Goal: Task Accomplishment & Management: Manage account settings

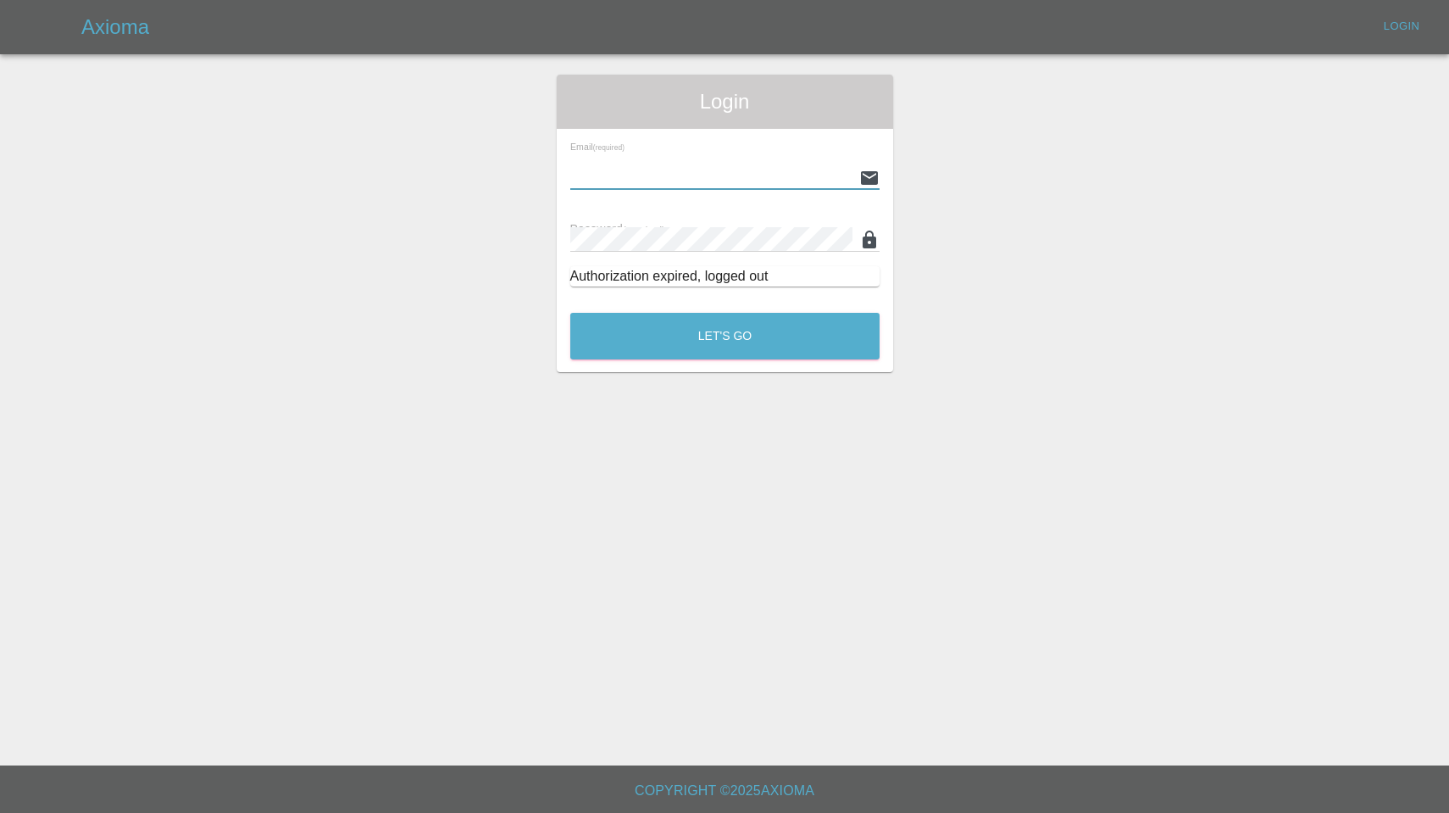
type input "enquiries@colourtouch.co.uk"
click at [725, 336] on button "Let's Go" at bounding box center [724, 336] width 309 height 47
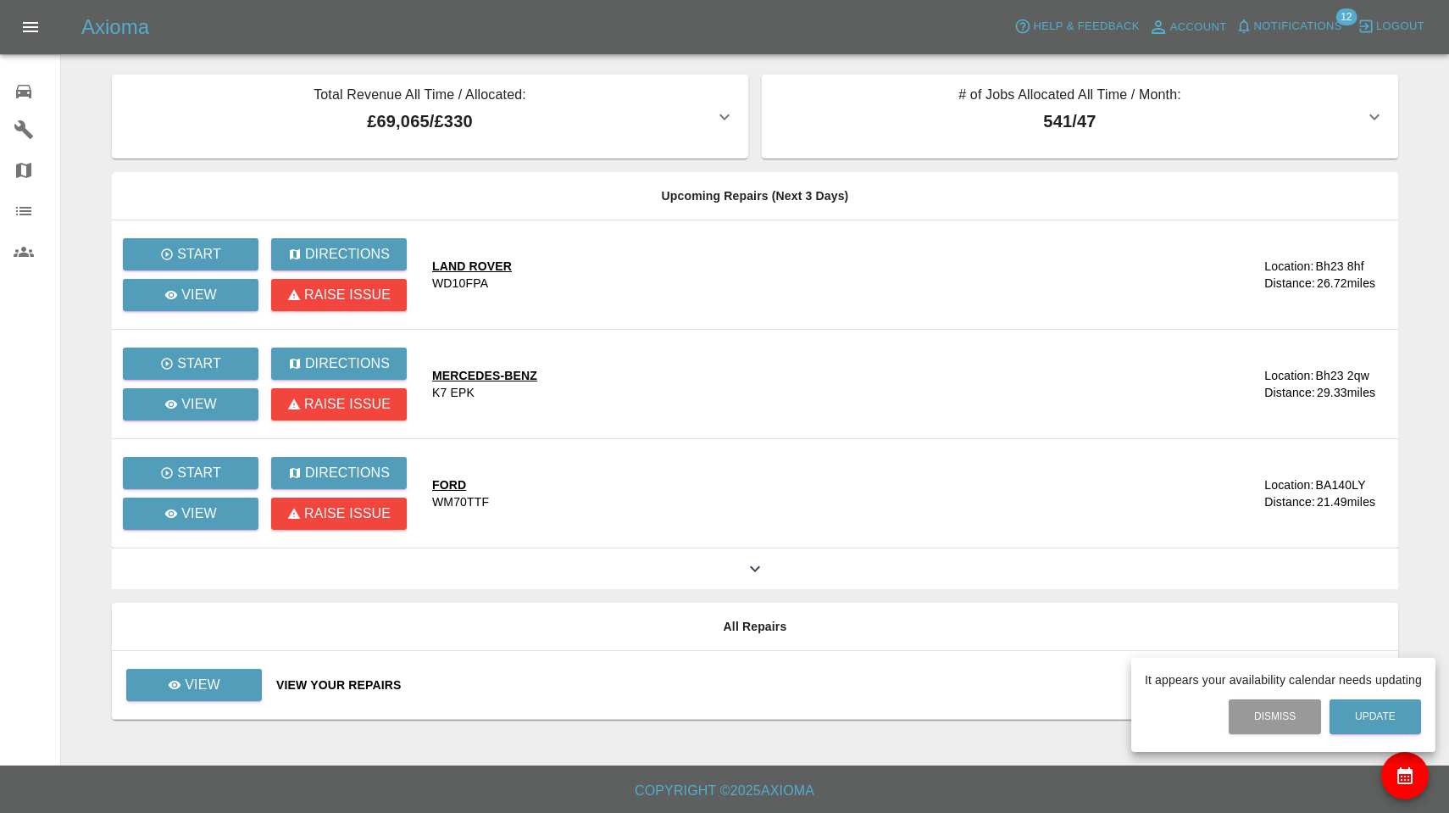
click at [1288, 25] on div at bounding box center [724, 406] width 1449 height 813
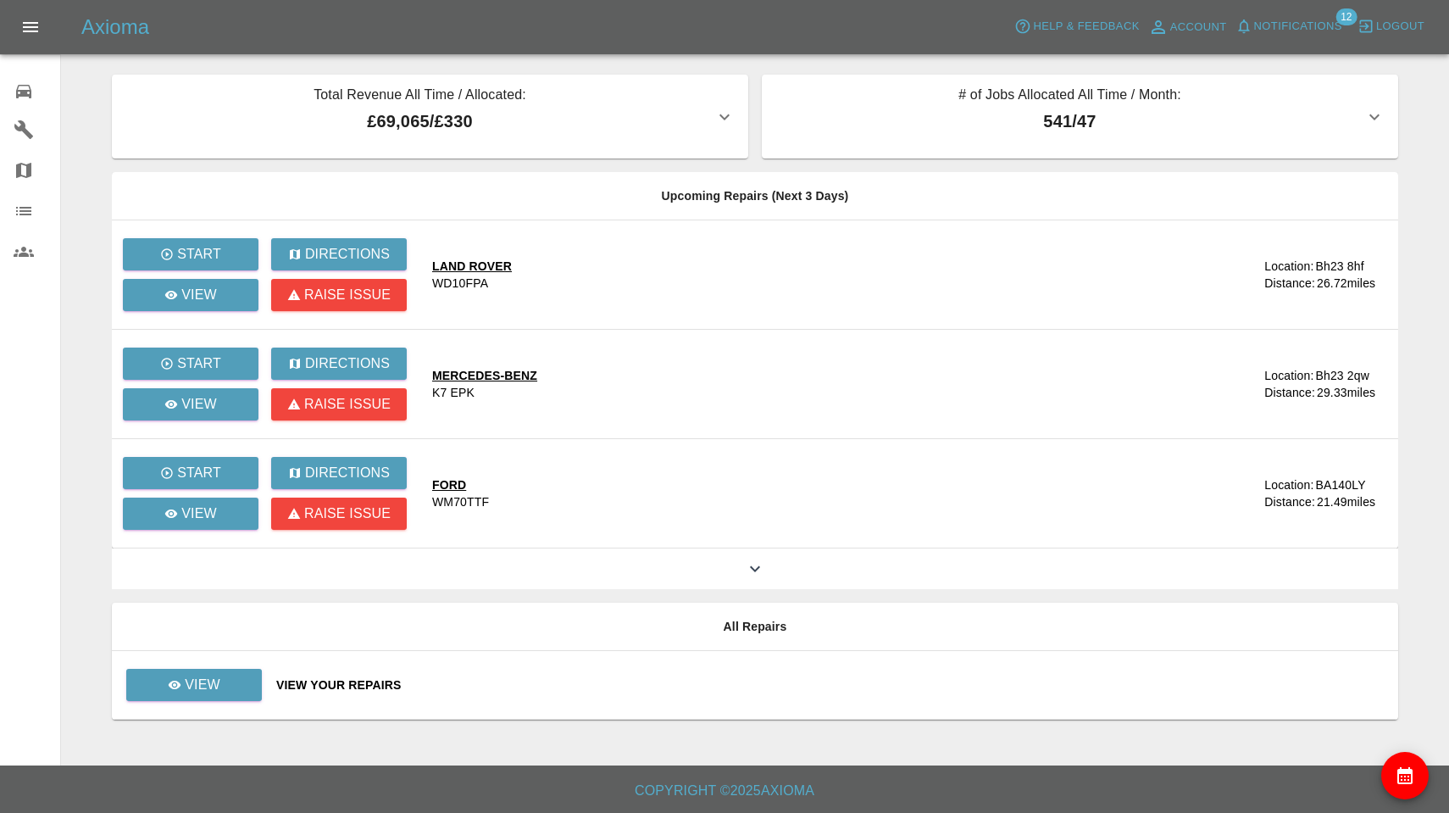
click at [1288, 25] on span "Notifications" at bounding box center [1299, 26] width 88 height 19
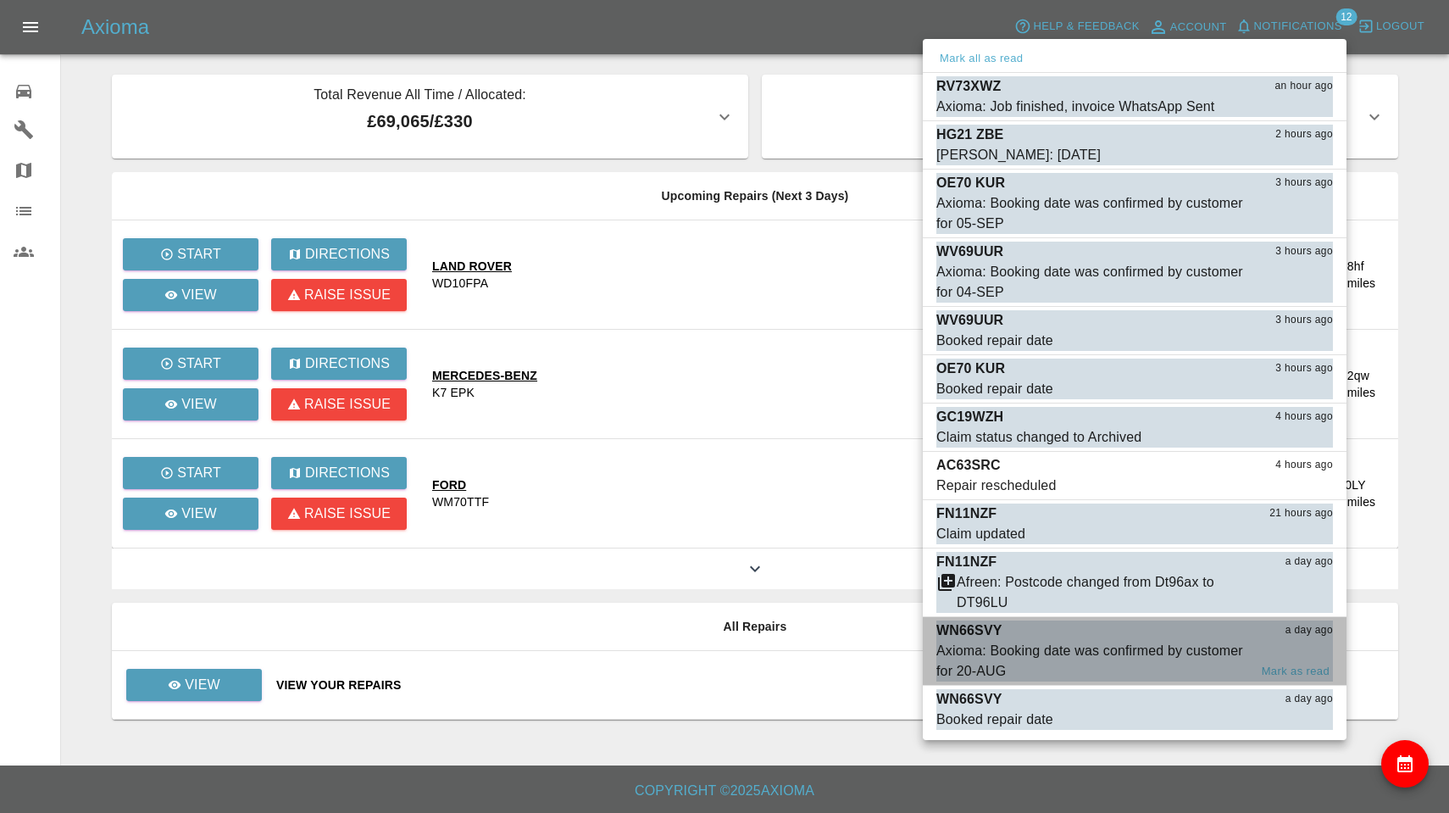
click at [1127, 642] on div "Axioma: Booking date was confirmed by customer for 20-AUG" at bounding box center [1093, 661] width 312 height 41
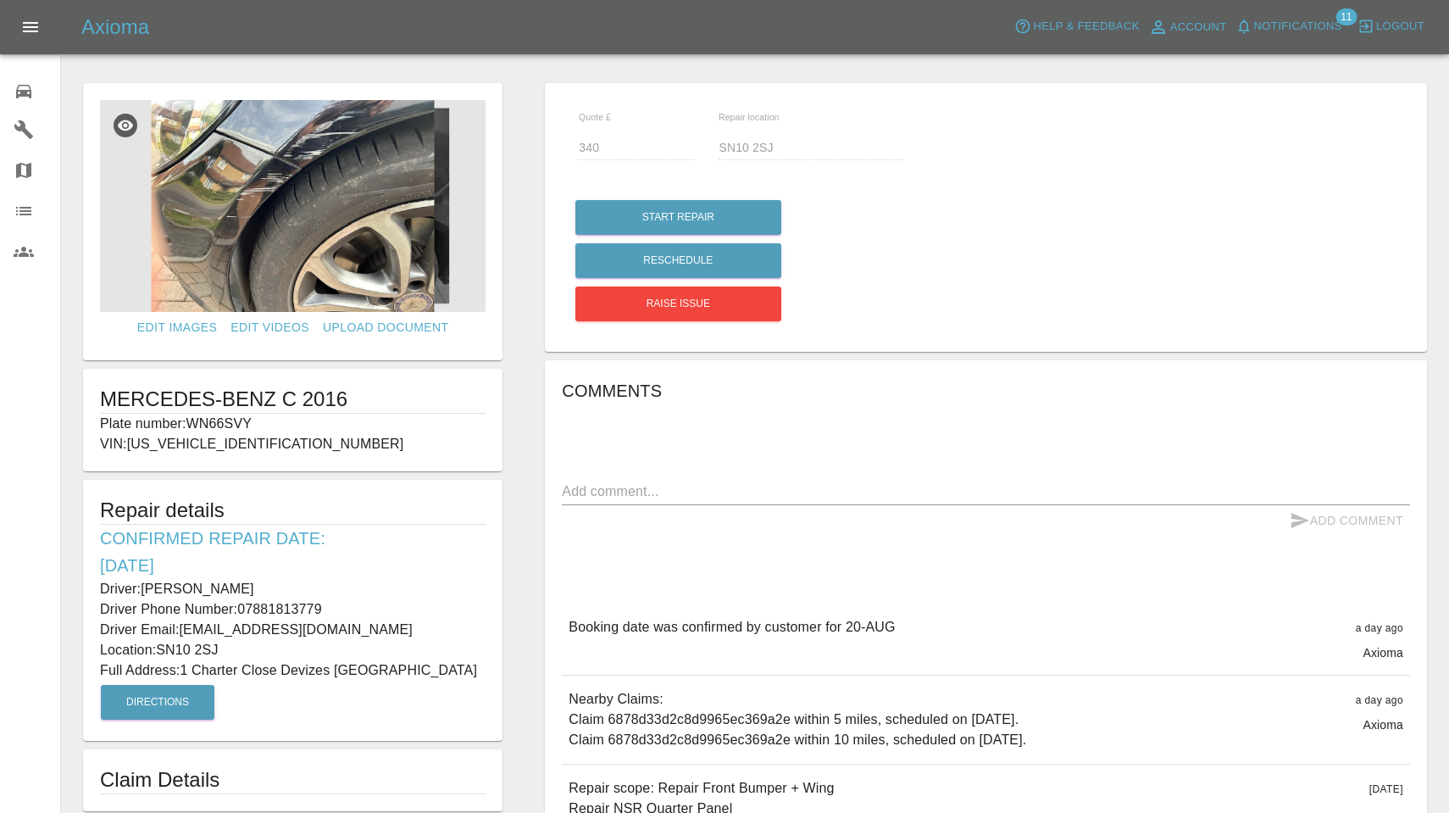
drag, startPoint x: 193, startPoint y: 418, endPoint x: 262, endPoint y: 420, distance: 68.7
click at [262, 420] on p "Plate number: WN66SVY" at bounding box center [293, 424] width 386 height 20
copy p "WN66SVY"
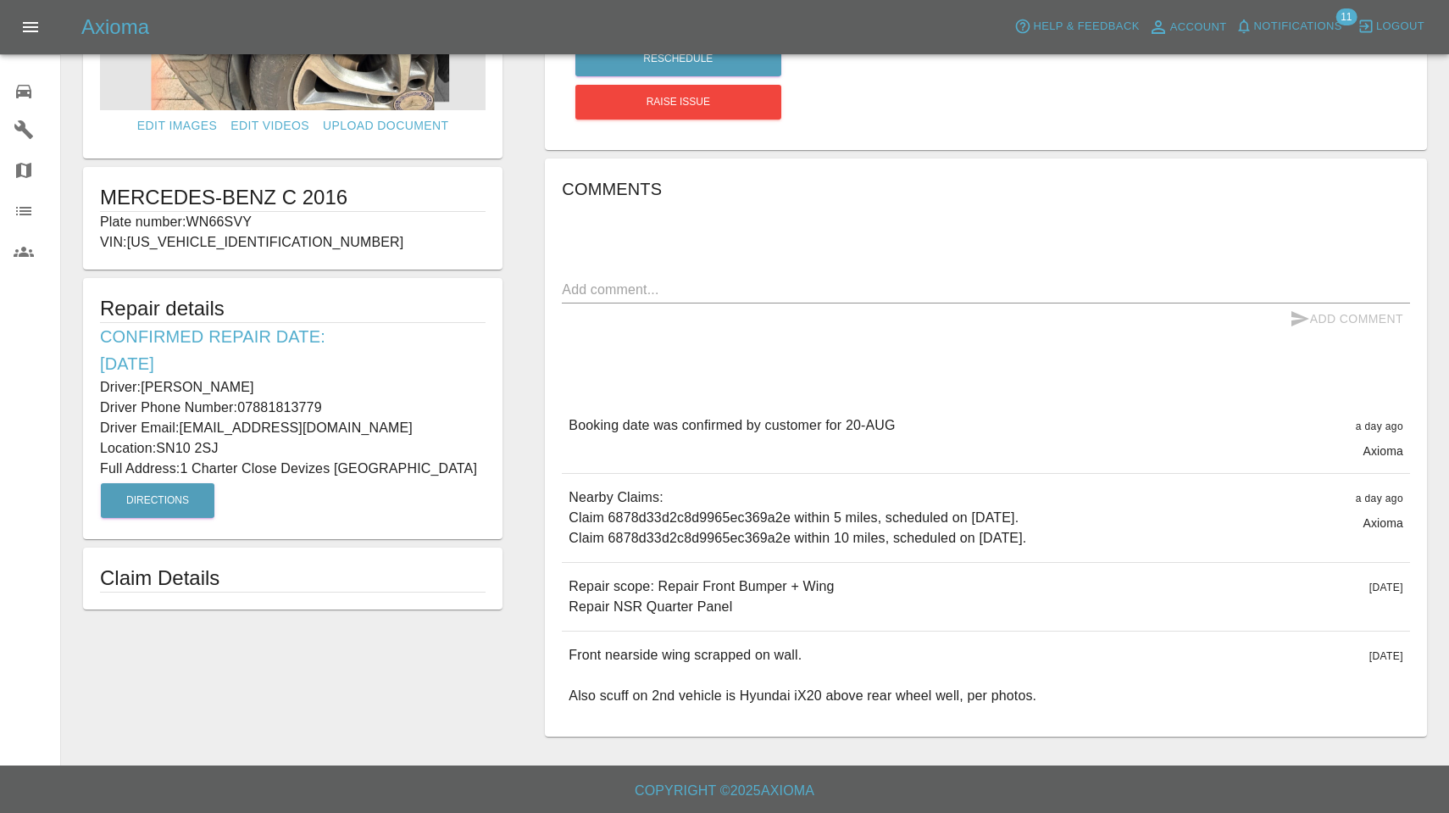
scroll to position [201, 0]
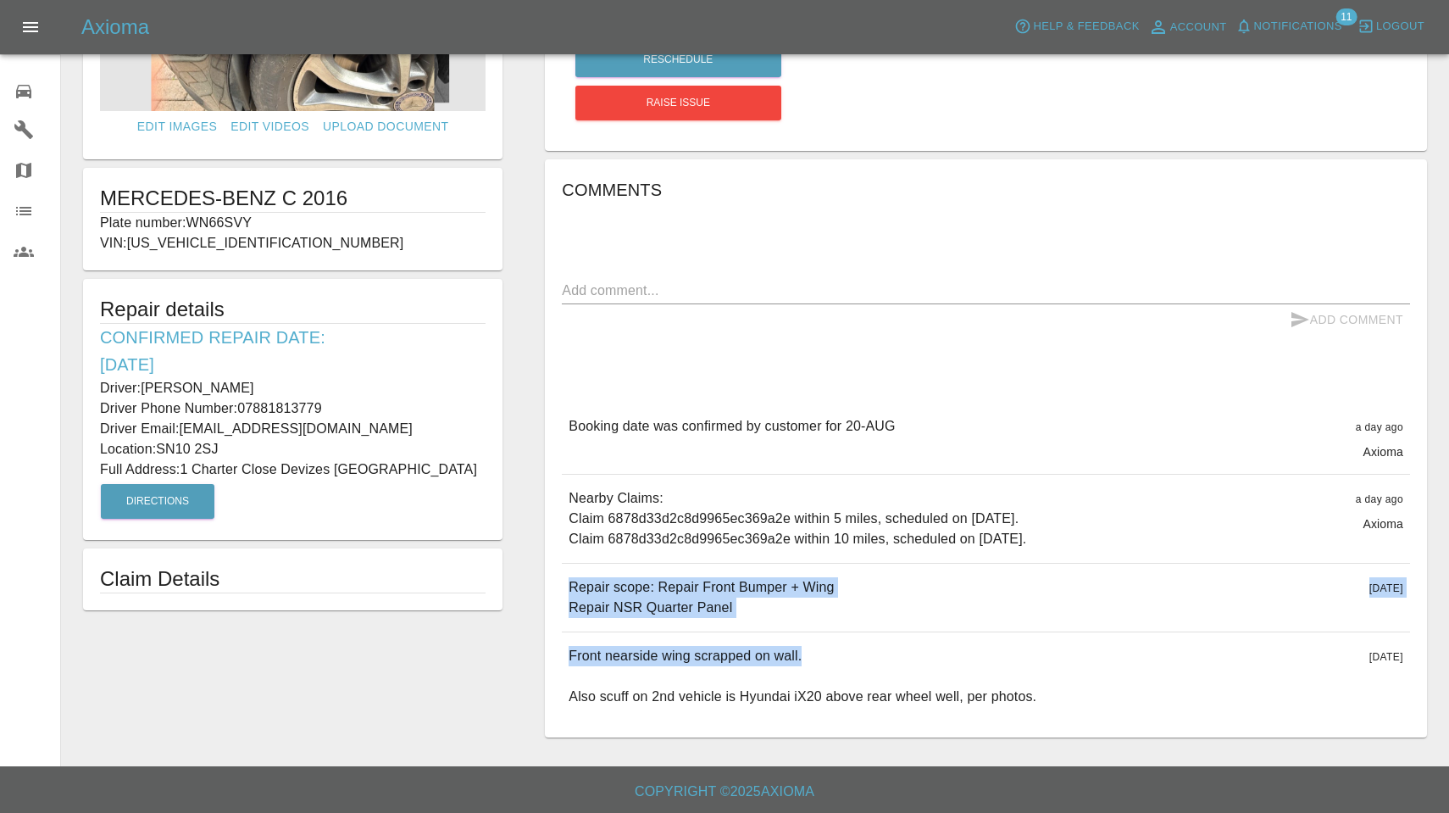
drag, startPoint x: 570, startPoint y: 586, endPoint x: 957, endPoint y: 658, distance: 393.2
click at [957, 658] on div "Booking date was confirmed by customer for 20-AUG a day ago Axioma Booking date…" at bounding box center [986, 562] width 848 height 318
copy div "Repair scope: Repair Front Bumper + Wing Repair NSR Quarter Panel 9 days ago Re…"
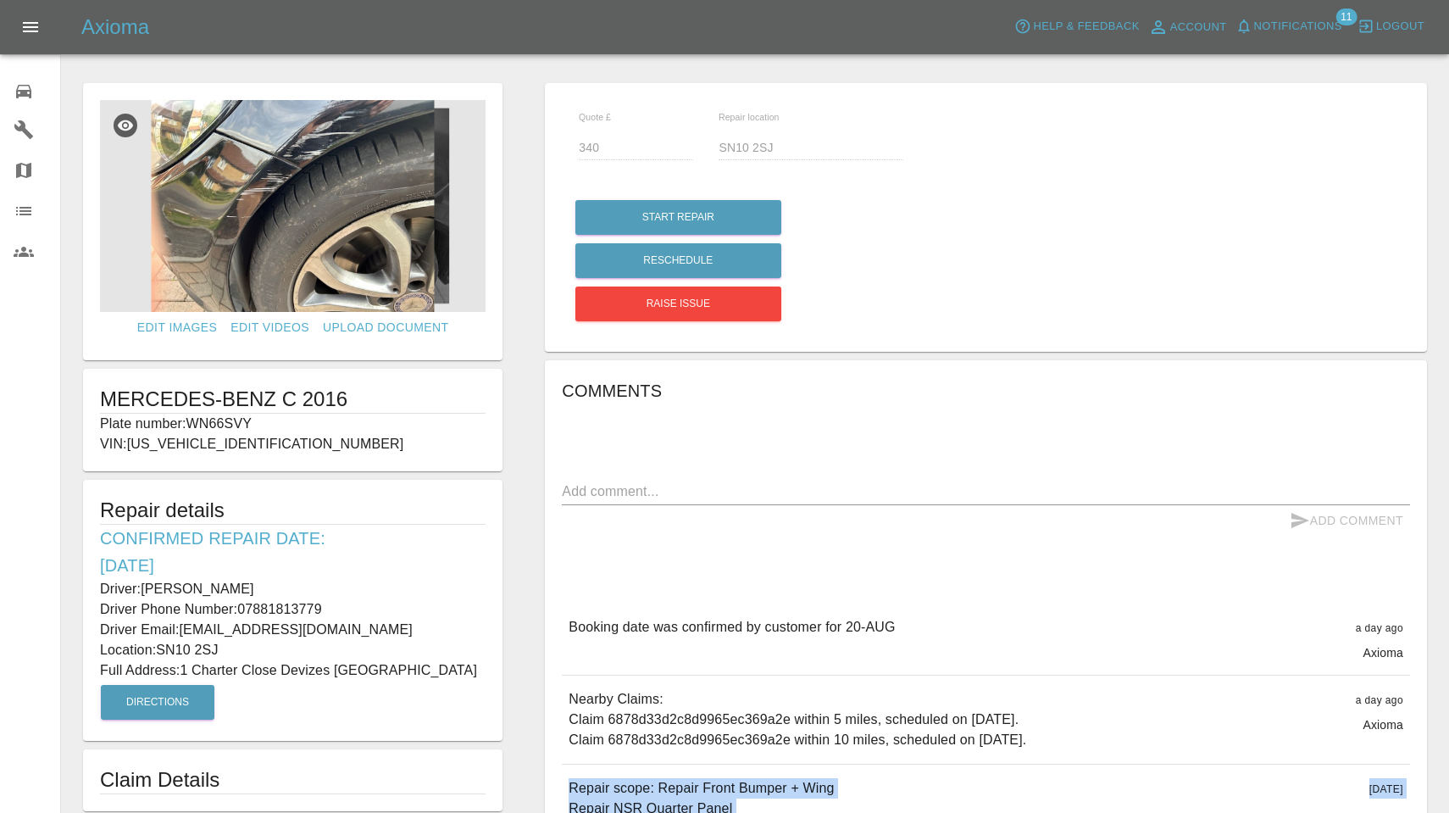
scroll to position [0, 0]
drag, startPoint x: 186, startPoint y: 667, endPoint x: 334, endPoint y: 670, distance: 147.5
click at [334, 670] on p "Full Address: 1 Charter Close Devizes Wiltshire" at bounding box center [293, 670] width 386 height 20
copy p "1 Charter Close Devizes"
drag, startPoint x: 159, startPoint y: 646, endPoint x: 253, endPoint y: 648, distance: 93.3
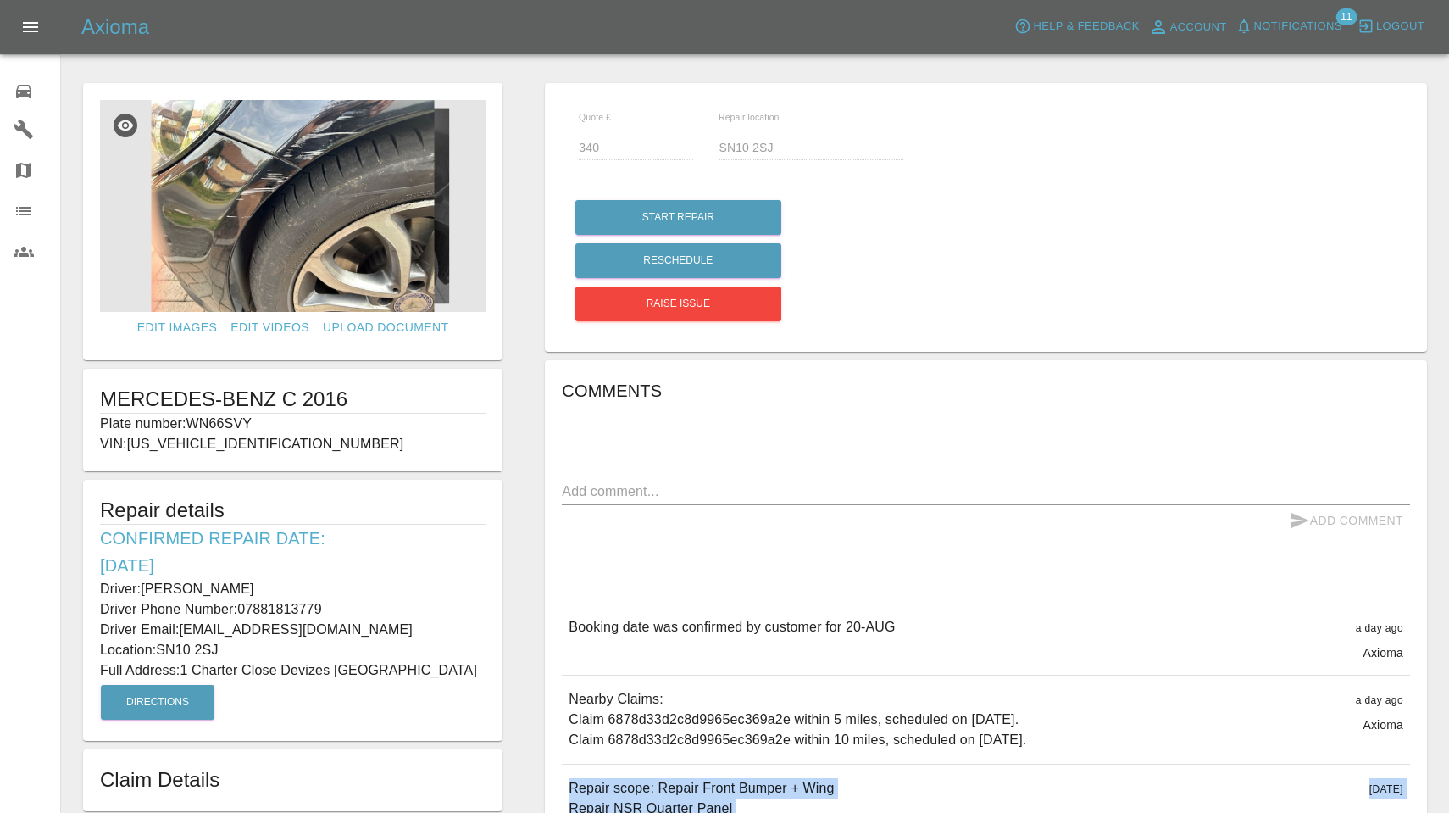
click at [253, 648] on p "Location: SN10 2SJ" at bounding box center [293, 650] width 386 height 20
copy p "SN10 2SJ"
drag, startPoint x: 147, startPoint y: 586, endPoint x: 264, endPoint y: 585, distance: 117.0
click at [264, 585] on p "Driver: John Starling" at bounding box center [293, 589] width 386 height 20
copy p "John Starling"
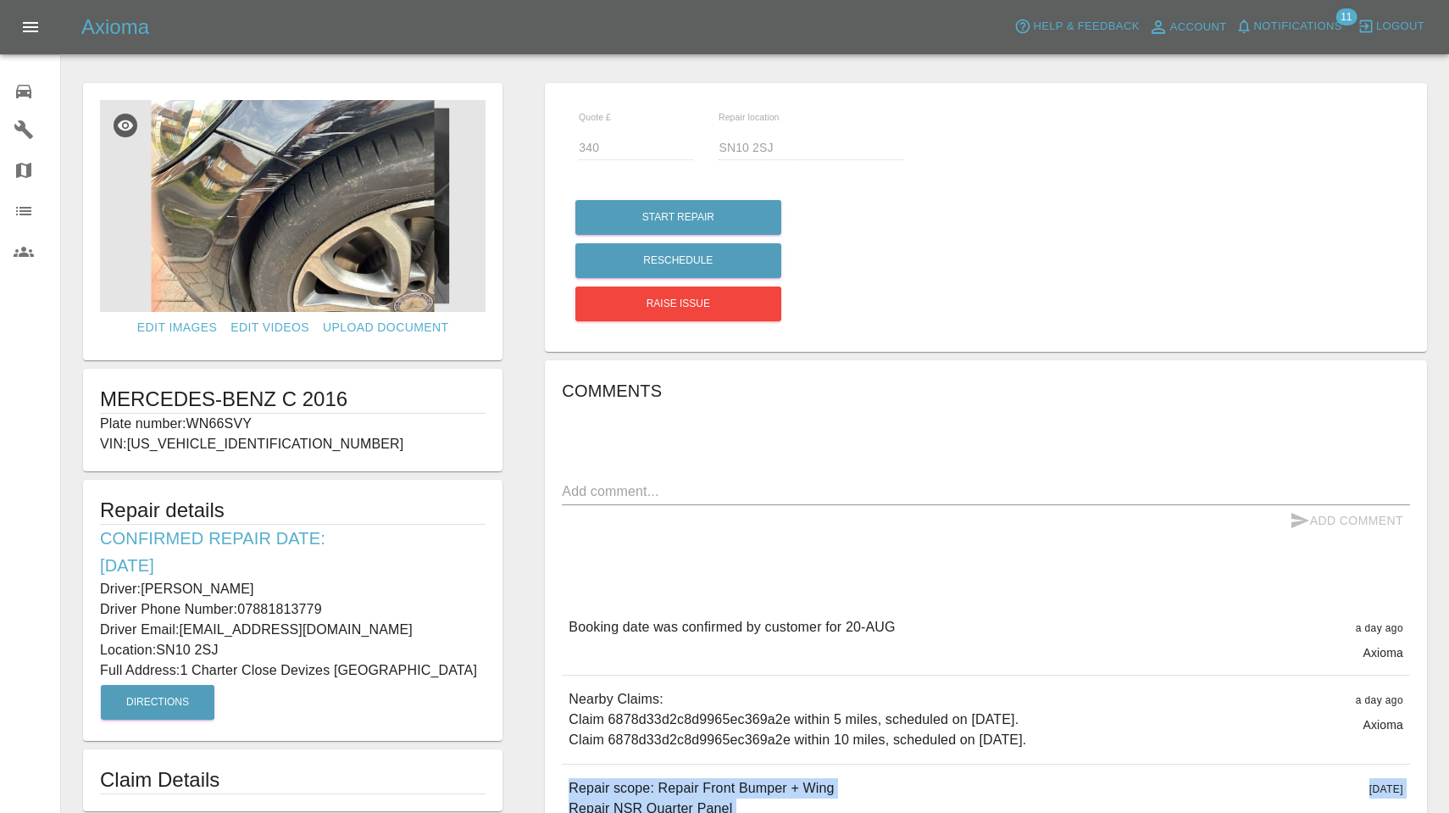
drag, startPoint x: 241, startPoint y: 607, endPoint x: 325, endPoint y: 606, distance: 83.9
click at [326, 606] on p "Driver Phone Number: 07881813779" at bounding box center [293, 609] width 386 height 20
copy p "07881813779"
click at [344, 225] on img at bounding box center [293, 206] width 386 height 212
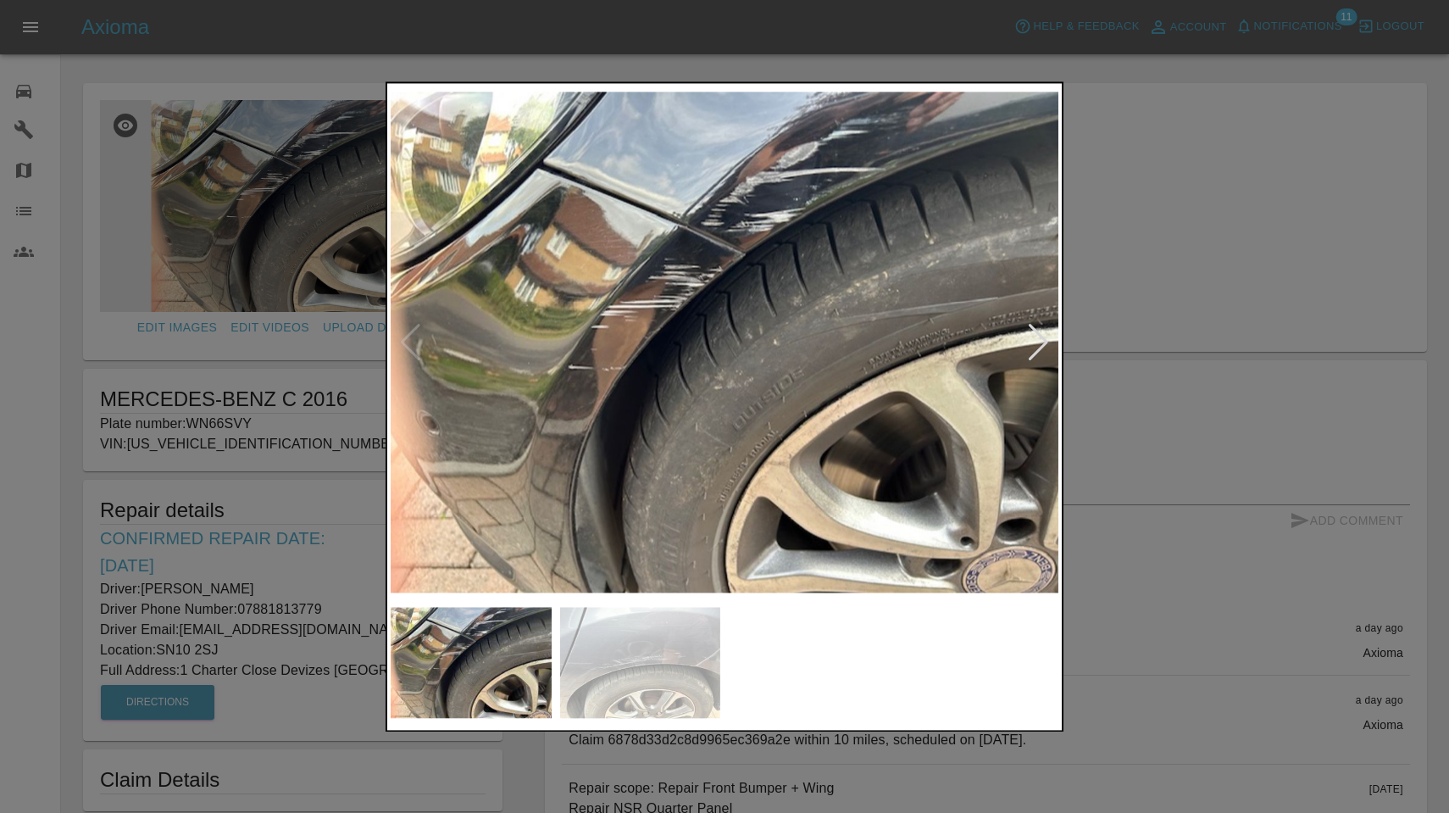
click at [1032, 348] on div at bounding box center [1038, 342] width 23 height 37
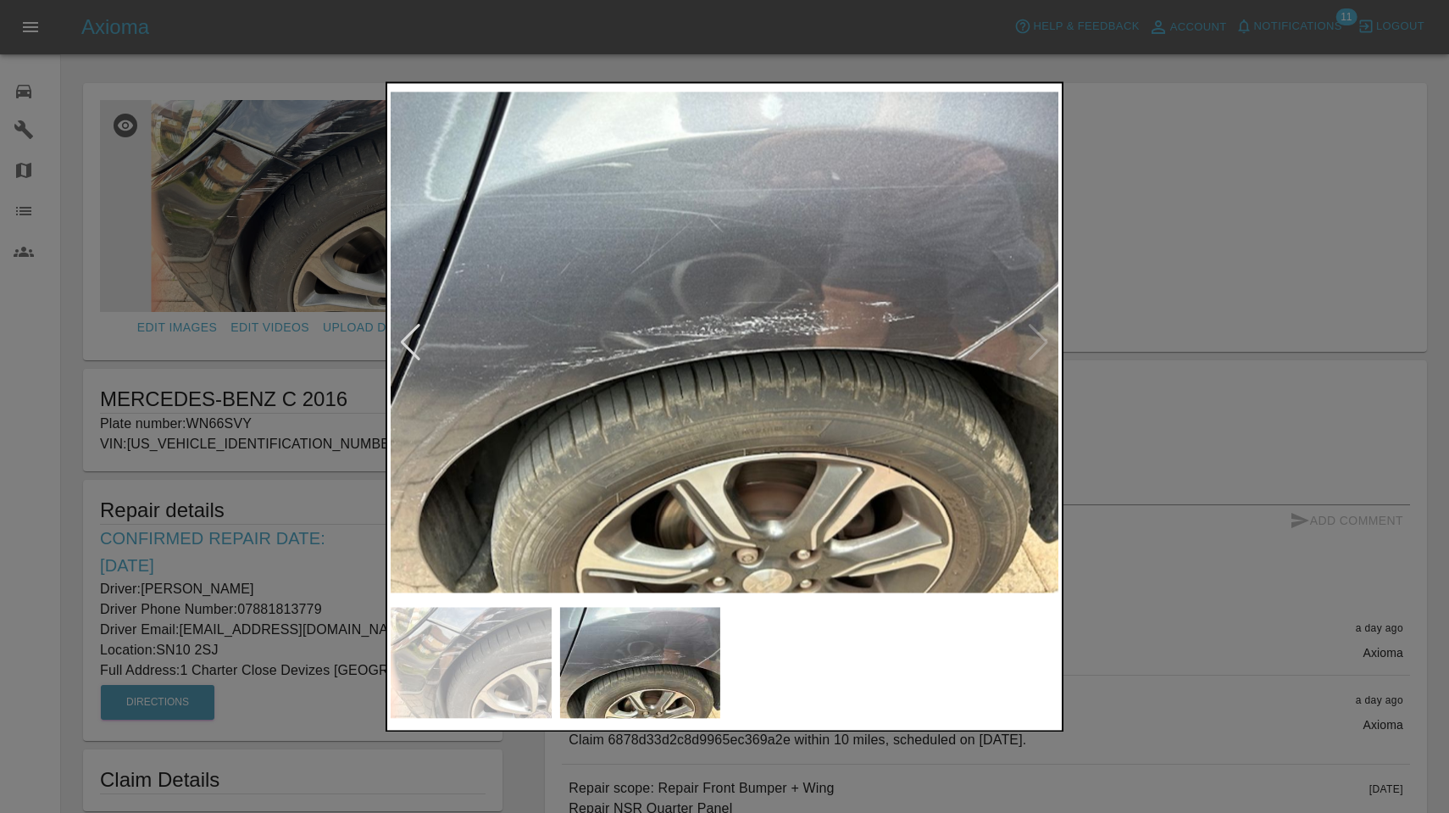
click at [1188, 160] on div at bounding box center [724, 406] width 1449 height 813
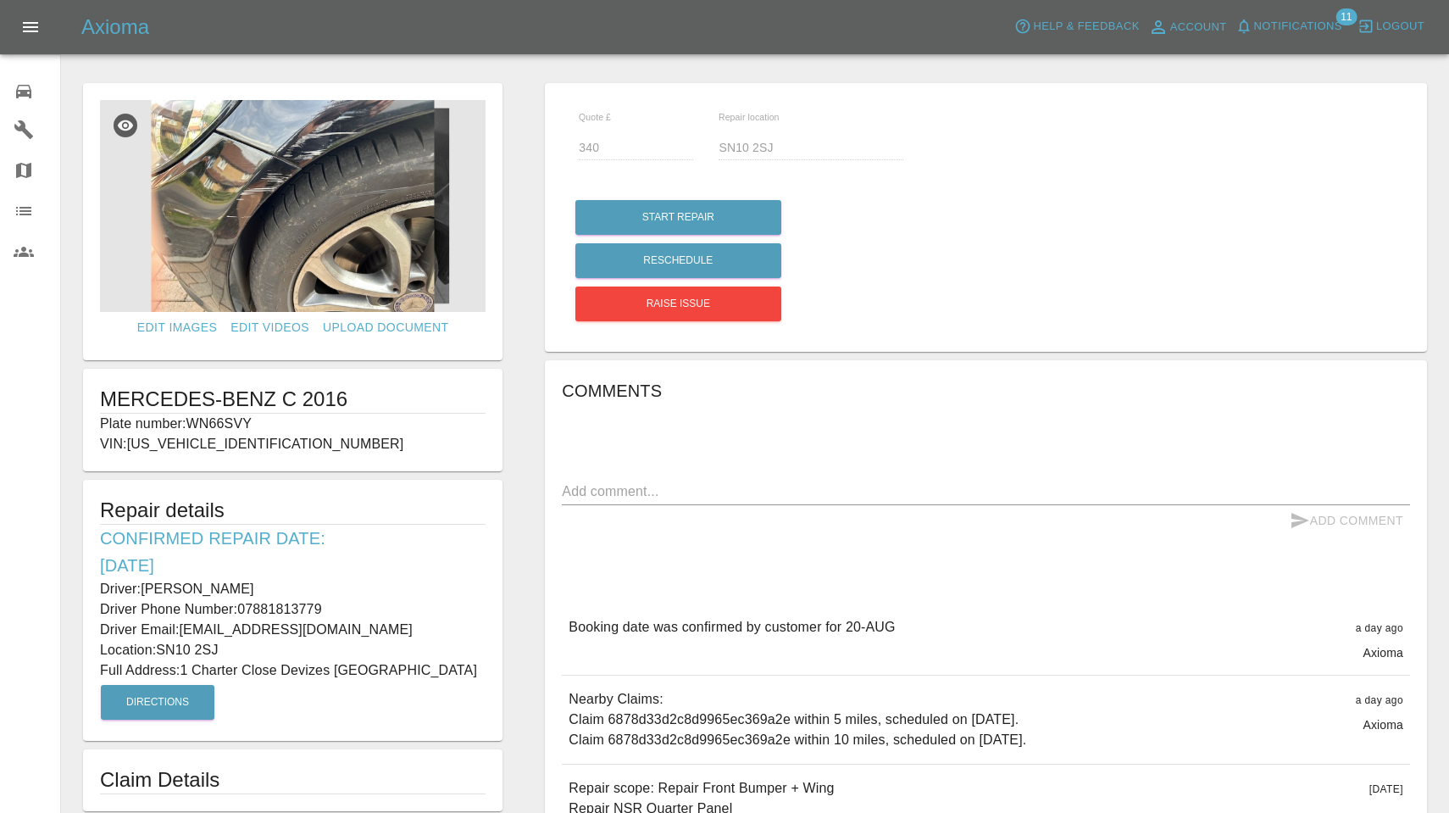
click at [1298, 31] on span "Notifications" at bounding box center [1299, 26] width 88 height 19
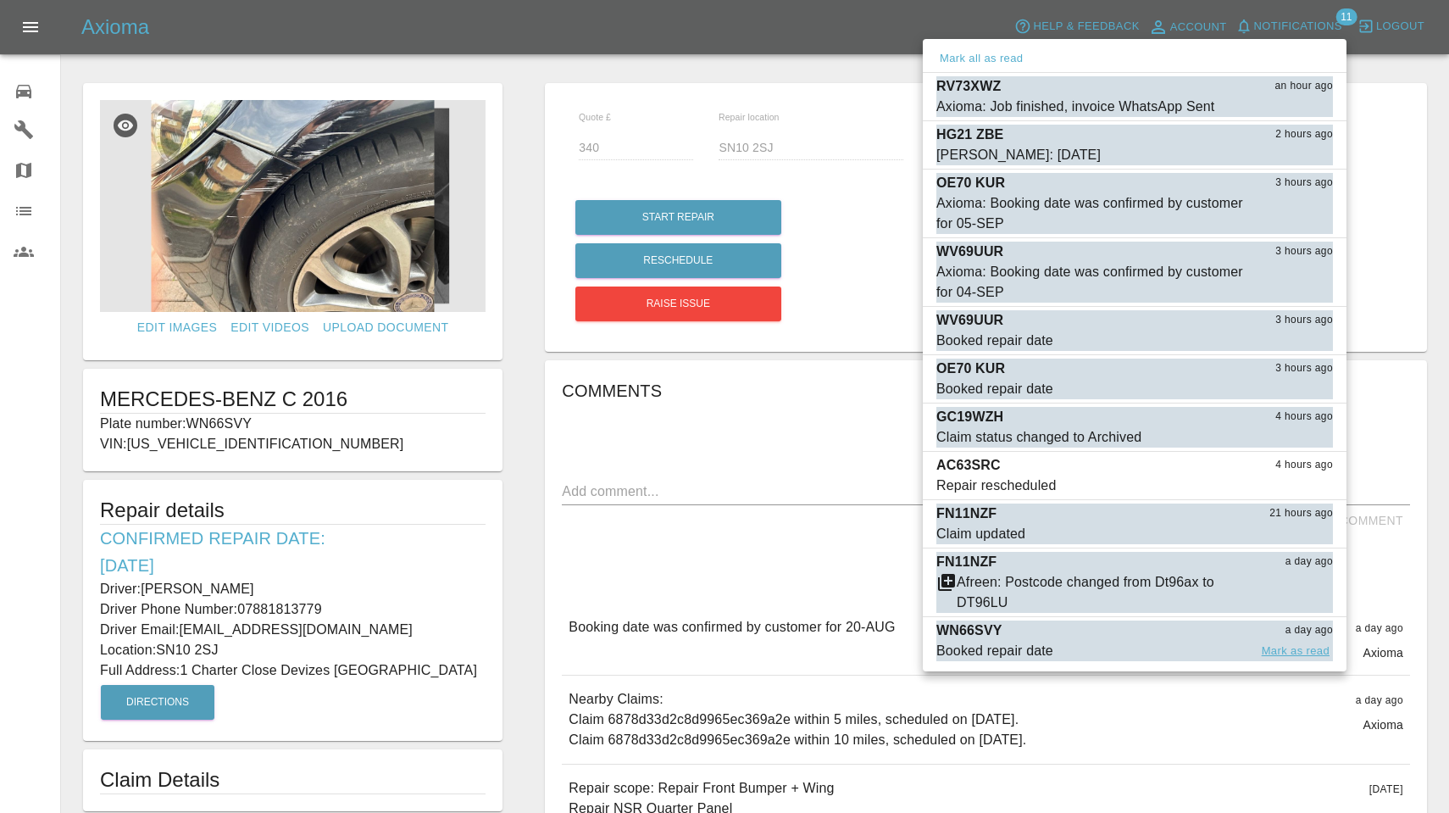
click at [1302, 650] on button "Mark as read" at bounding box center [1296, 651] width 75 height 19
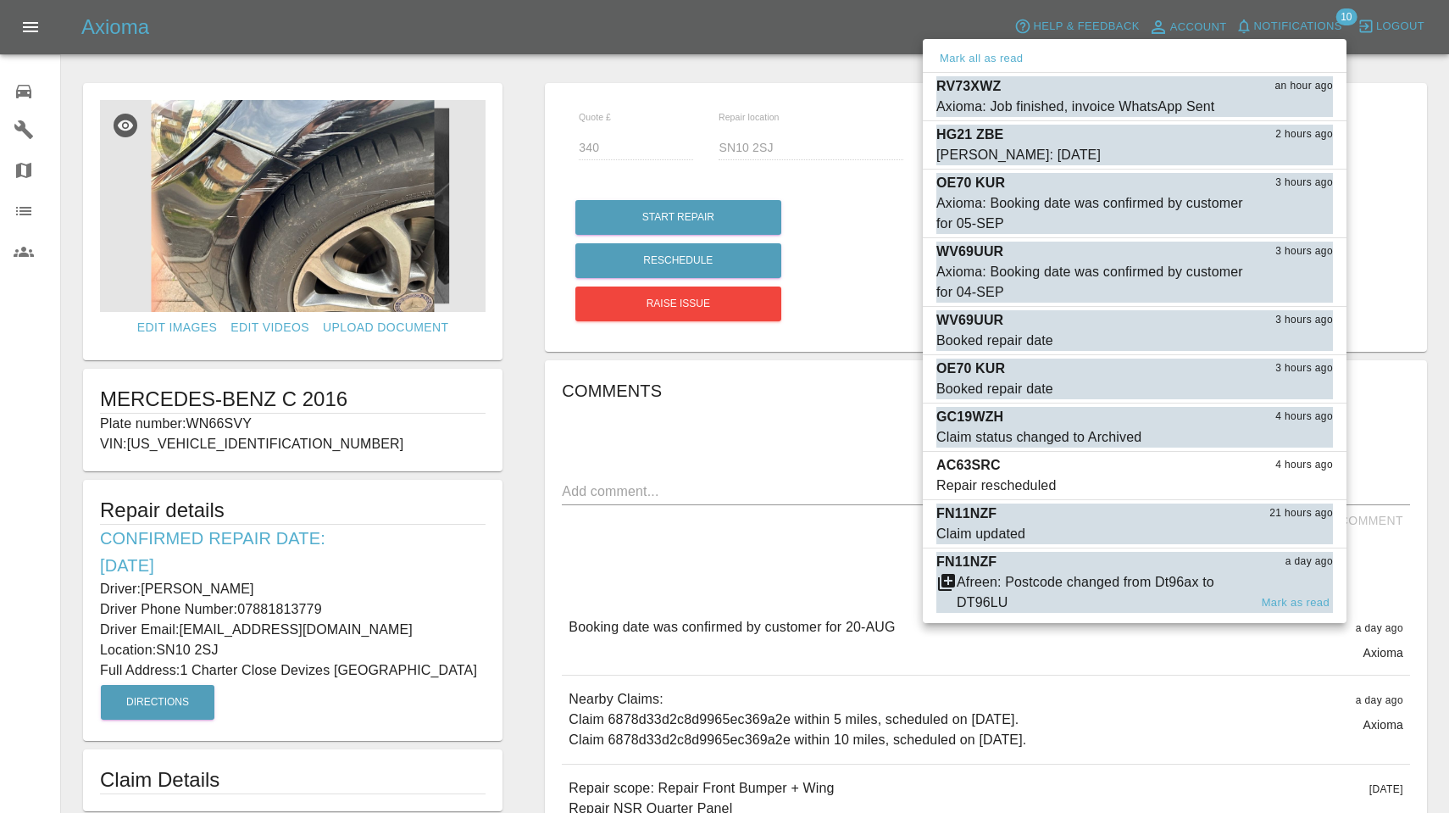
click at [1119, 586] on div "Afreen: Postcode changed from Dt96ax to DT96LU" at bounding box center [1103, 592] width 292 height 41
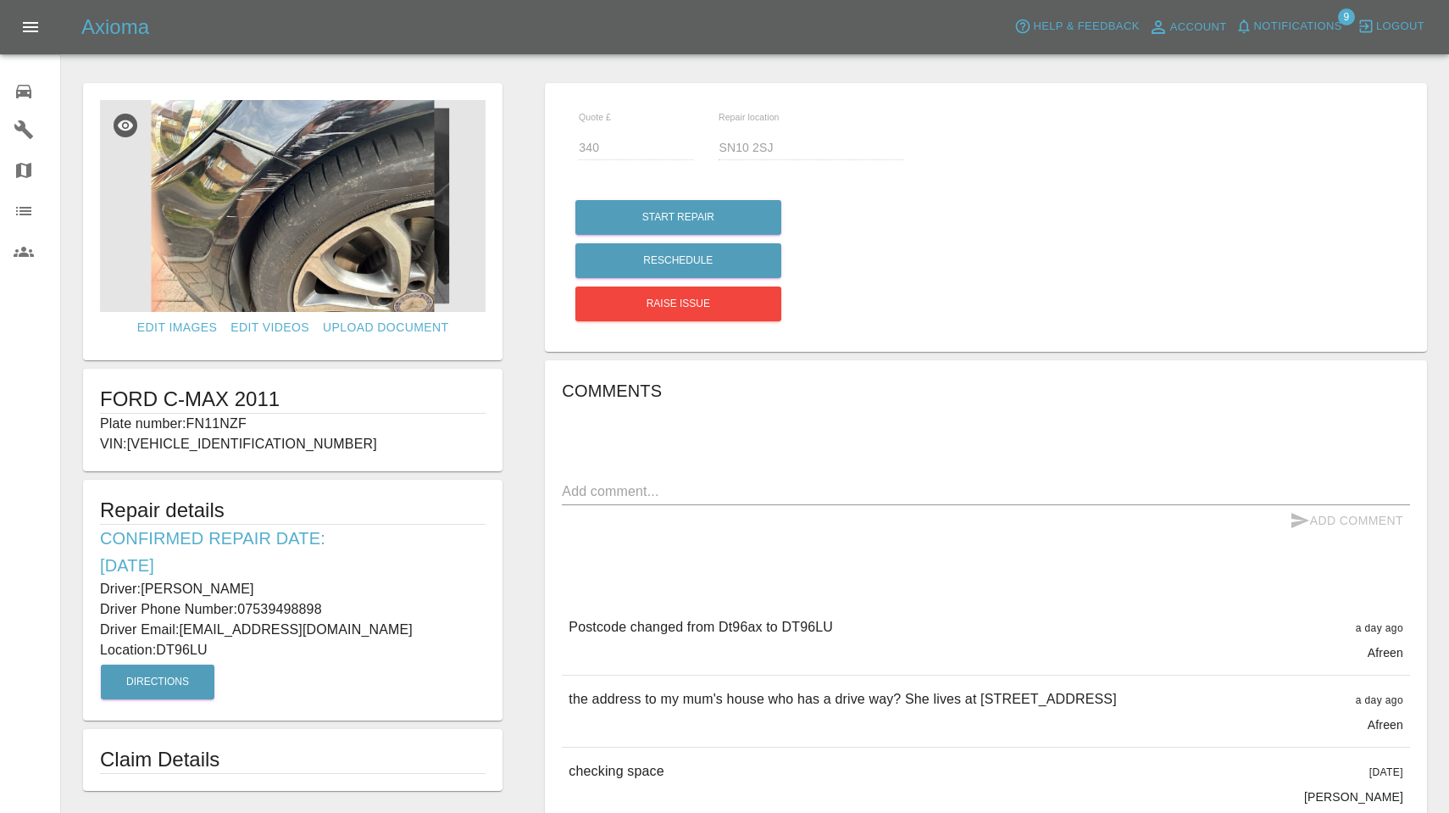
type input "260"
type input "DT96LU"
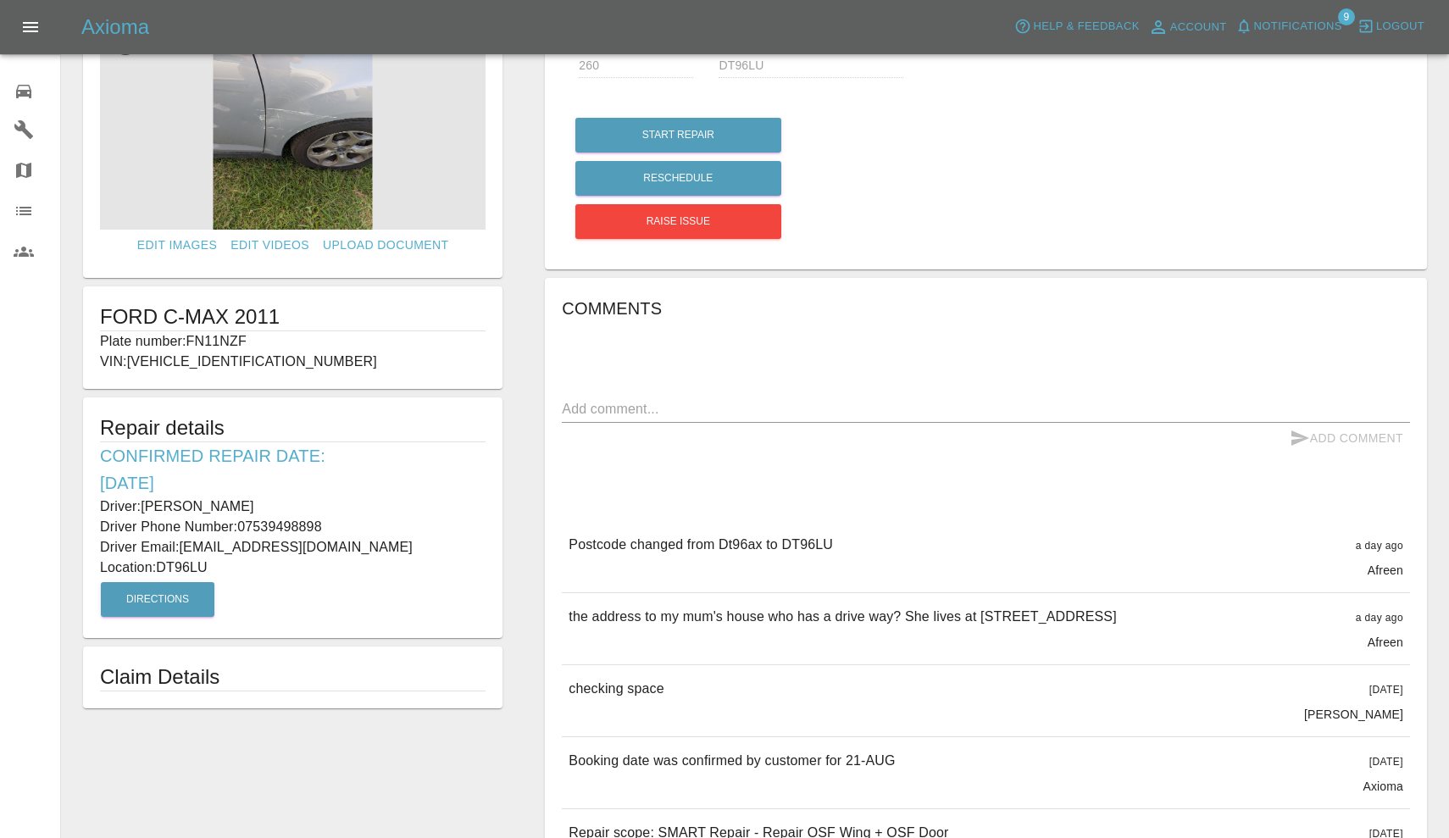
scroll to position [60, 0]
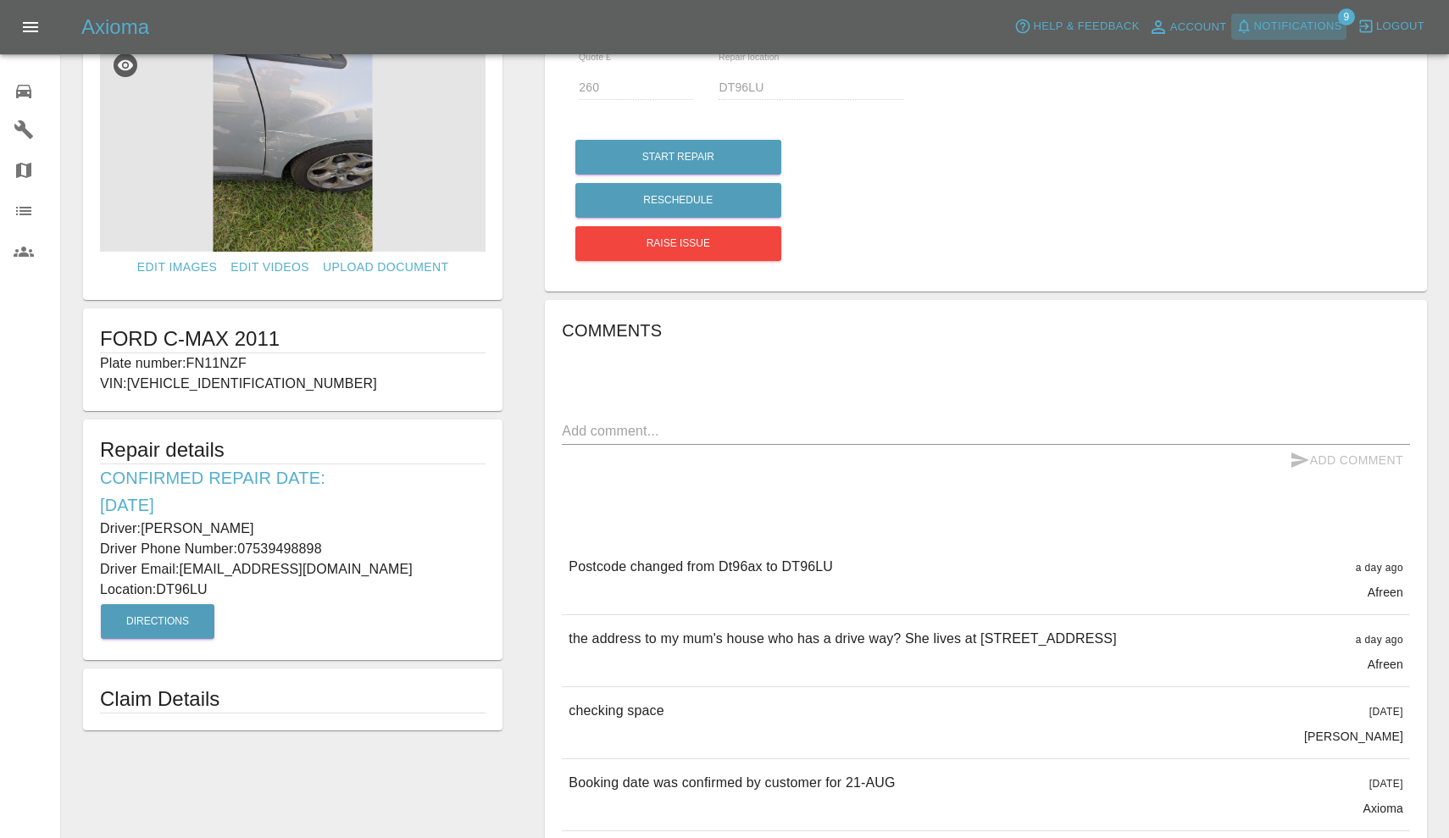
click at [1305, 31] on span "Notifications" at bounding box center [1299, 26] width 88 height 19
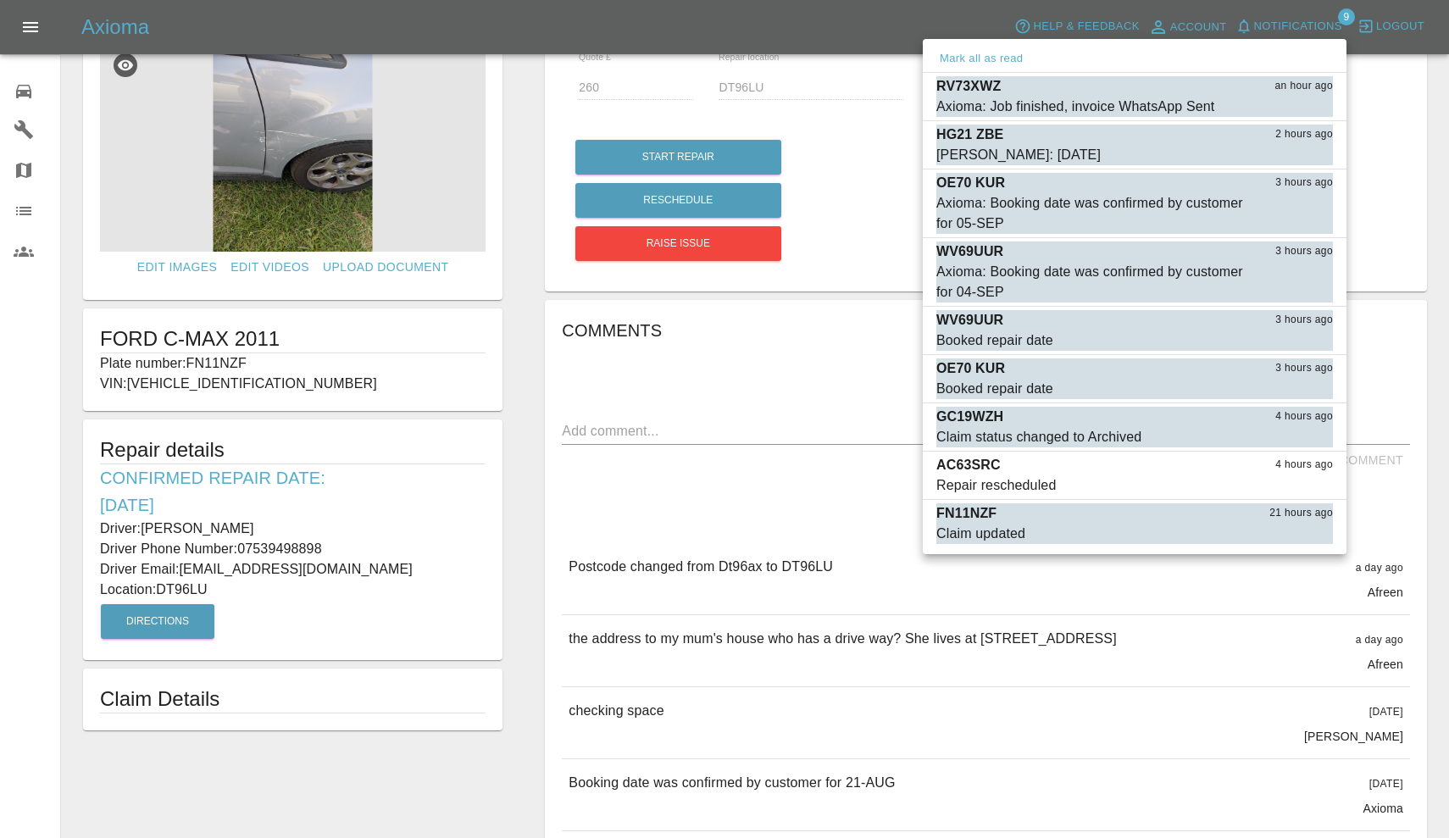
click at [1299, 27] on div at bounding box center [724, 419] width 1449 height 838
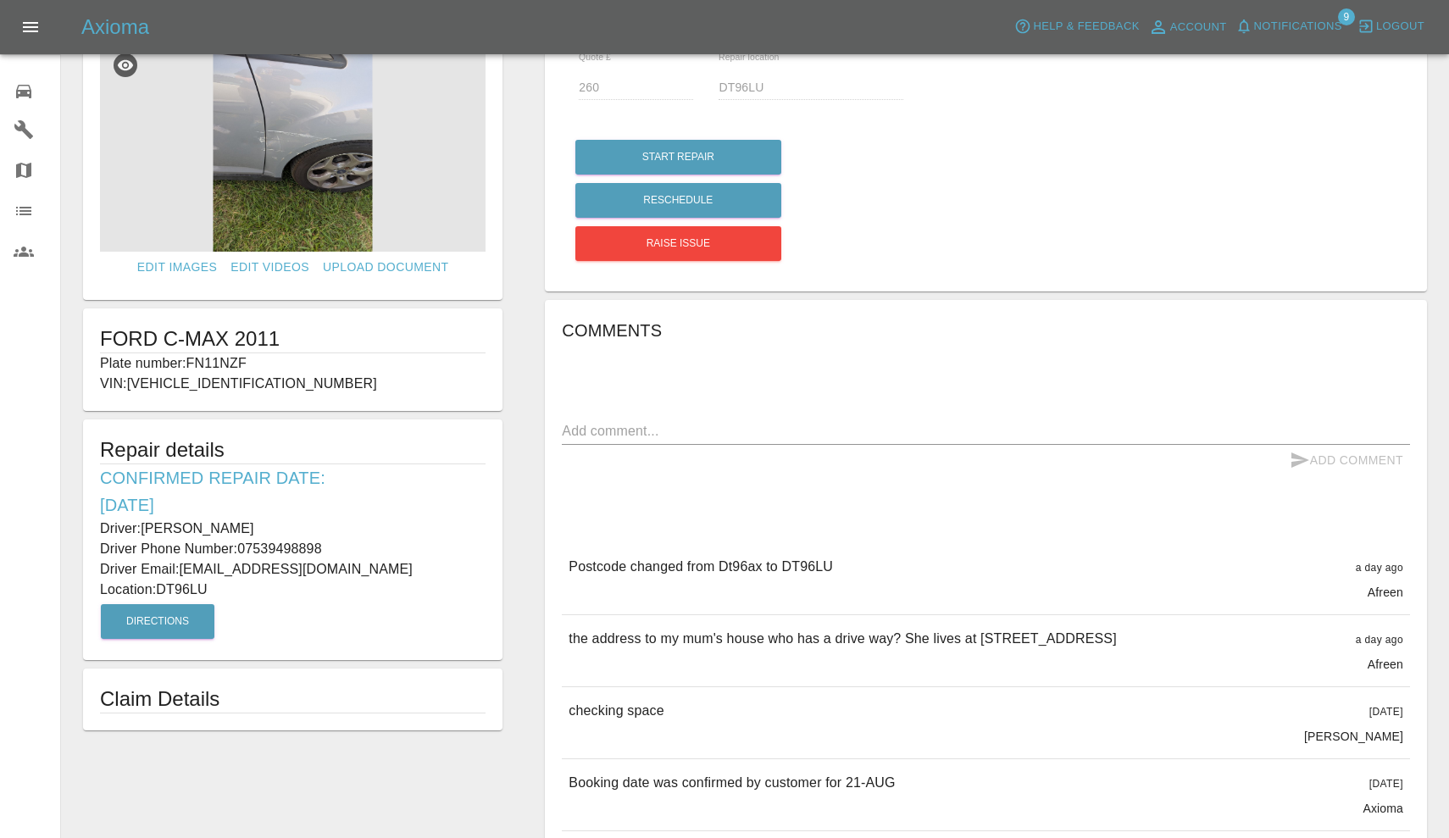
drag, startPoint x: 983, startPoint y: 636, endPoint x: 1102, endPoint y: 641, distance: 118.8
click at [1102, 641] on p "the address to my mum's house who has a drive way? She lives at 6 St Osmund Clo…" at bounding box center [843, 639] width 548 height 20
copy p "6 St Osmund Close"
drag, startPoint x: 782, startPoint y: 563, endPoint x: 849, endPoint y: 562, distance: 67.0
click at [849, 562] on div "Postcode changed from Dt96ax to DT96LU a day ago Afreen" at bounding box center [986, 578] width 848 height 71
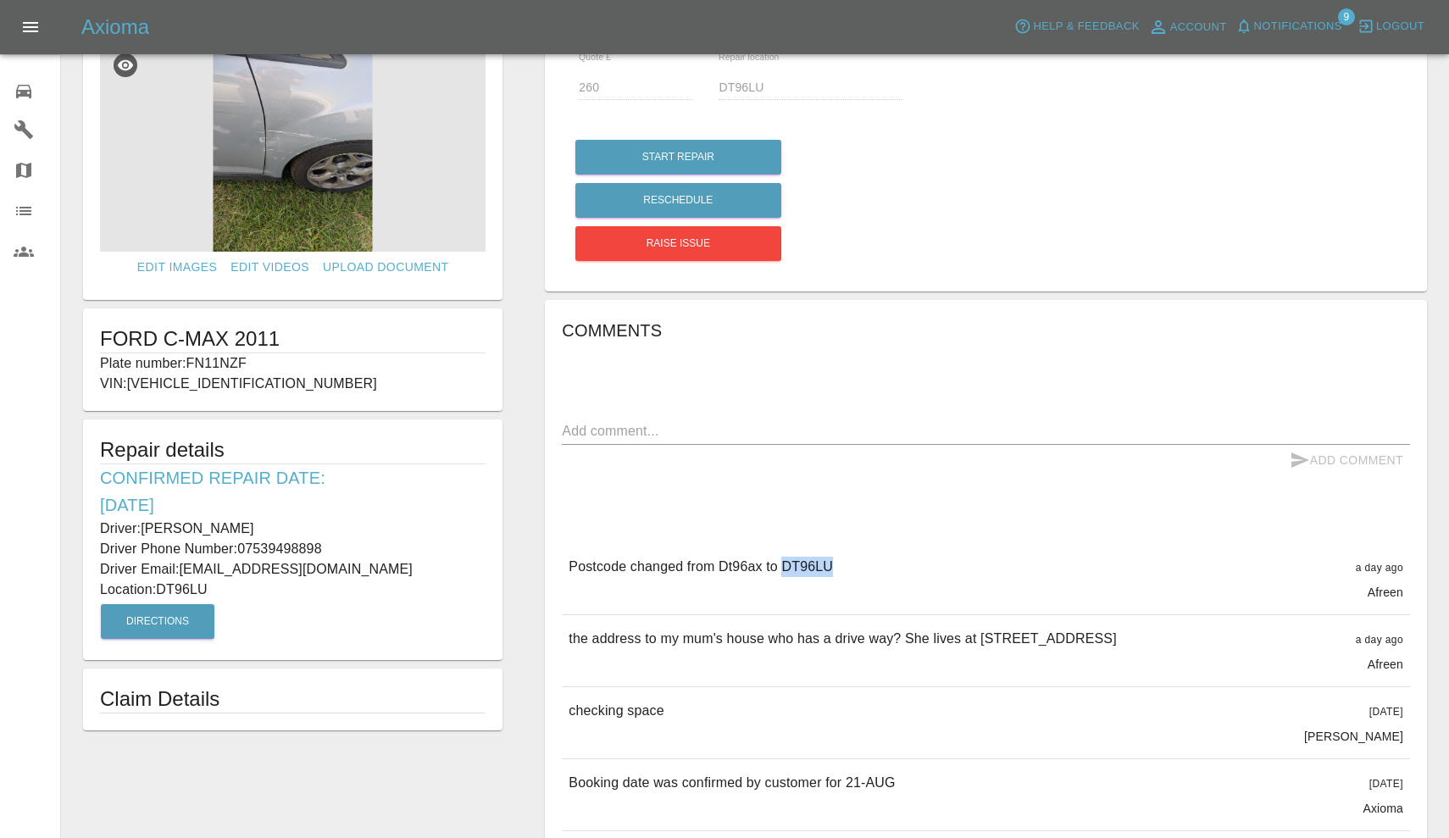
copy p "DT96LU"
click at [1272, 21] on span "Notifications" at bounding box center [1299, 26] width 88 height 19
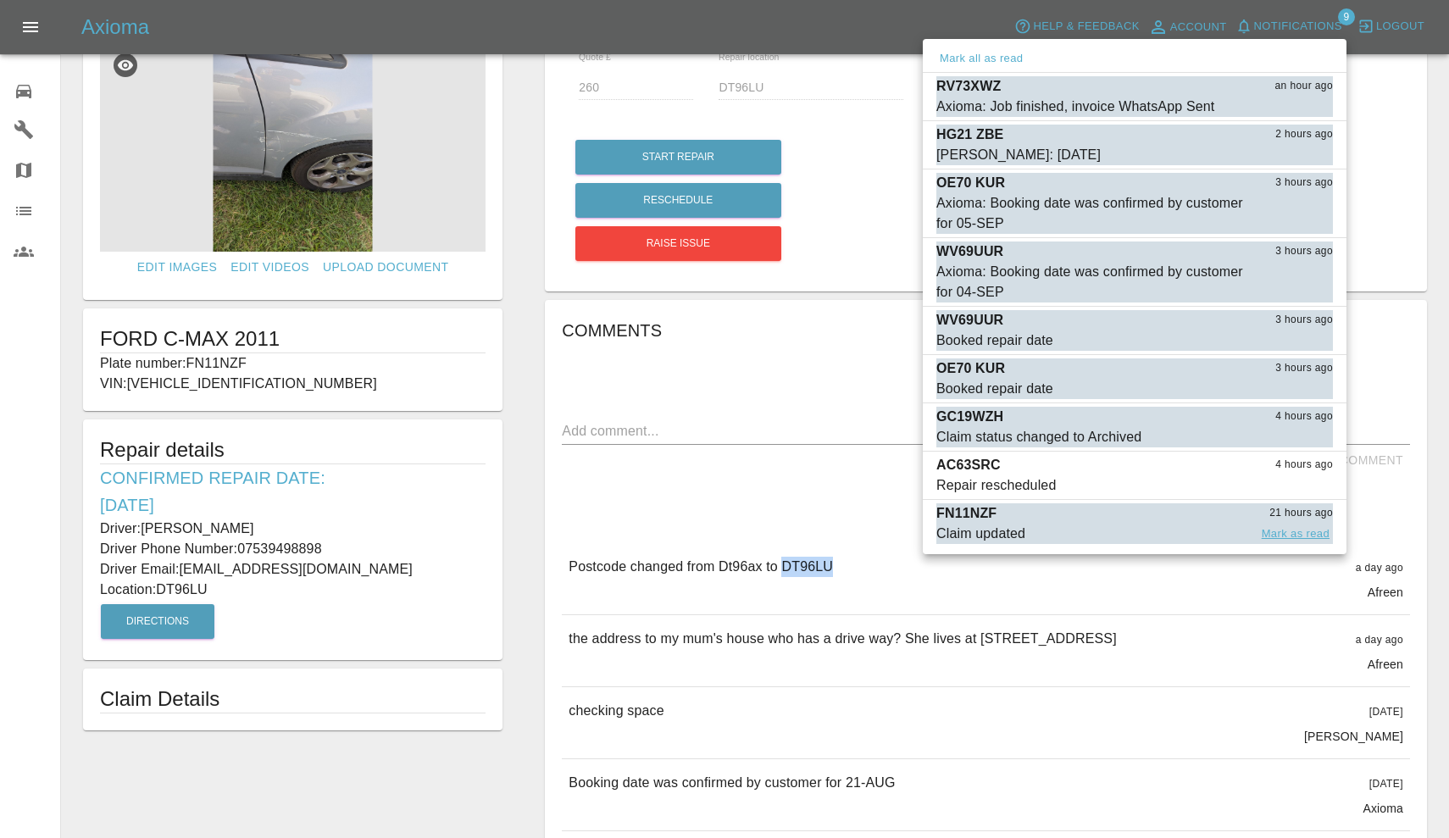
click at [1302, 537] on button "Mark as read" at bounding box center [1296, 534] width 75 height 19
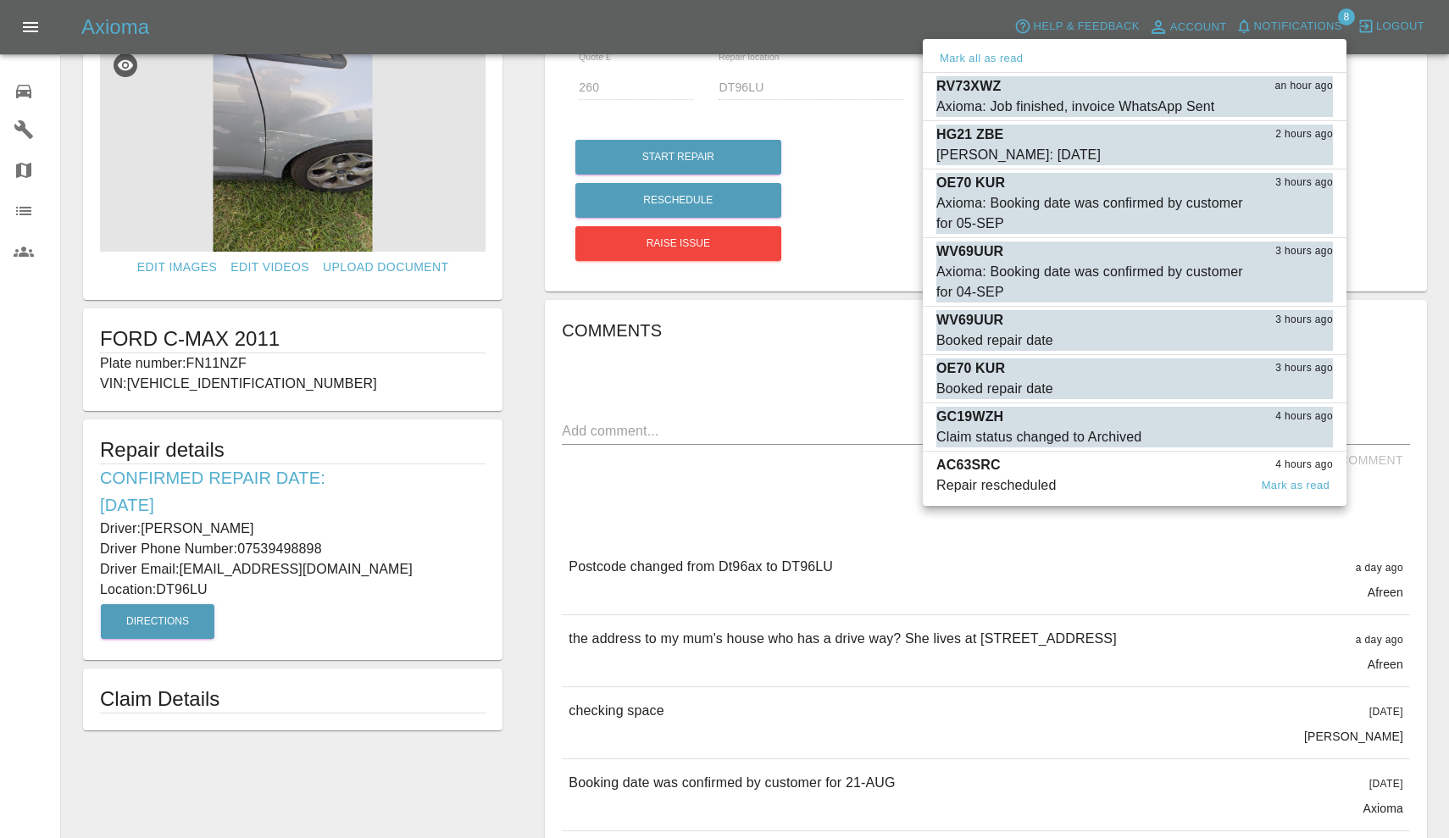
click at [1141, 473] on div "AC63SRC 4 hours ago" at bounding box center [1135, 465] width 397 height 20
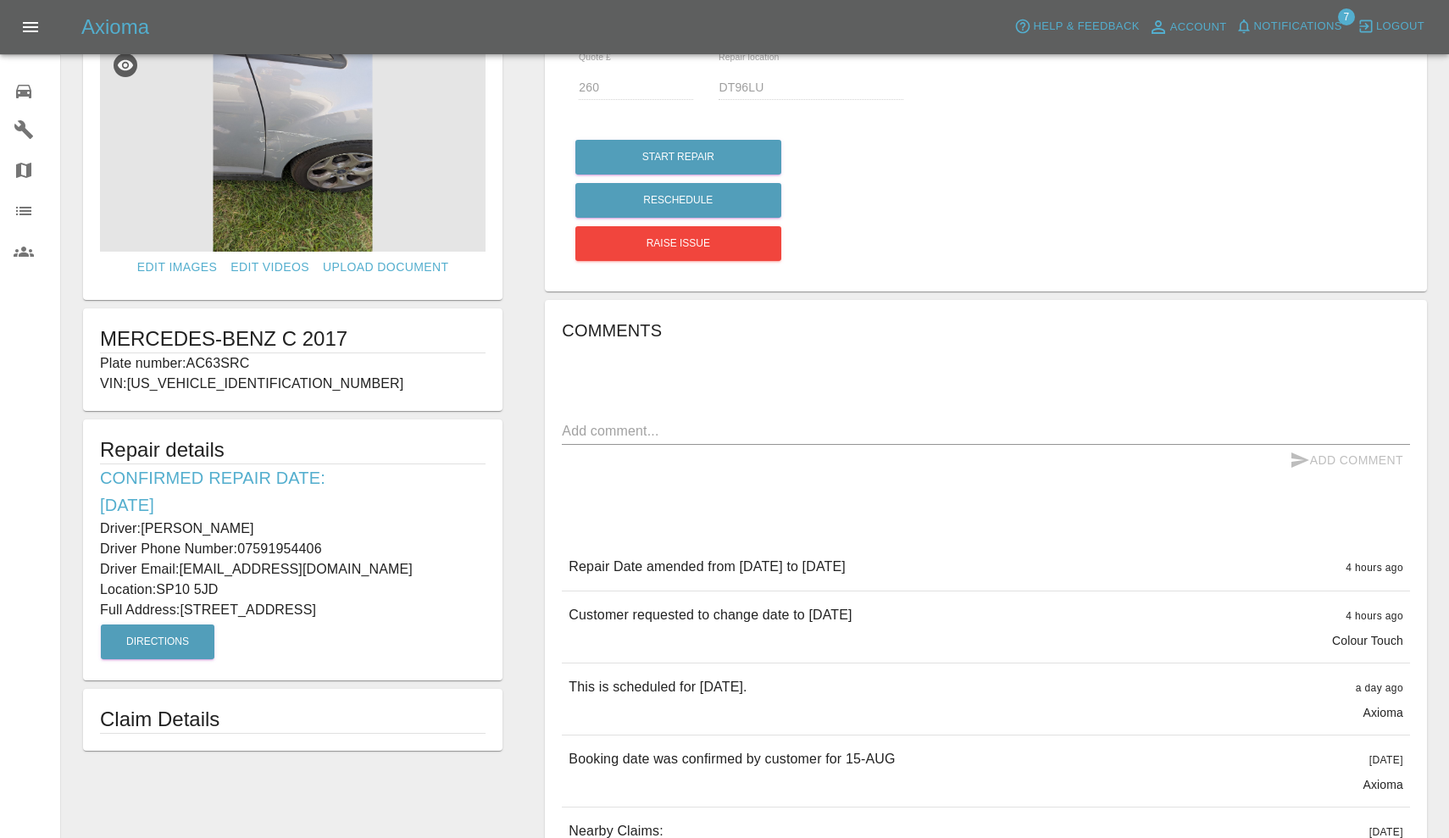
type input "200"
type input "SP10 5JD"
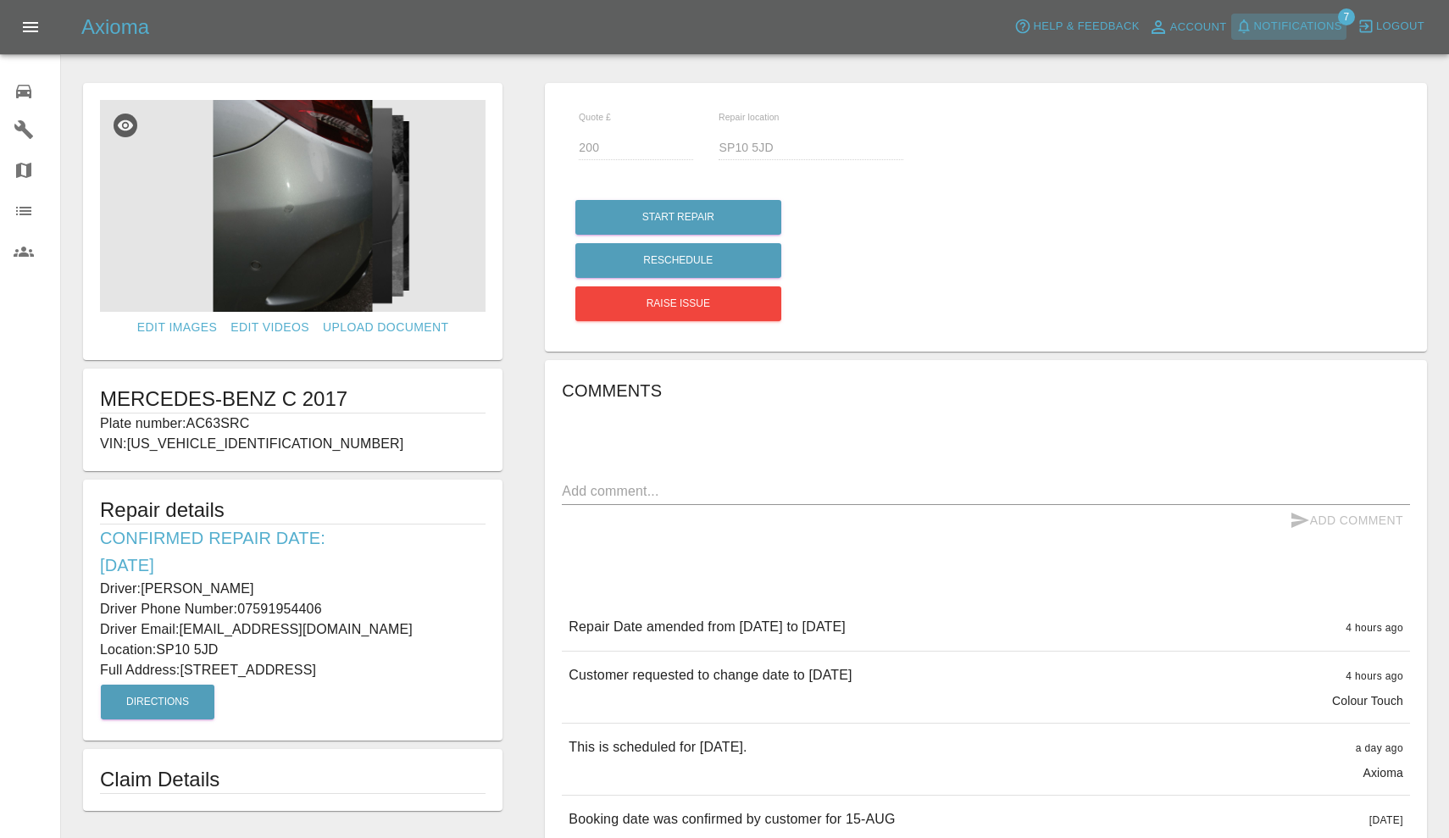
click at [1301, 21] on span "Notifications" at bounding box center [1299, 26] width 88 height 19
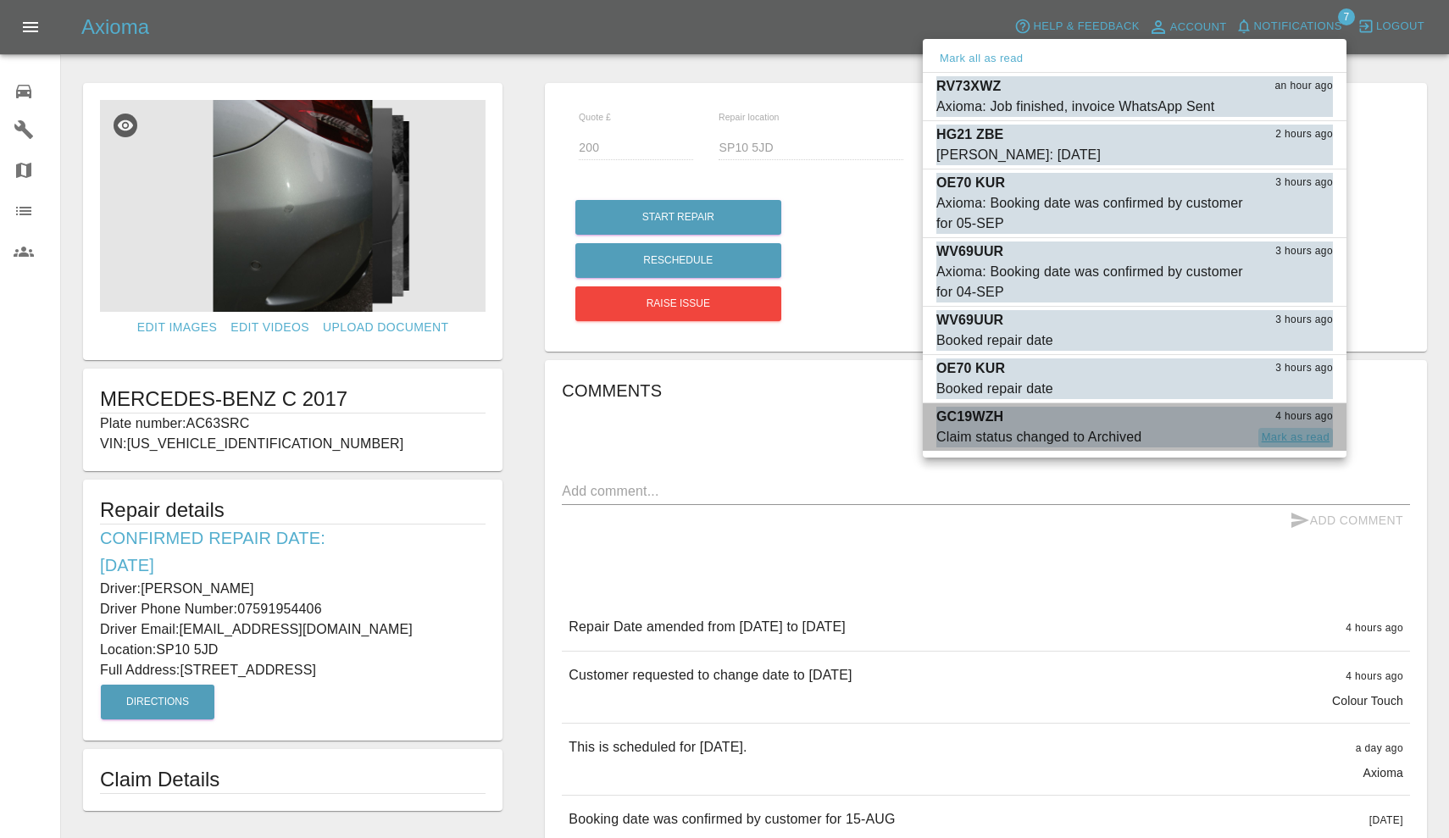
click at [1299, 442] on button "Mark as read" at bounding box center [1296, 437] width 75 height 19
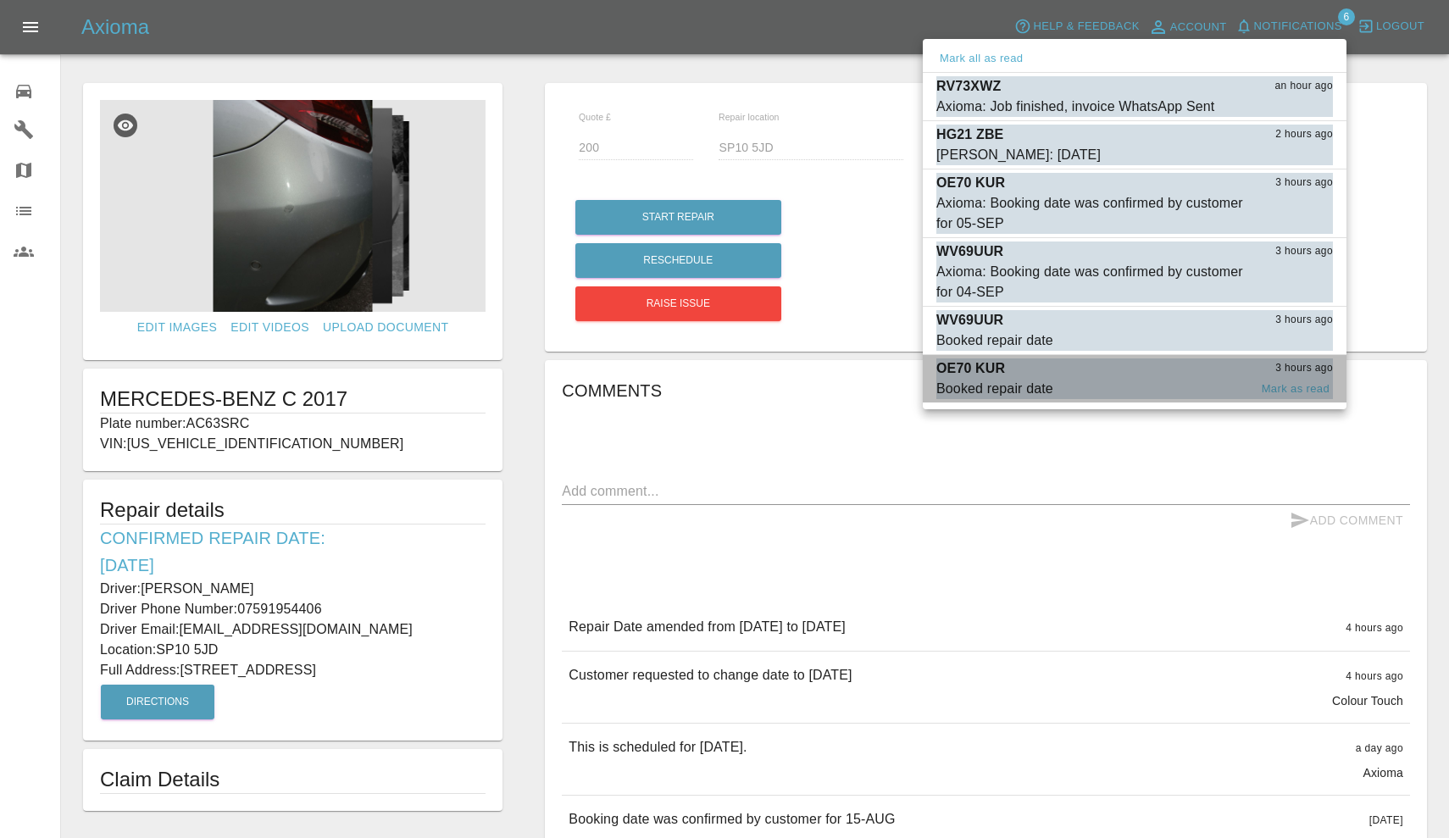
click at [1085, 384] on span "Booked repair date" at bounding box center [1093, 389] width 312 height 20
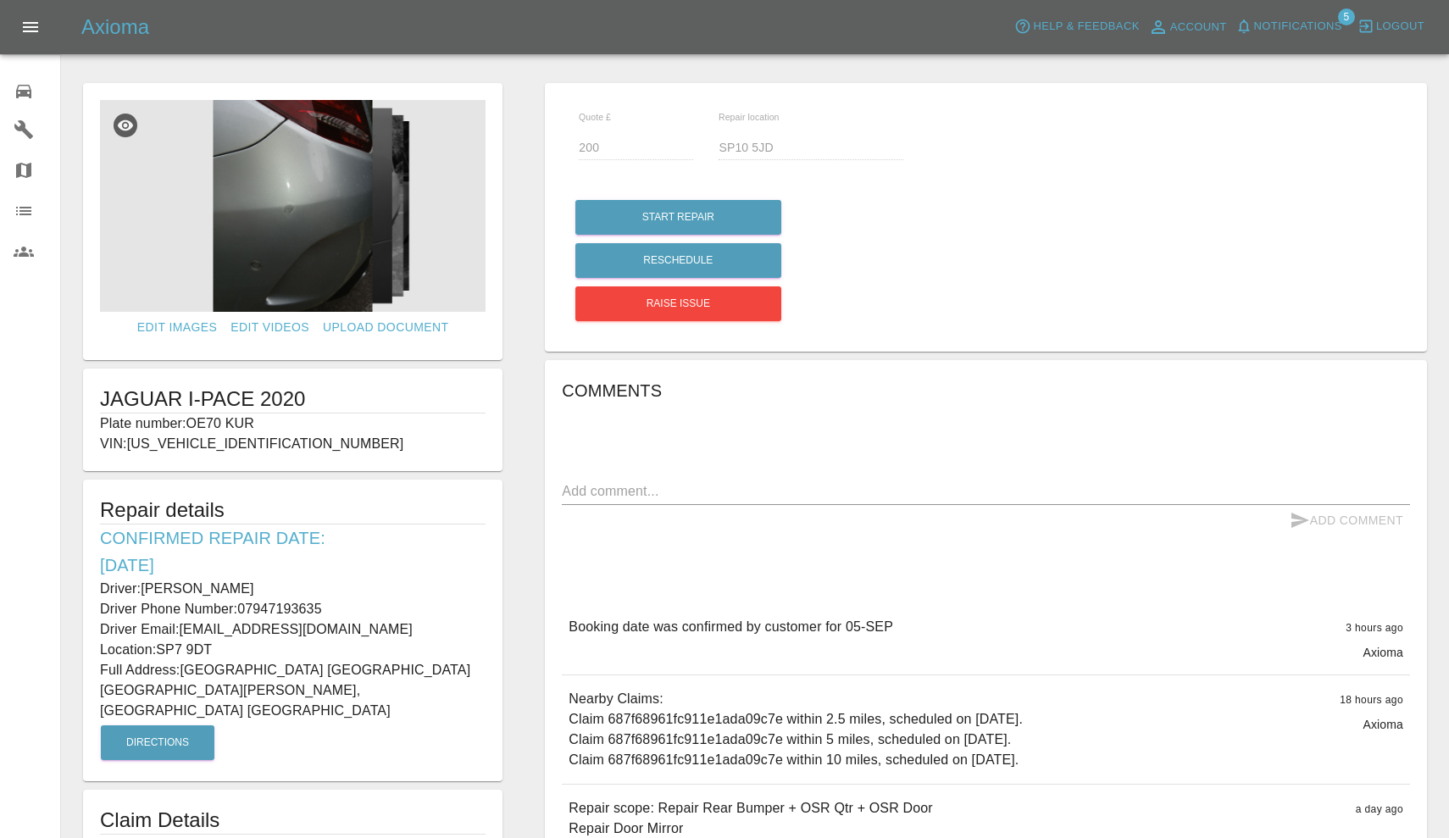
type input "350"
type input "SP7 9DT"
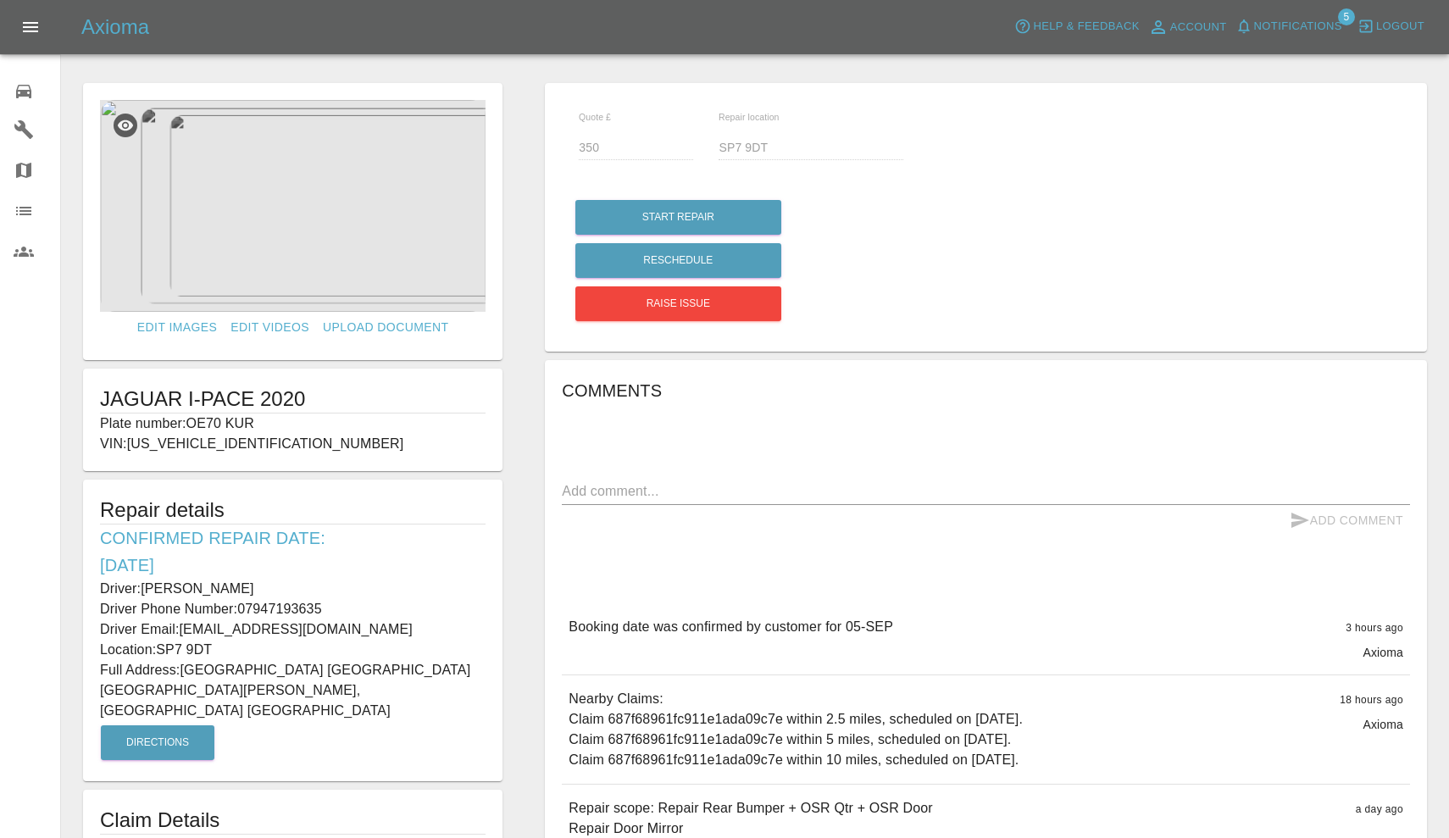
drag, startPoint x: 191, startPoint y: 420, endPoint x: 259, endPoint y: 421, distance: 67.8
click at [259, 421] on p "Plate number: OE70 KUR" at bounding box center [293, 424] width 386 height 20
copy p "OE70 KUR"
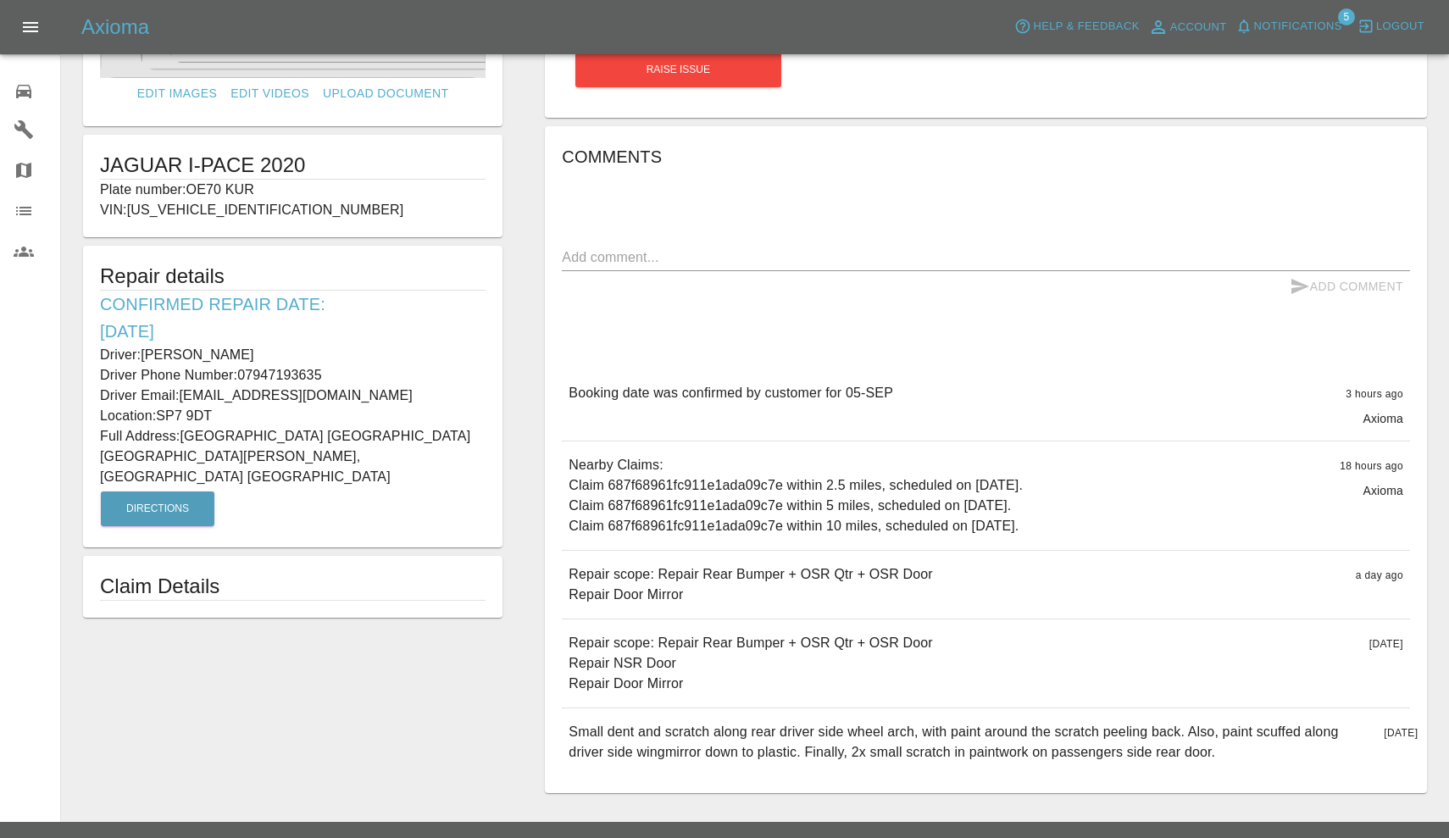
scroll to position [237, 0]
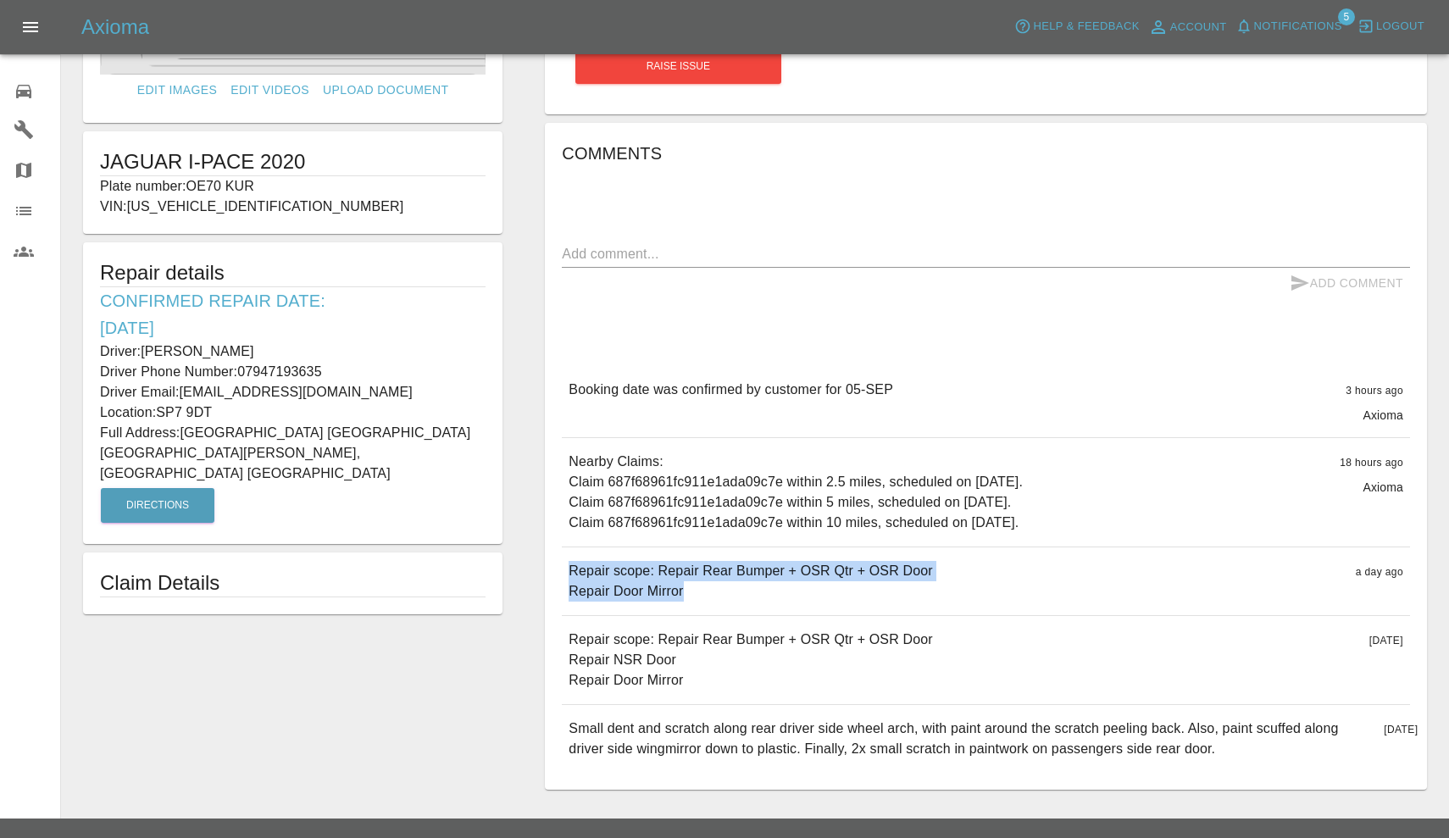
drag, startPoint x: 570, startPoint y: 567, endPoint x: 804, endPoint y: 605, distance: 237.0
click at [804, 605] on div "Repair scope: Repair Rear Bumper + OSR Qtr + OSR Door Repair Door Mirror a day …" at bounding box center [986, 582] width 848 height 68
copy p "Repair scope: Repair Rear Bumper + OSR Qtr + OSR Door Repair Door Mirror"
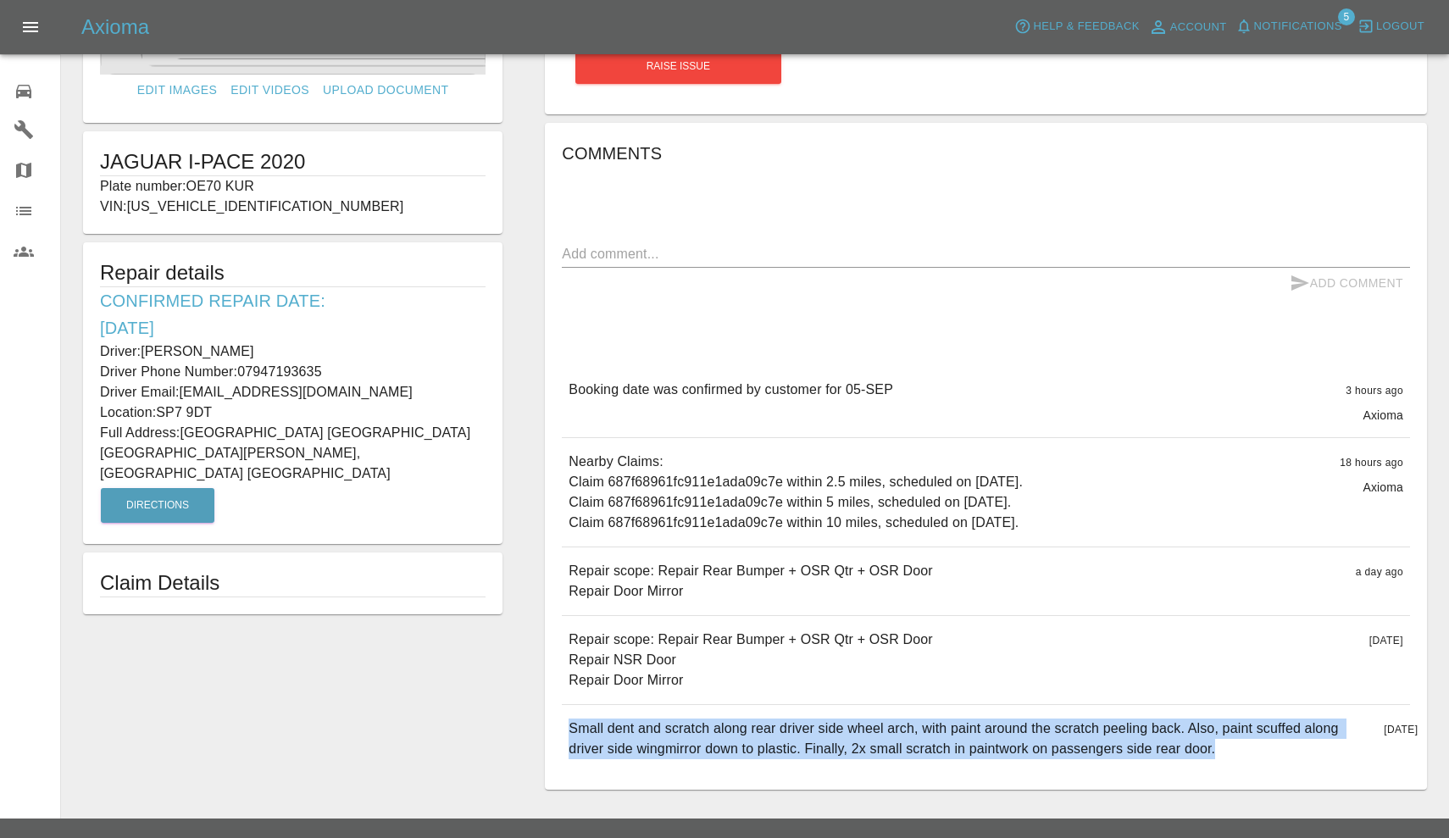
drag, startPoint x: 568, startPoint y: 726, endPoint x: 1277, endPoint y: 757, distance: 709.3
click at [1277, 757] on div "Small dent and scratch along rear driver side wheel arch, with paint around the…" at bounding box center [986, 739] width 848 height 68
copy p "Small dent and scratch along rear driver side wheel arch, with paint around the…"
drag, startPoint x: 146, startPoint y: 348, endPoint x: 325, endPoint y: 368, distance: 180.0
click at [325, 368] on div "Driver: Nick Coward Driver Phone Number: 07947193635 Driver Email: ncoward89@gm…" at bounding box center [293, 372] width 386 height 61
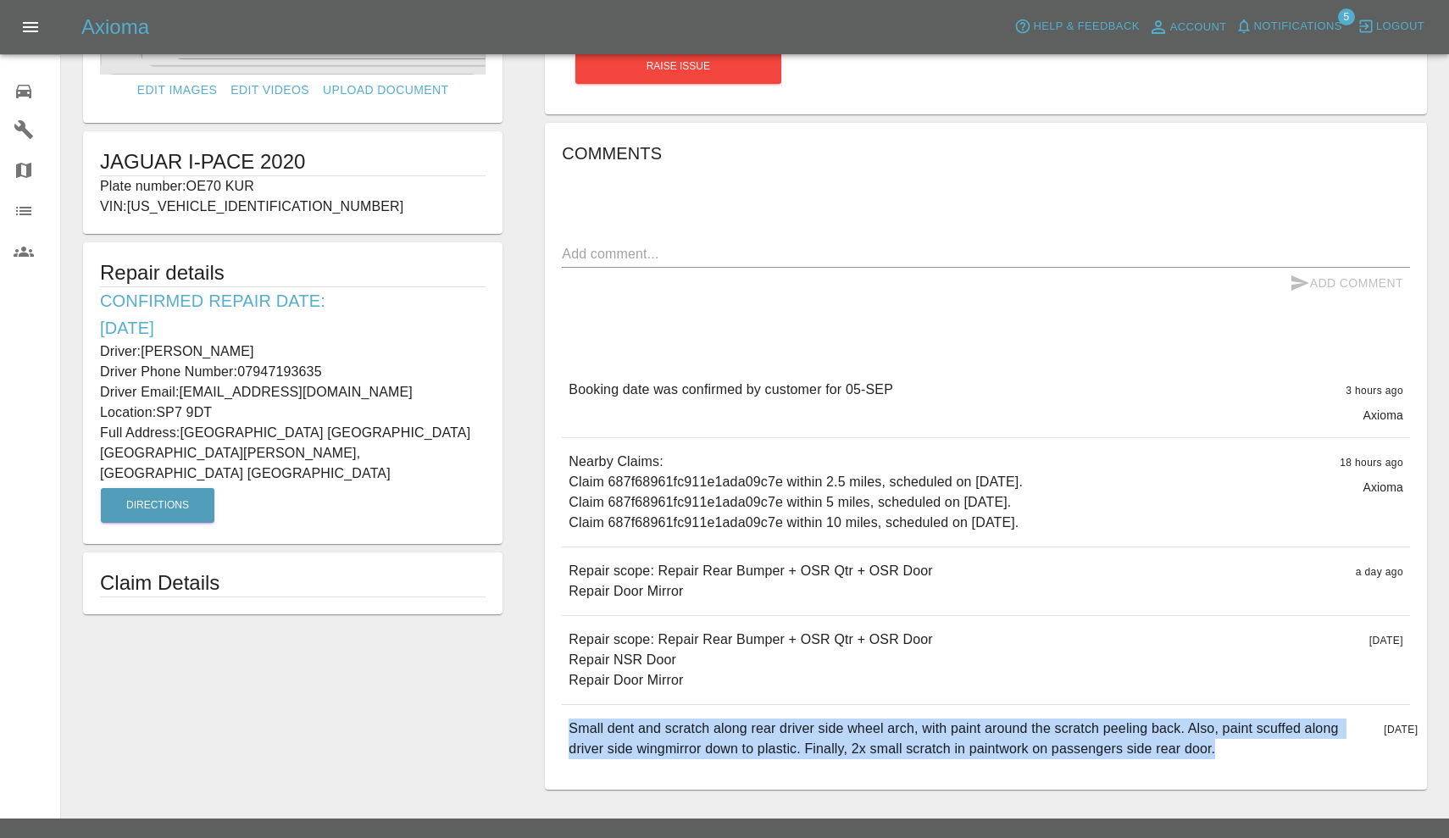
copy div "Nick Coward Driver Phone Number: 07947193635"
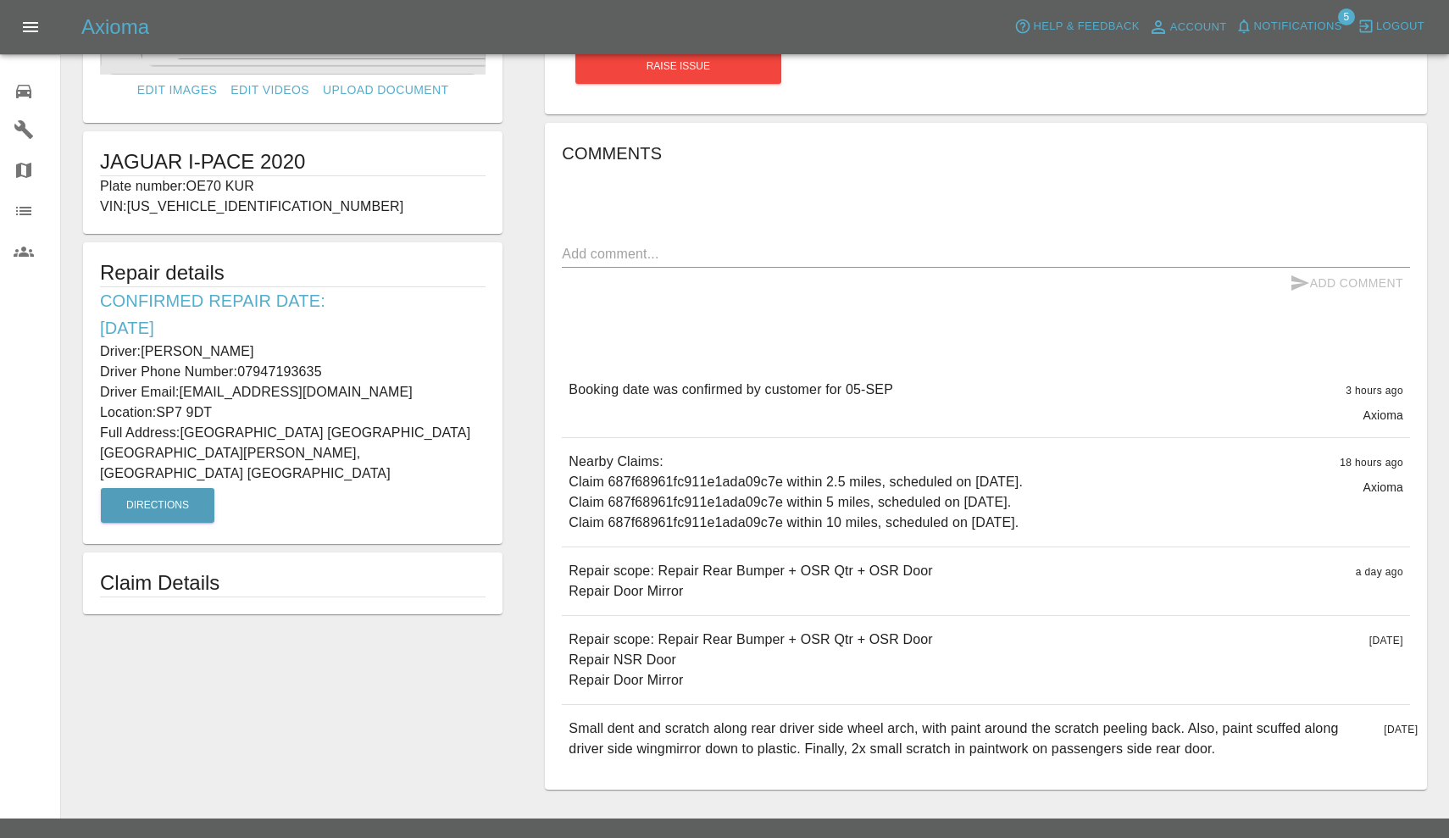
click at [147, 353] on p "Driver: Nick Coward" at bounding box center [293, 352] width 386 height 20
drag, startPoint x: 147, startPoint y: 350, endPoint x: 234, endPoint y: 350, distance: 87.3
click at [234, 350] on p "Driver: Nick Coward" at bounding box center [293, 352] width 386 height 20
copy p "Nick Coward"
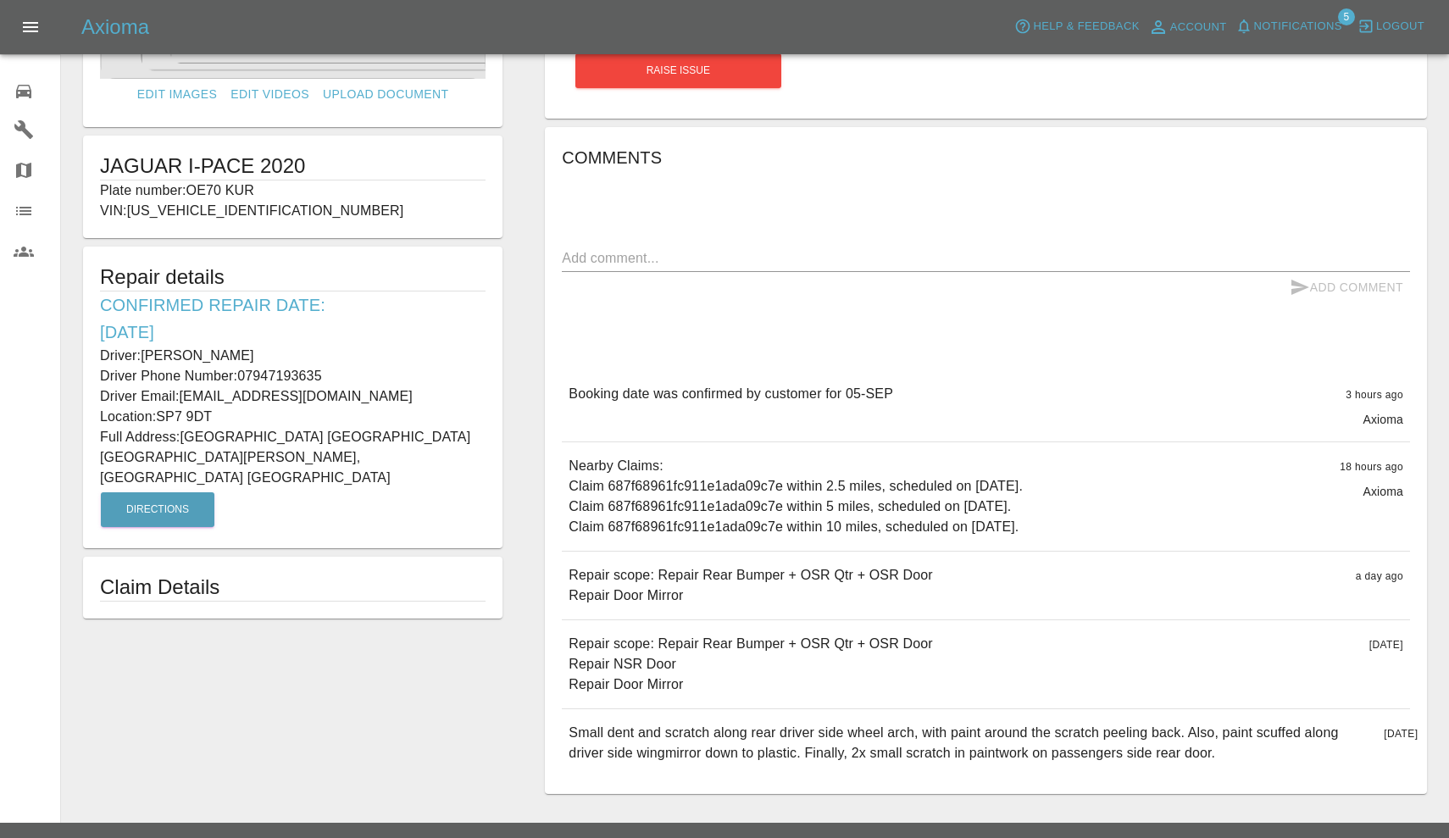
scroll to position [227, 0]
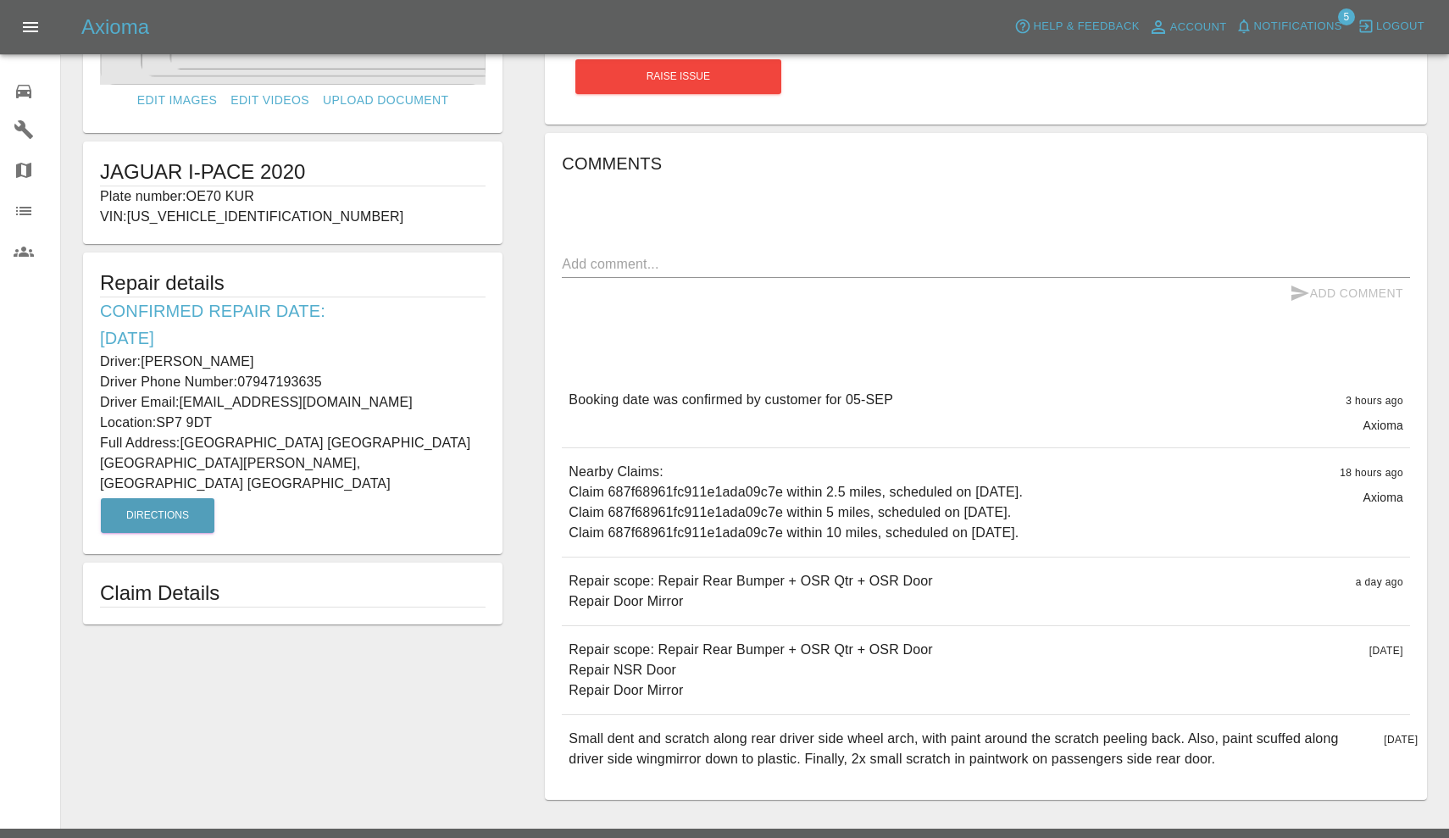
drag, startPoint x: 182, startPoint y: 439, endPoint x: 328, endPoint y: 444, distance: 145.9
click at [328, 444] on p "Full Address: Lower Berrycourt Farm Lower Berrycourt Donhead St. Mary, Shaftesb…" at bounding box center [293, 463] width 386 height 61
copy p "Lower Berrycourt Farm"
drag, startPoint x: 159, startPoint y: 420, endPoint x: 225, endPoint y: 420, distance: 65.3
click at [225, 420] on p "Location: SP7 9DT" at bounding box center [293, 423] width 386 height 20
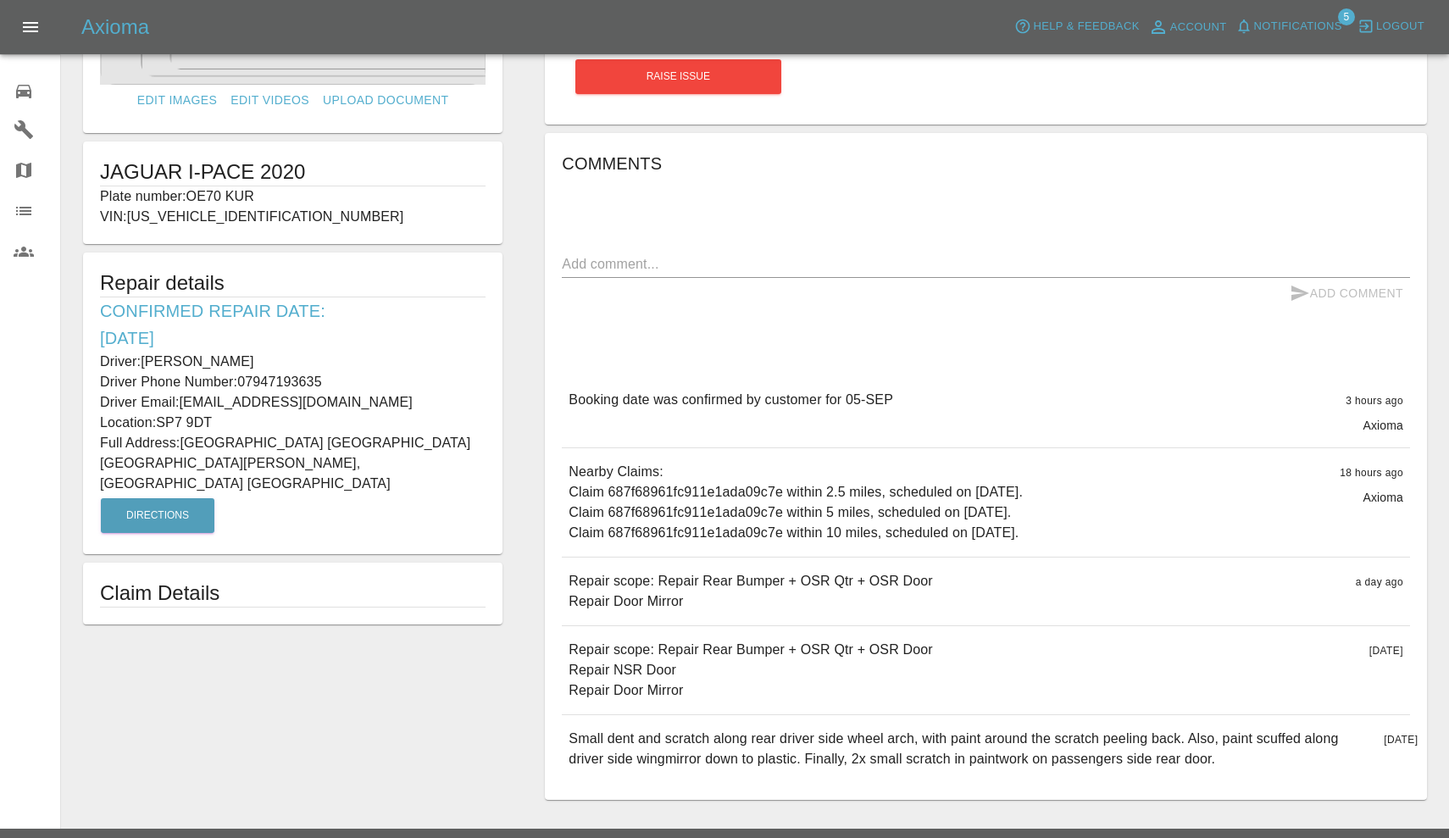
copy p "SP7 9DT"
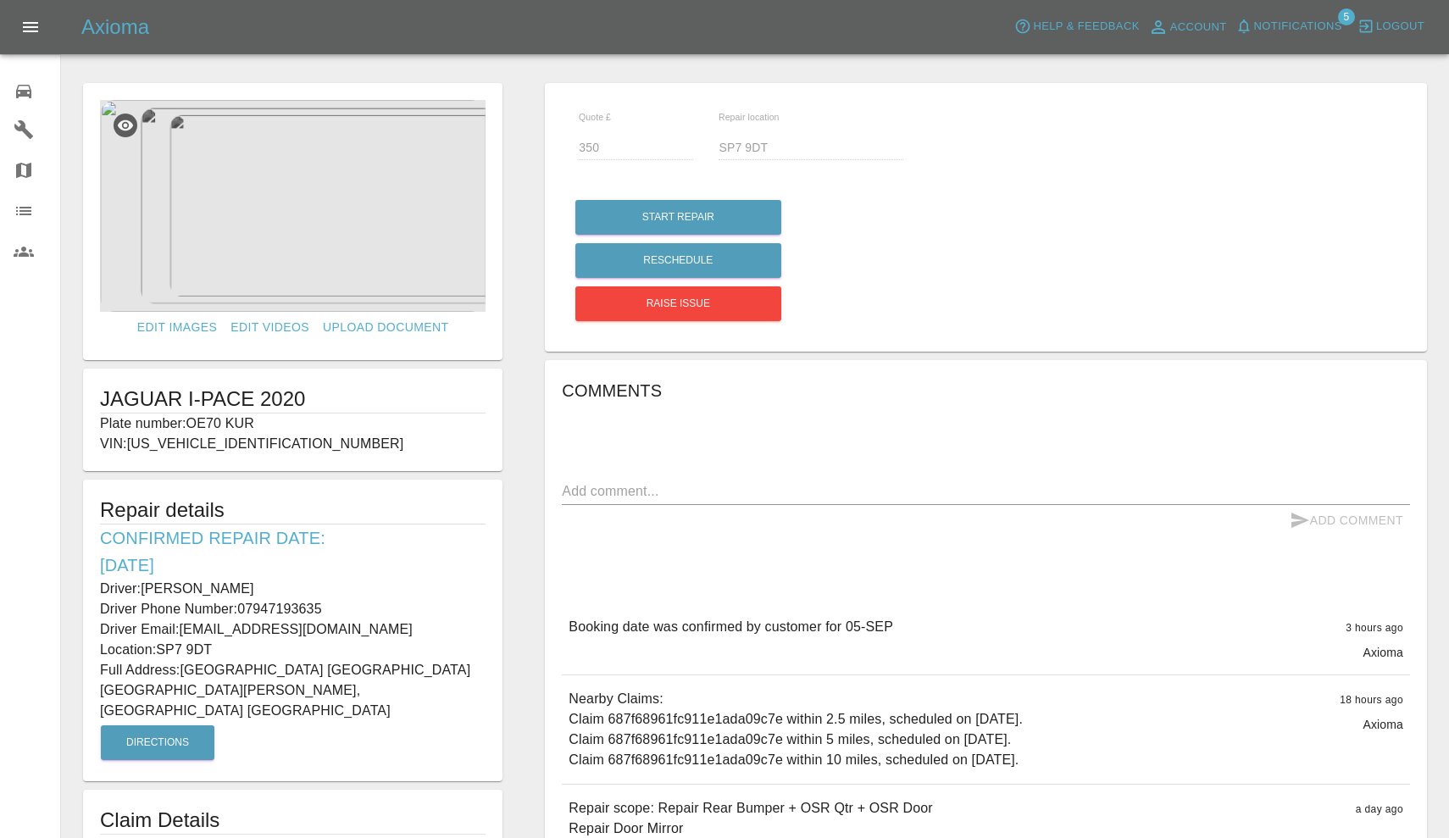
click at [281, 151] on img at bounding box center [293, 206] width 386 height 212
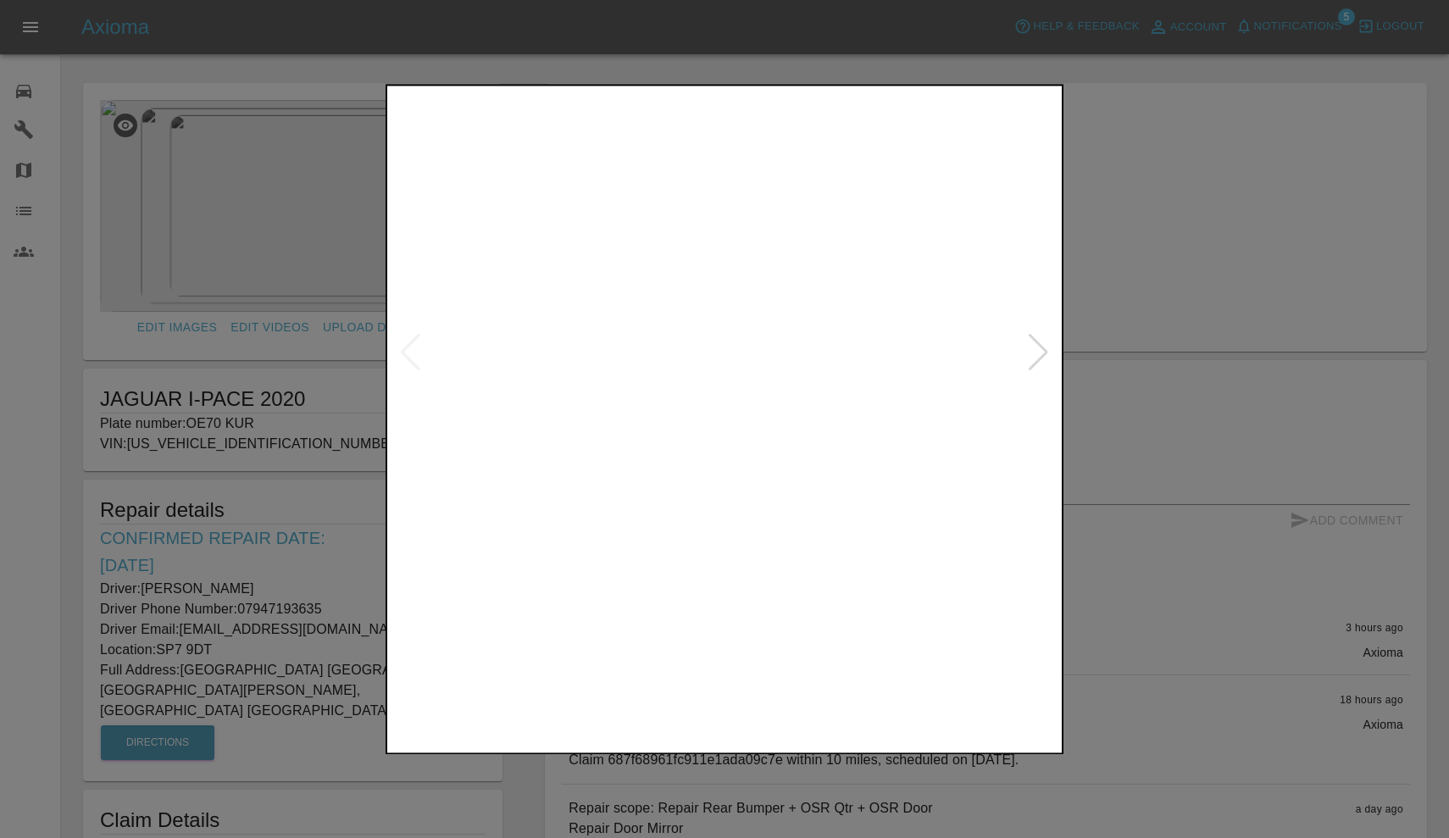
scroll to position [0, 0]
click at [1038, 350] on div at bounding box center [1038, 353] width 23 height 37
click at [1042, 353] on div at bounding box center [1038, 353] width 23 height 37
click at [1163, 295] on div at bounding box center [724, 419] width 1449 height 838
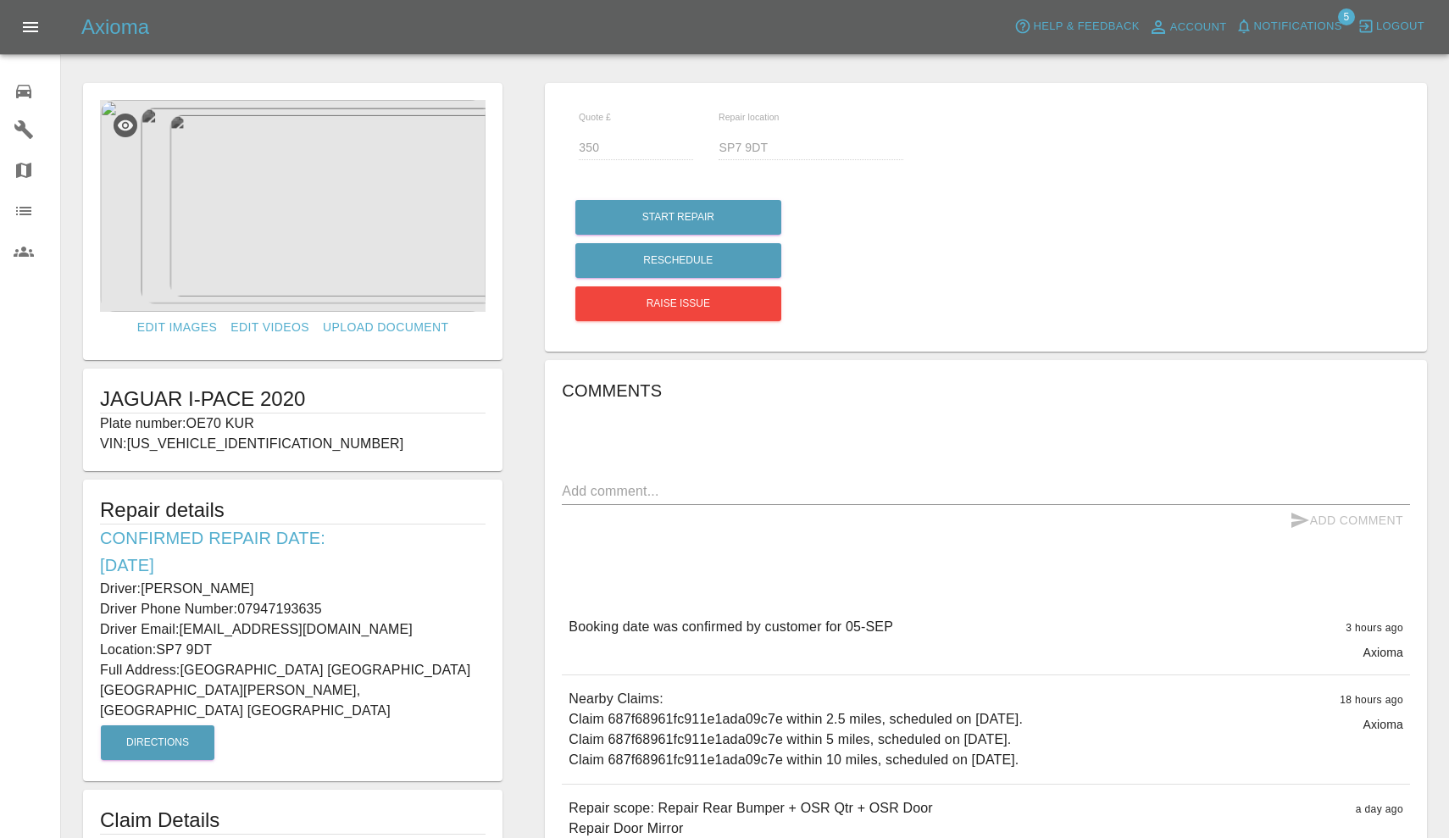
click at [1298, 23] on span "Notifications" at bounding box center [1299, 26] width 88 height 19
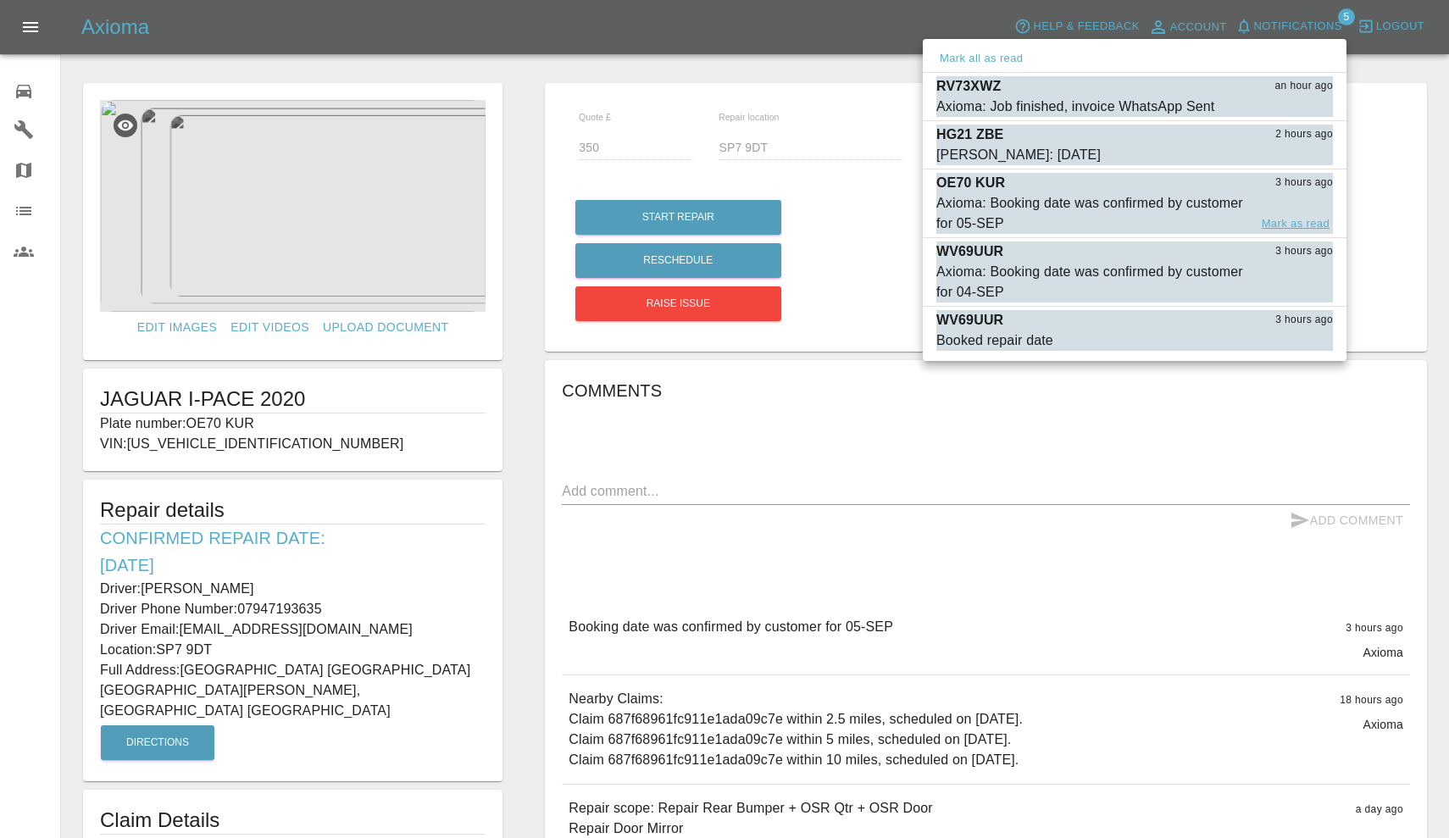
click at [1305, 226] on button "Mark as read" at bounding box center [1296, 223] width 75 height 19
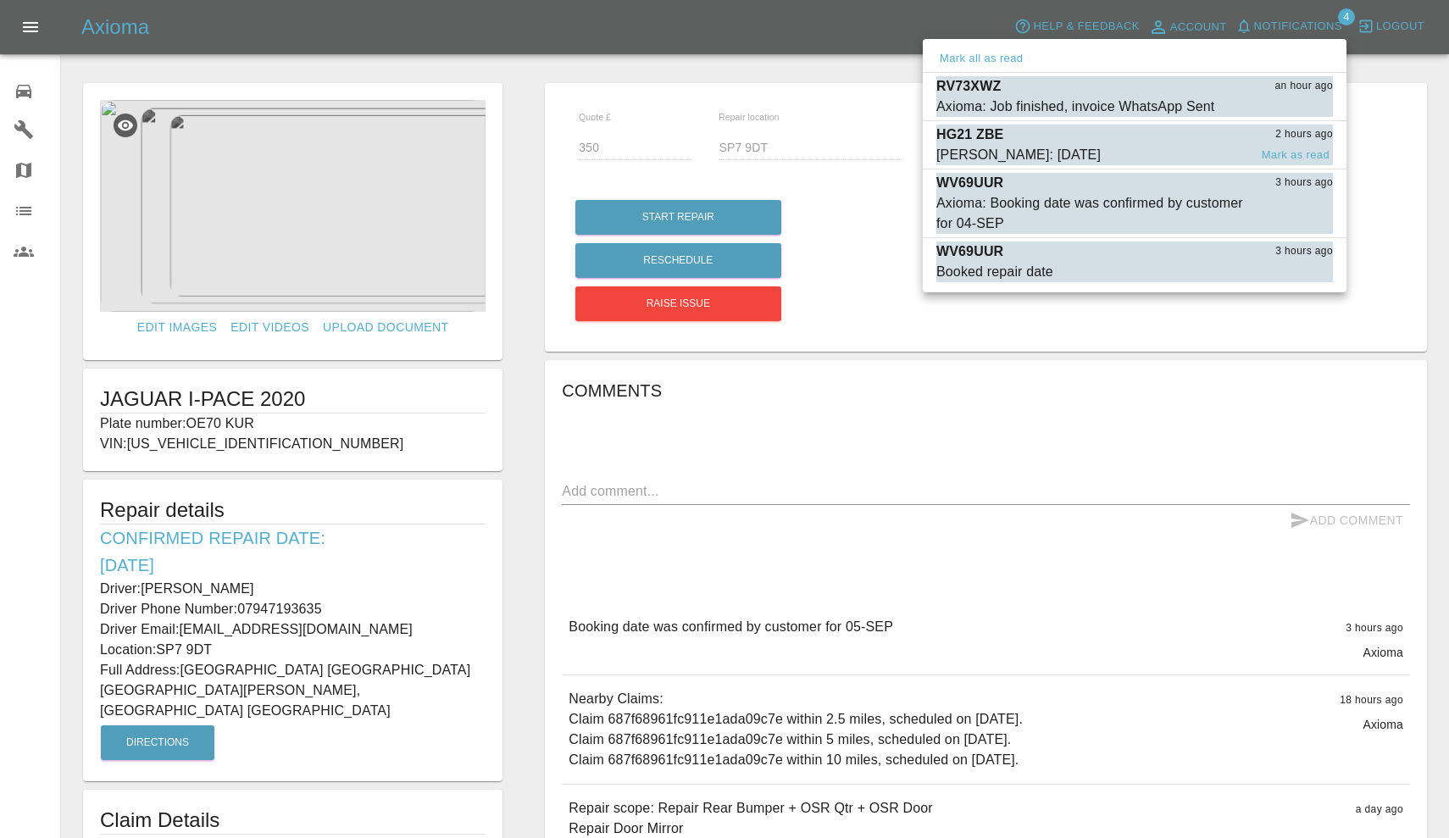
click at [1127, 149] on span "Castro: 21st August" at bounding box center [1093, 155] width 312 height 20
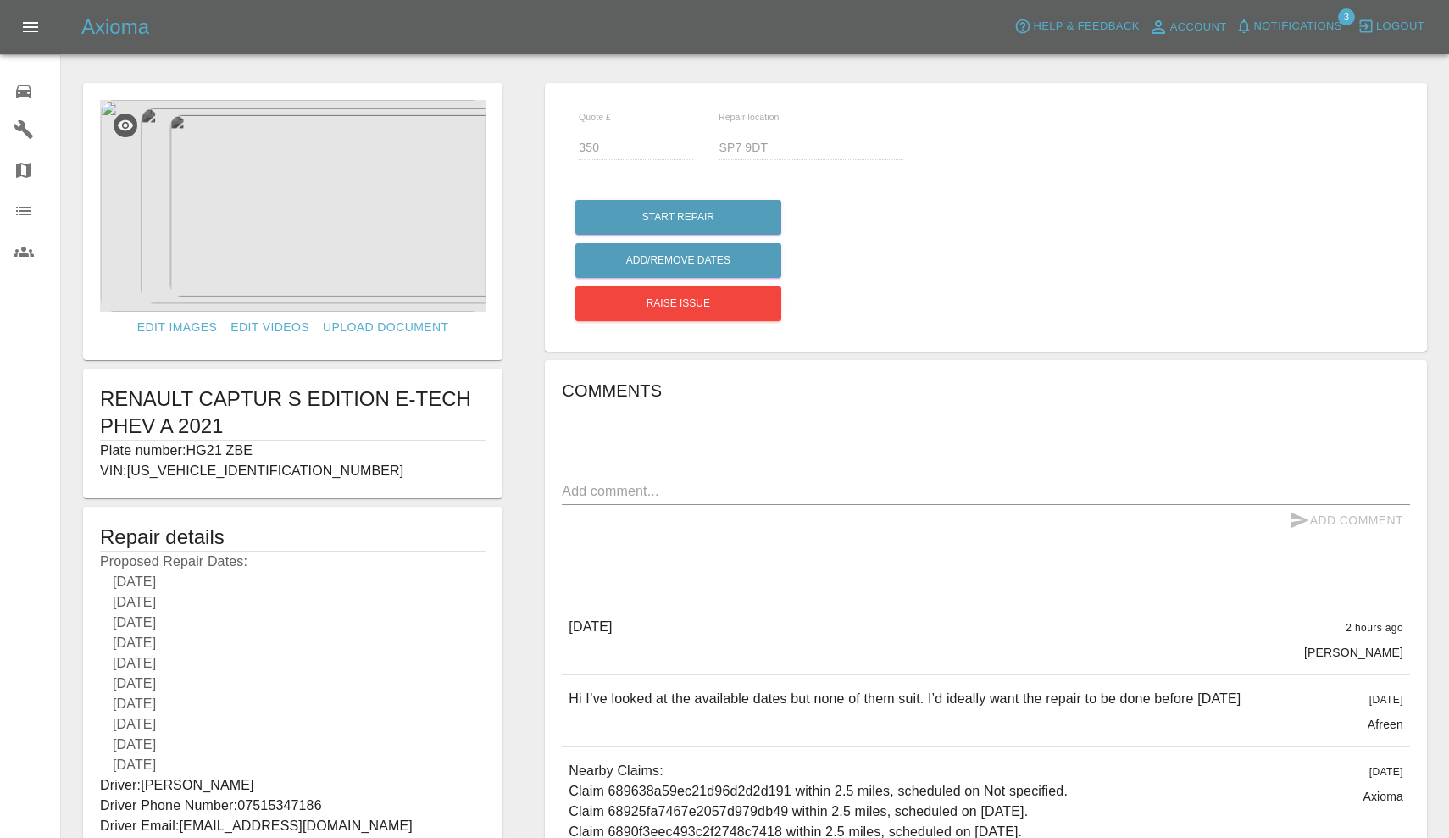
type input "210"
type input "SO17 3SD"
click at [687, 235] on button "Add/Remove Dates" at bounding box center [679, 217] width 206 height 35
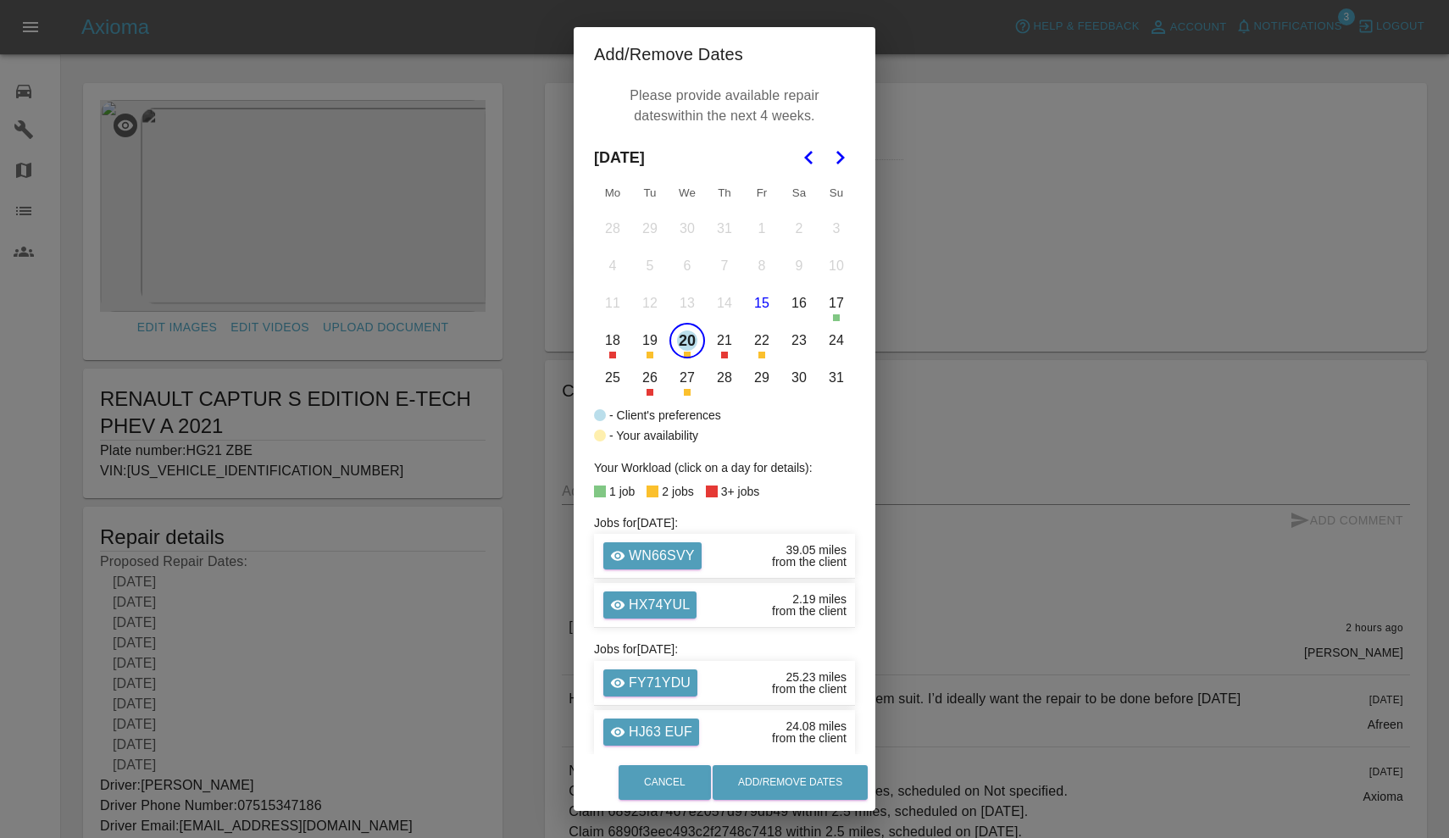
click at [689, 343] on button "20" at bounding box center [688, 341] width 36 height 36
click at [690, 791] on button "Cancel" at bounding box center [665, 782] width 92 height 35
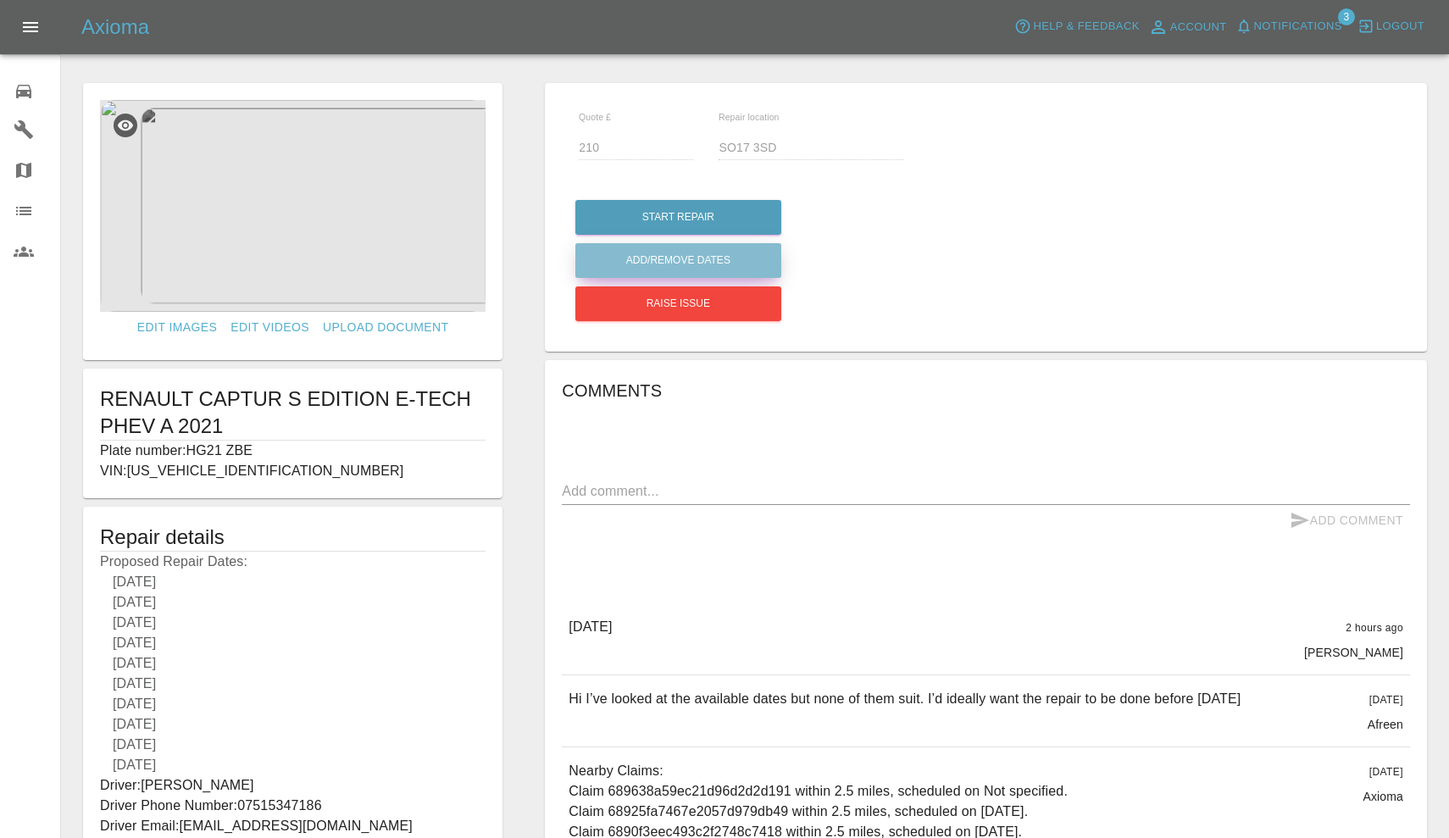
click at [691, 235] on button "Add/Remove Dates" at bounding box center [679, 217] width 206 height 35
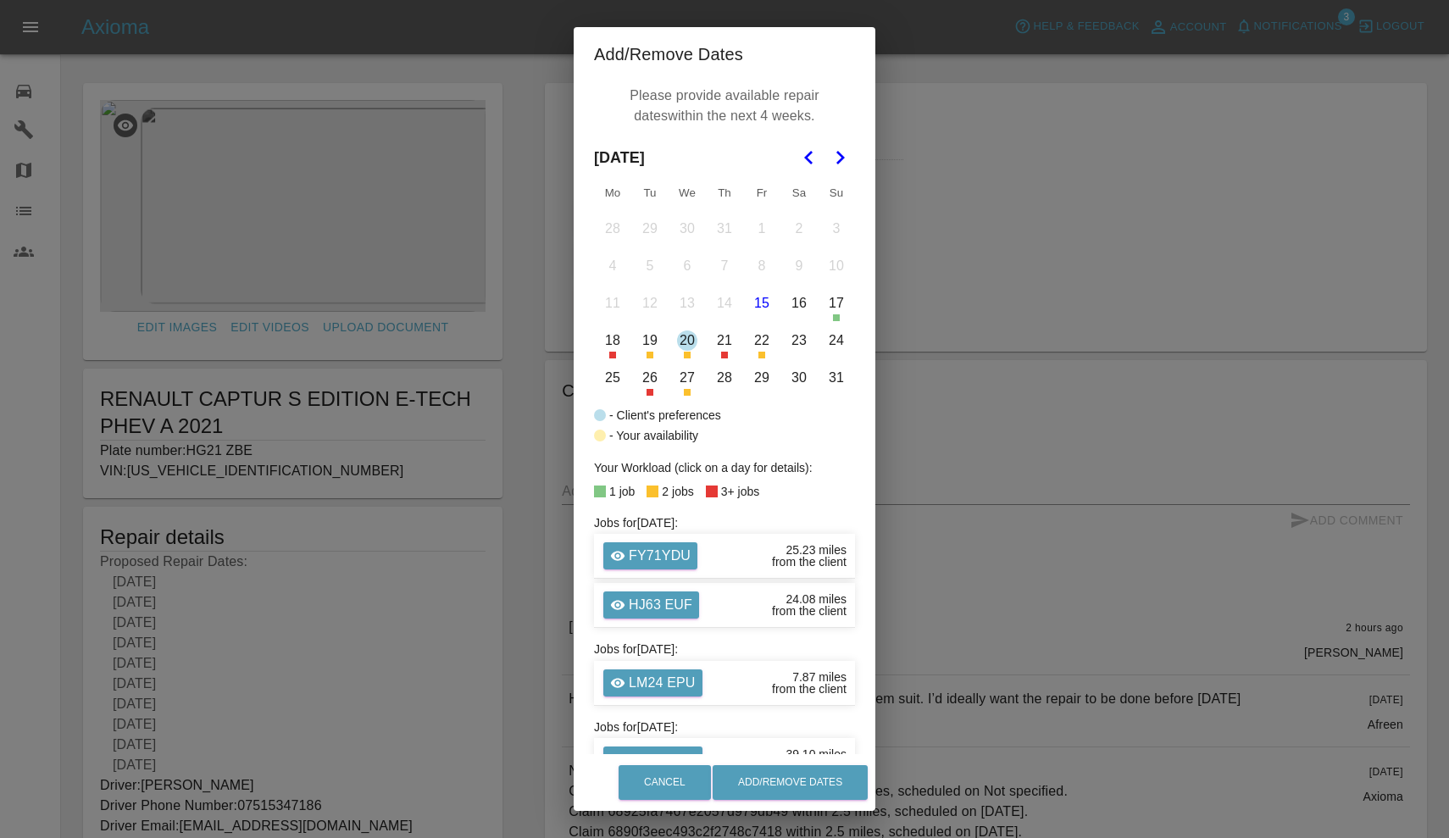
click at [837, 164] on icon "Go to the Next Month" at bounding box center [840, 157] width 20 height 20
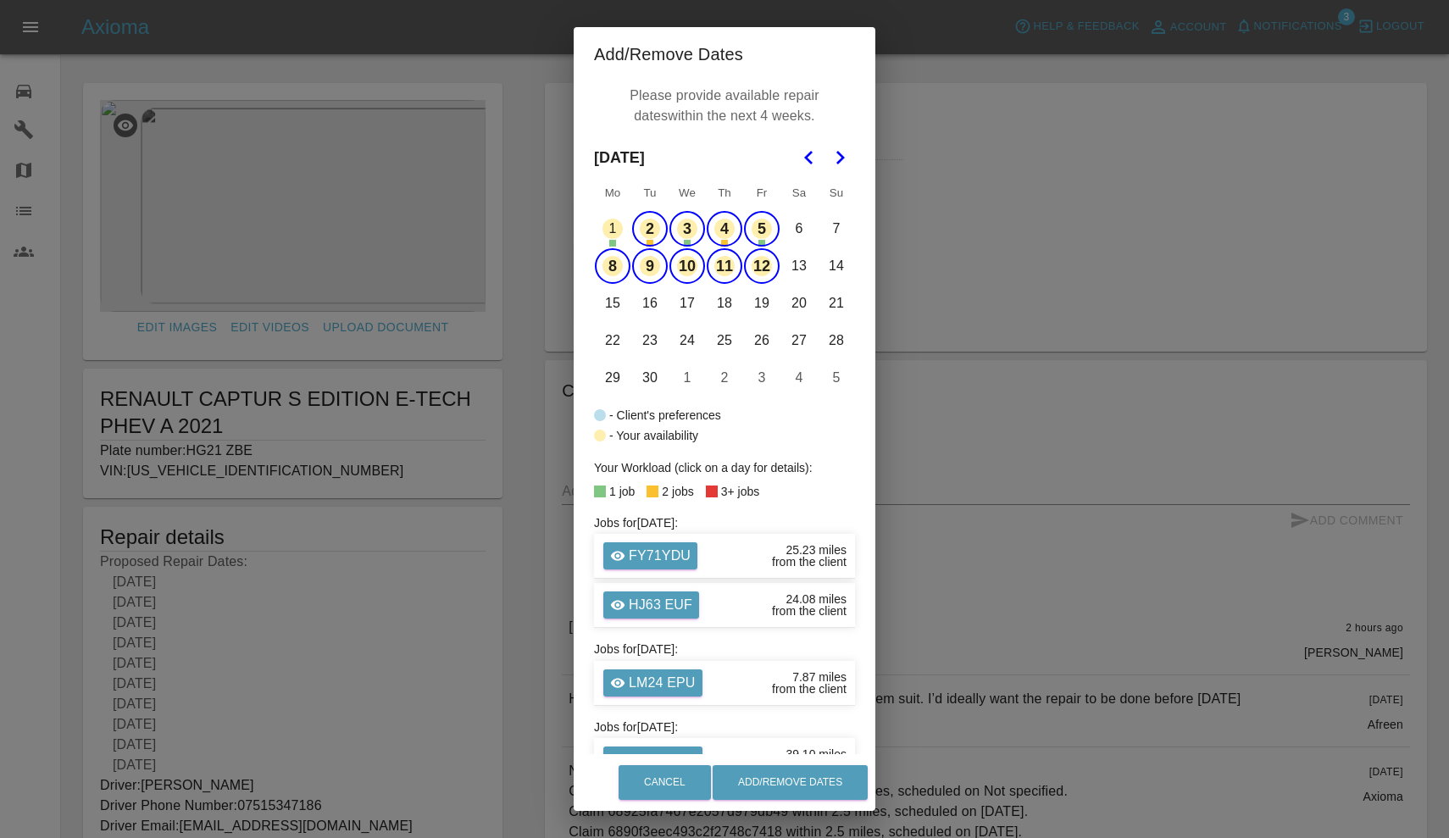
click at [761, 224] on button "5" at bounding box center [762, 229] width 36 height 36
click at [732, 229] on button "4" at bounding box center [725, 229] width 36 height 36
click at [693, 227] on button "3" at bounding box center [688, 229] width 36 height 36
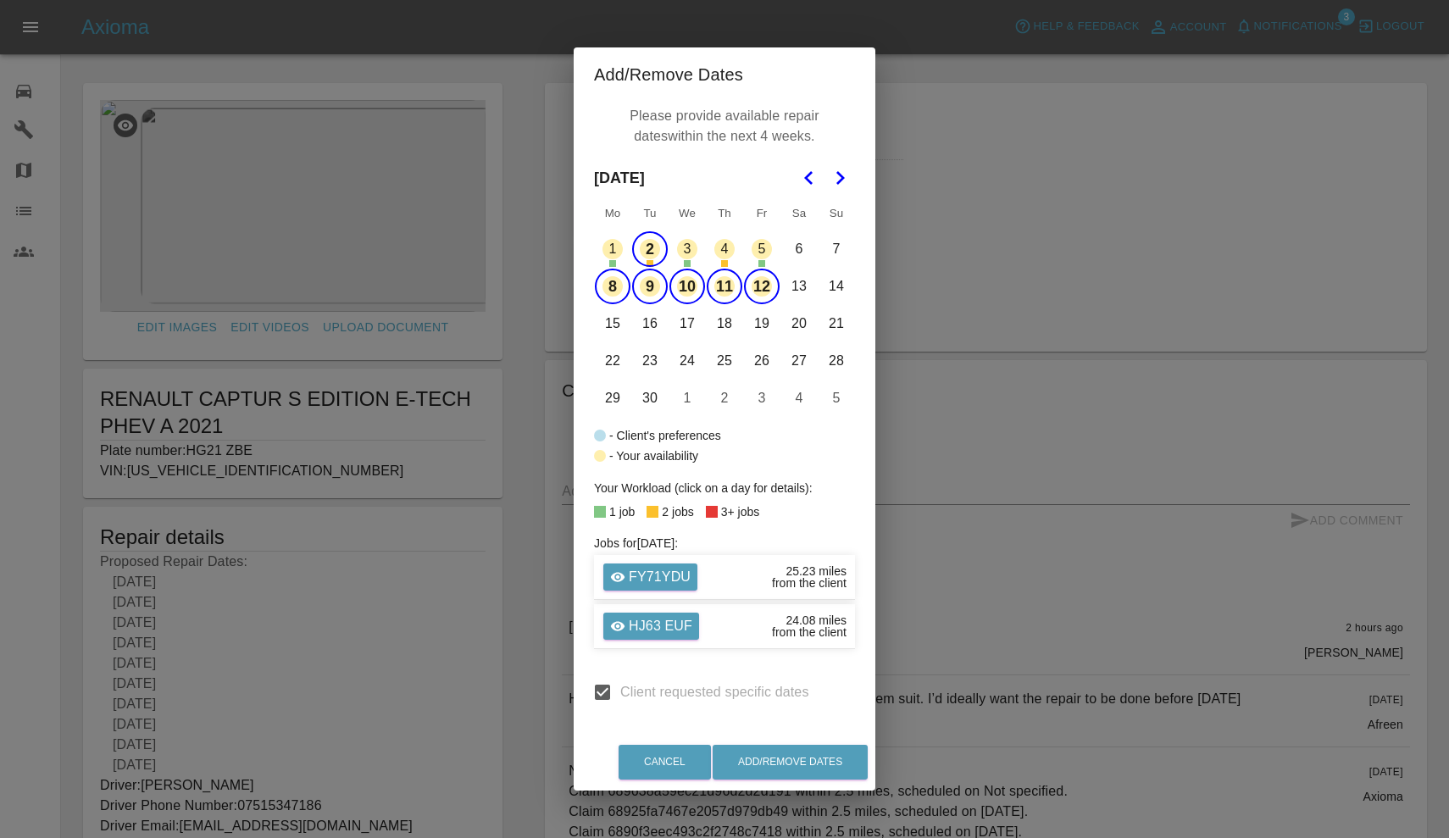
click at [643, 248] on button "2" at bounding box center [650, 249] width 36 height 36
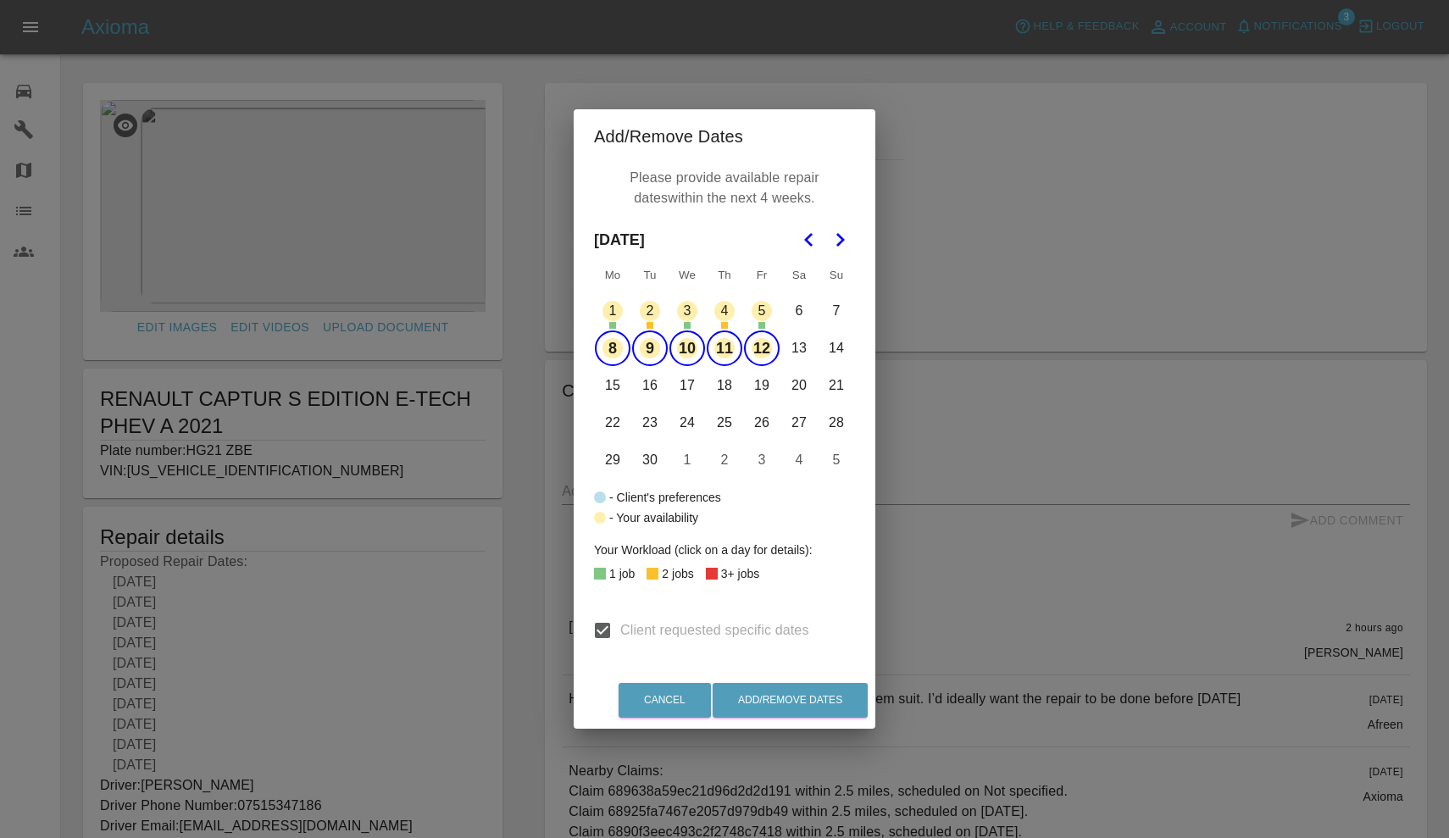
click at [616, 338] on button "8" at bounding box center [613, 349] width 36 height 36
click at [657, 348] on button "9" at bounding box center [650, 349] width 36 height 36
click at [693, 348] on button "10" at bounding box center [688, 349] width 36 height 36
click at [740, 350] on button "11" at bounding box center [725, 349] width 36 height 36
click at [776, 352] on button "12" at bounding box center [762, 349] width 36 height 36
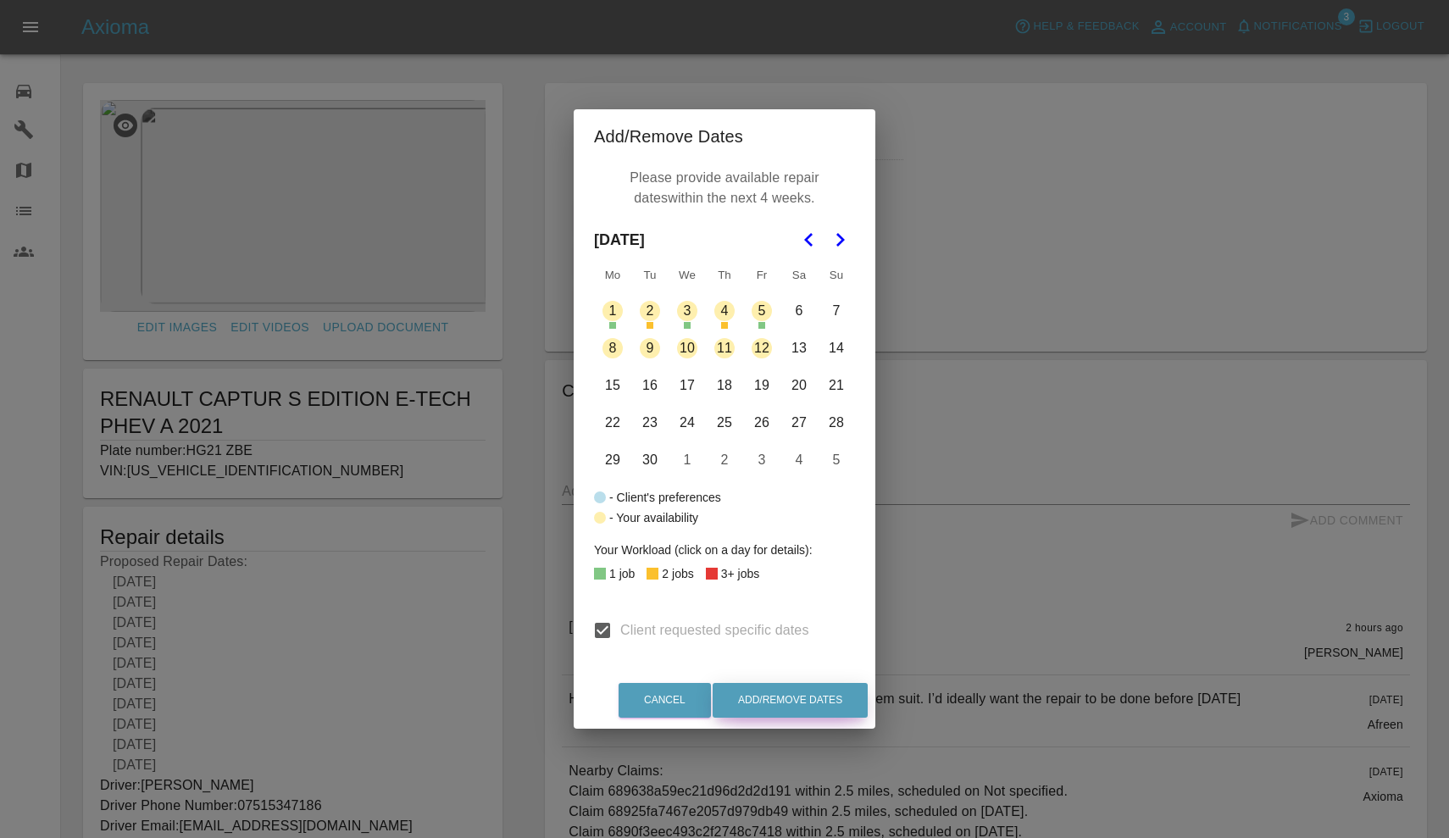
click at [794, 704] on button "Add/Remove Dates" at bounding box center [790, 700] width 155 height 35
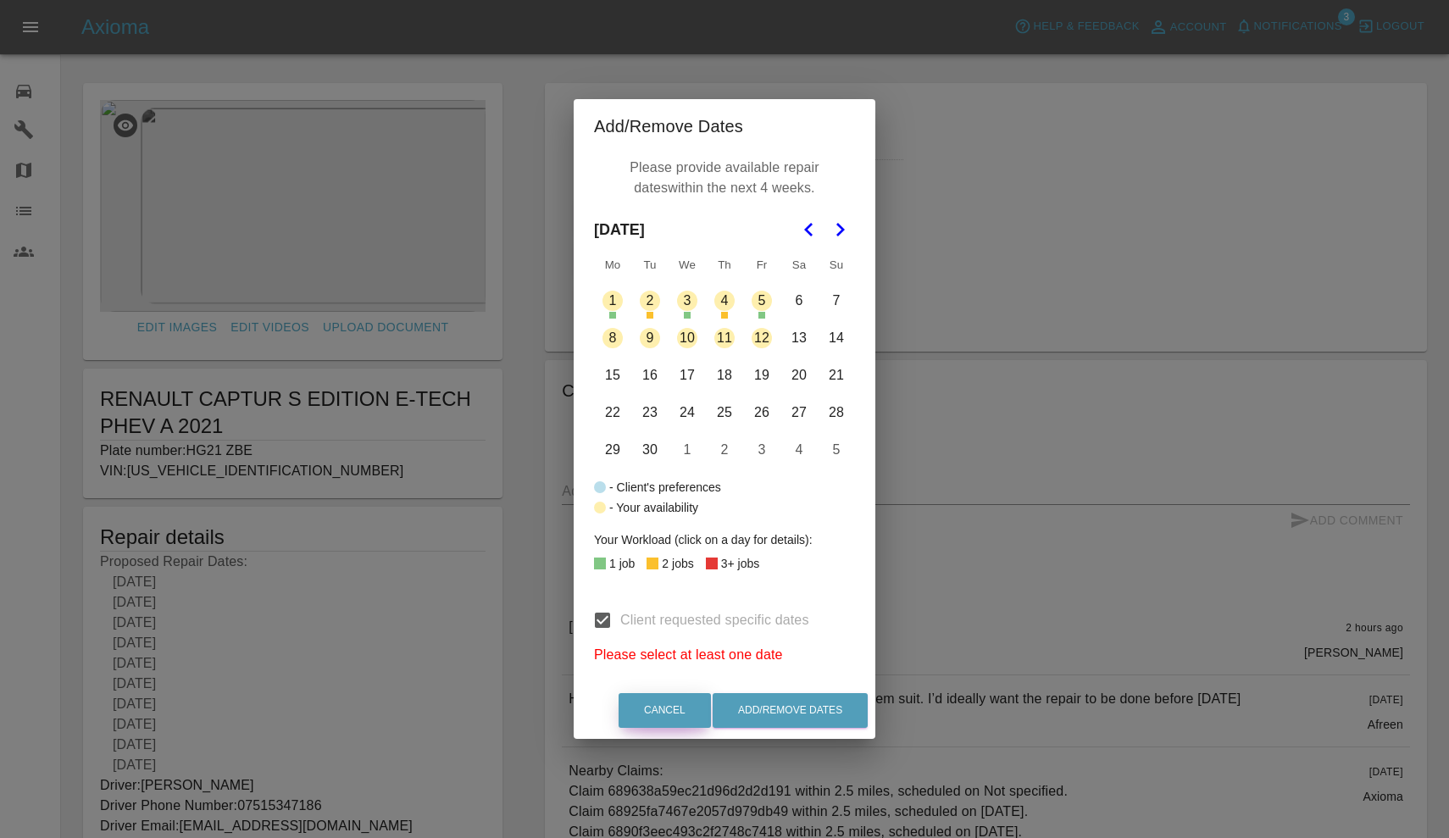
click at [682, 705] on button "Cancel" at bounding box center [665, 710] width 92 height 35
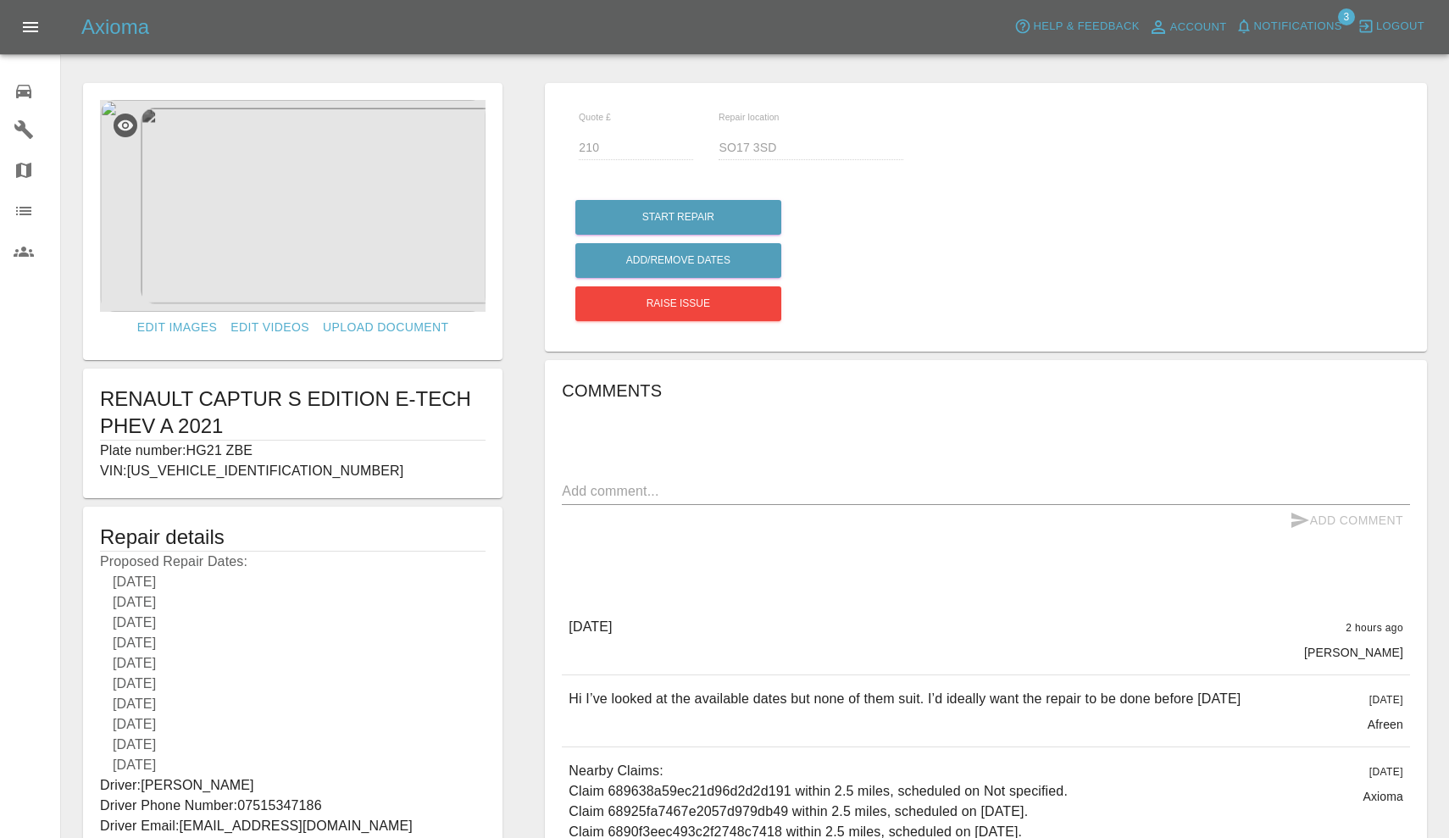
click at [701, 322] on div "Raise issue" at bounding box center [678, 303] width 206 height 43
click at [699, 314] on button "Raise issue" at bounding box center [679, 304] width 206 height 35
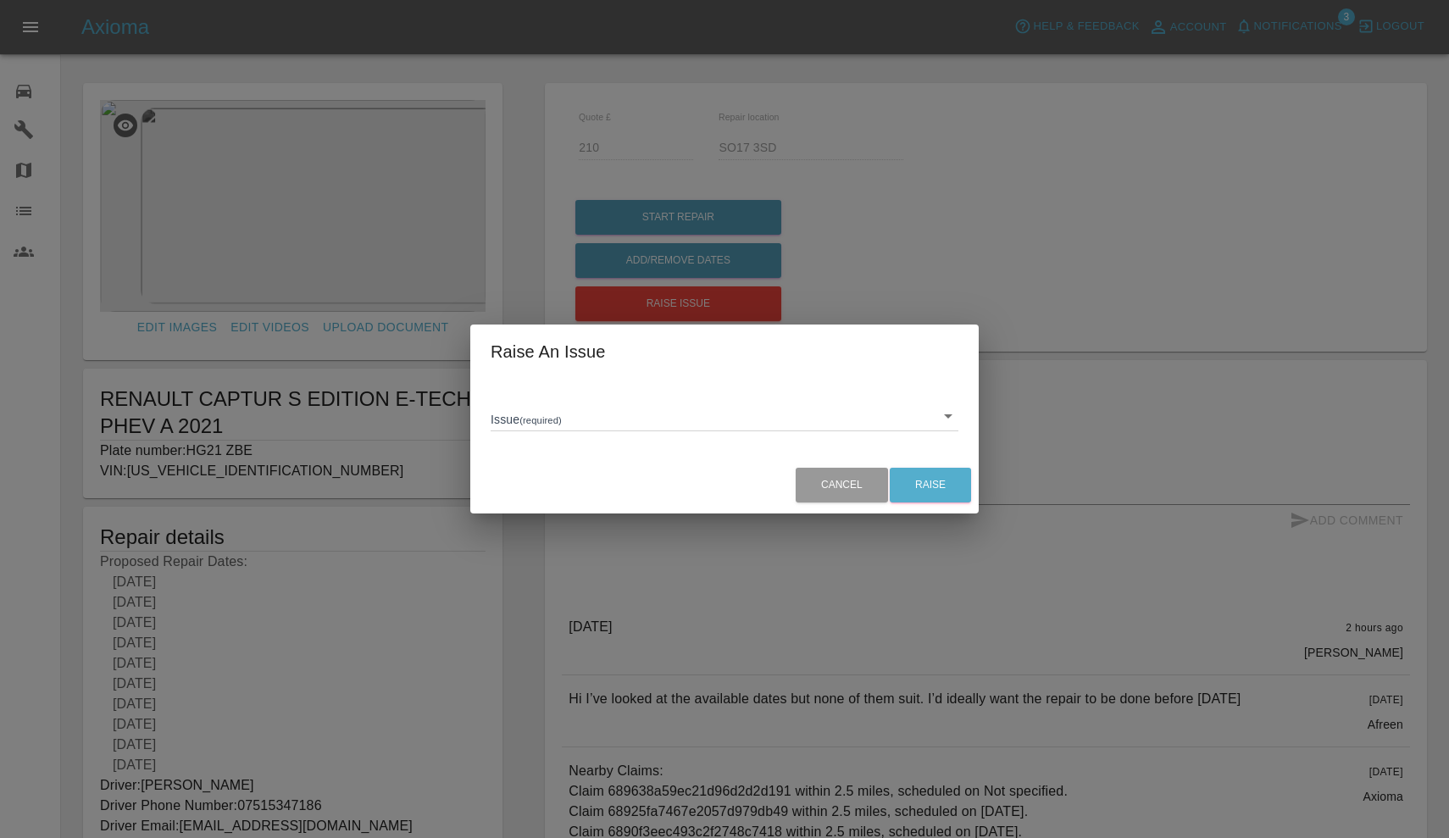
click at [773, 403] on body "Axioma Help & Feedback Account Notifications 3 Logout Repair home Garages Map O…" at bounding box center [724, 553] width 1449 height 1107
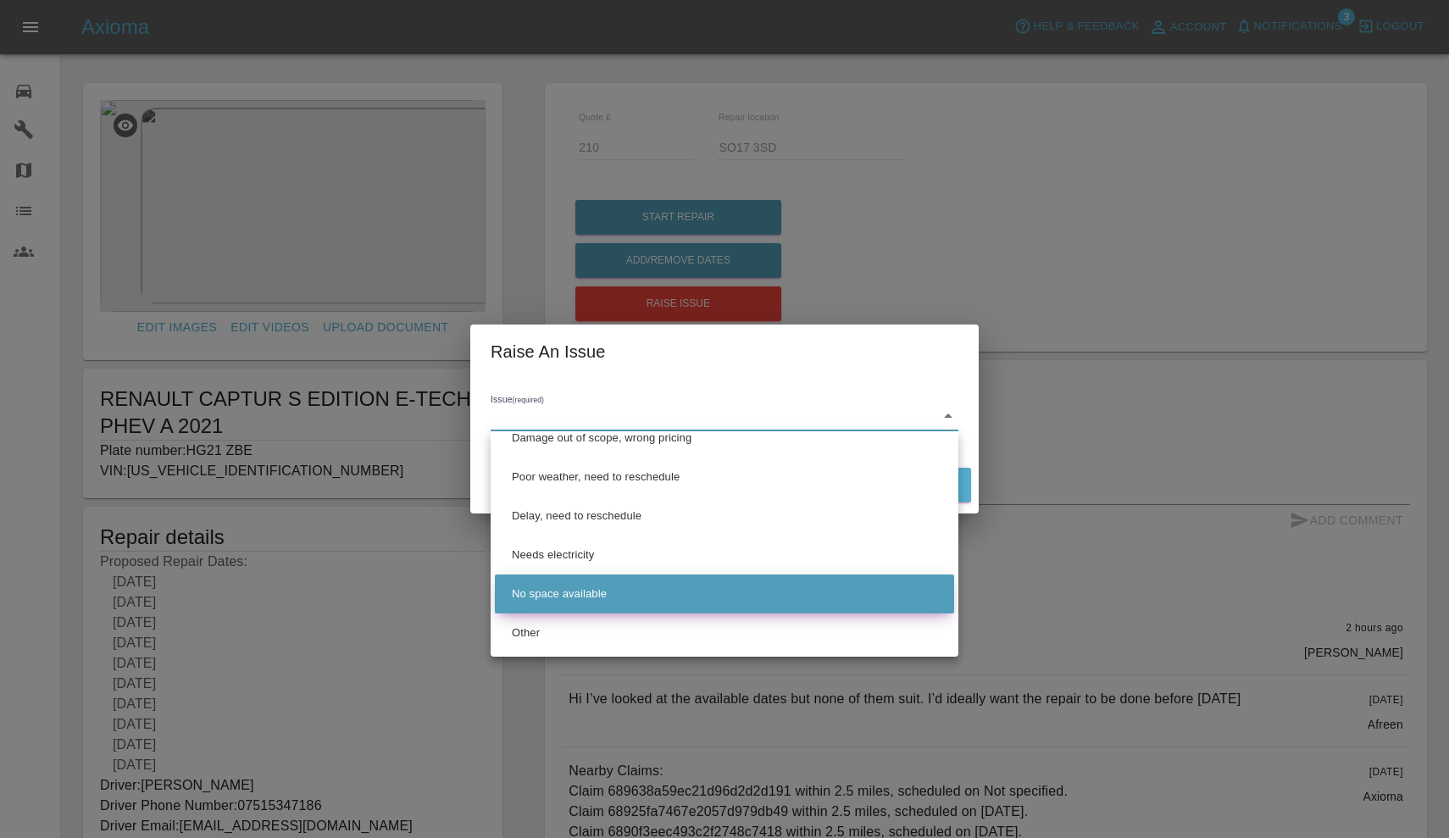
scroll to position [56, 0]
click at [618, 596] on li "No space available" at bounding box center [724, 594] width 459 height 39
type input "No space available"
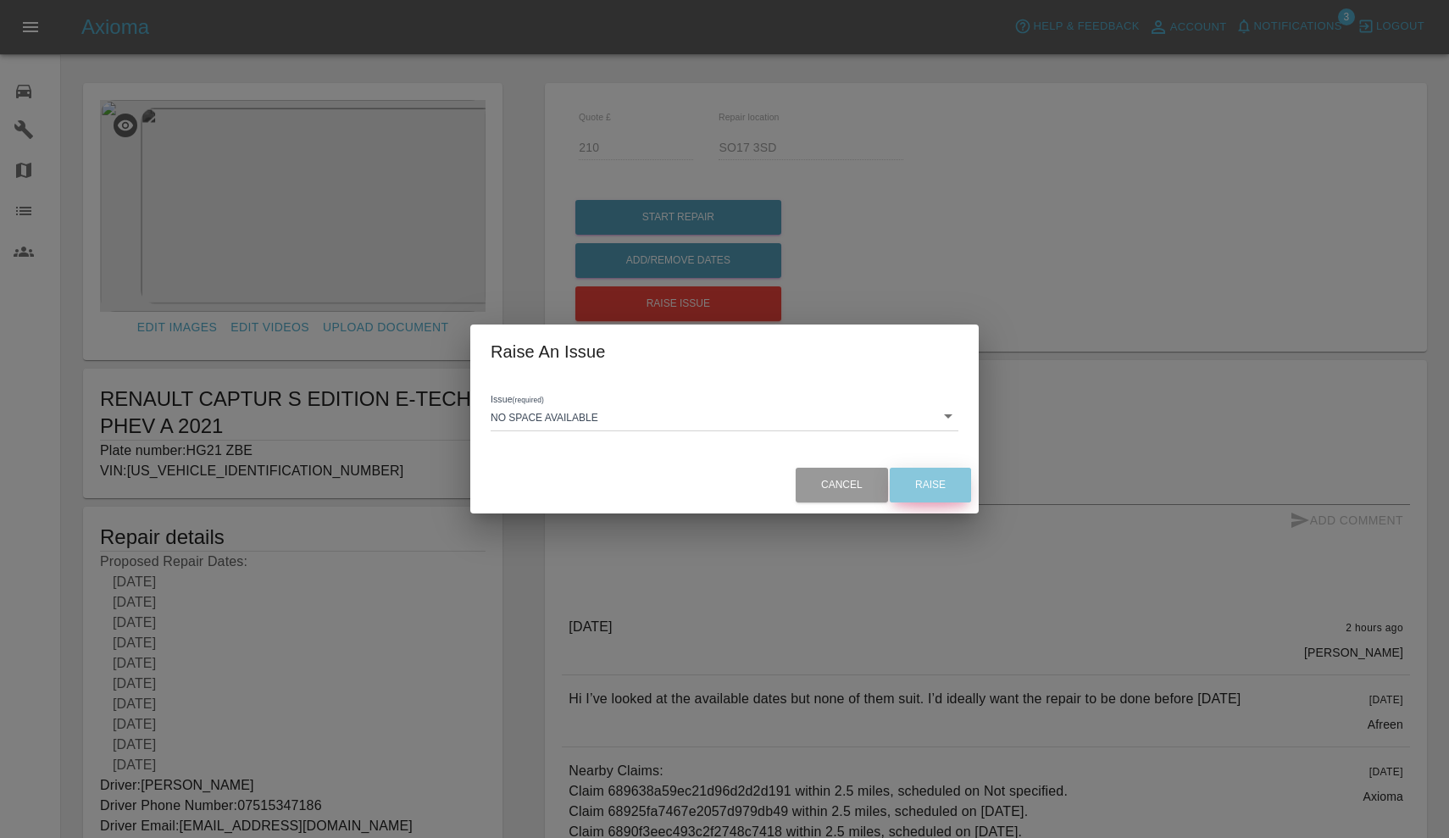
click at [926, 498] on button "Raise" at bounding box center [930, 485] width 81 height 35
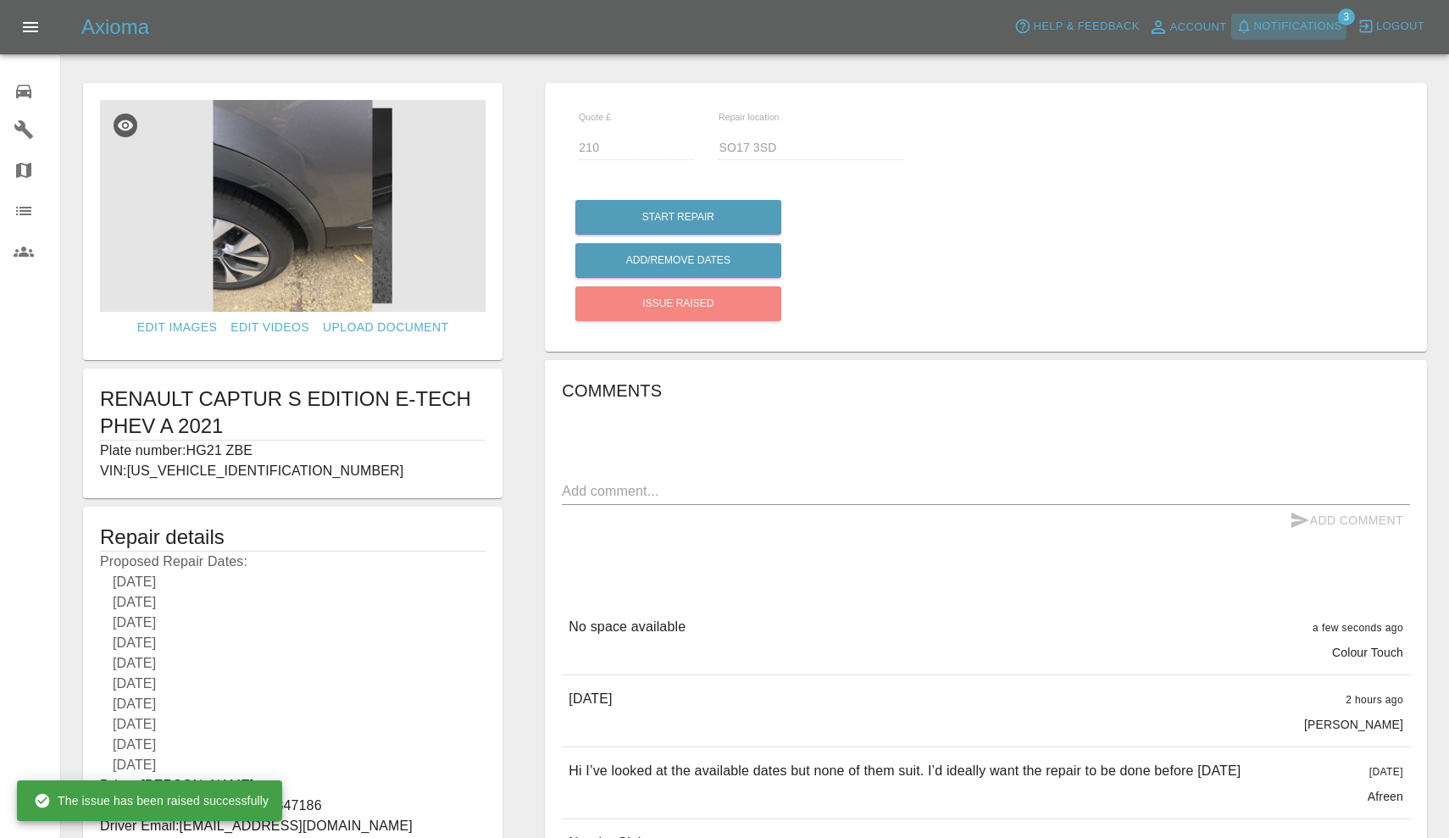
click at [1317, 25] on span "Notifications" at bounding box center [1299, 26] width 88 height 19
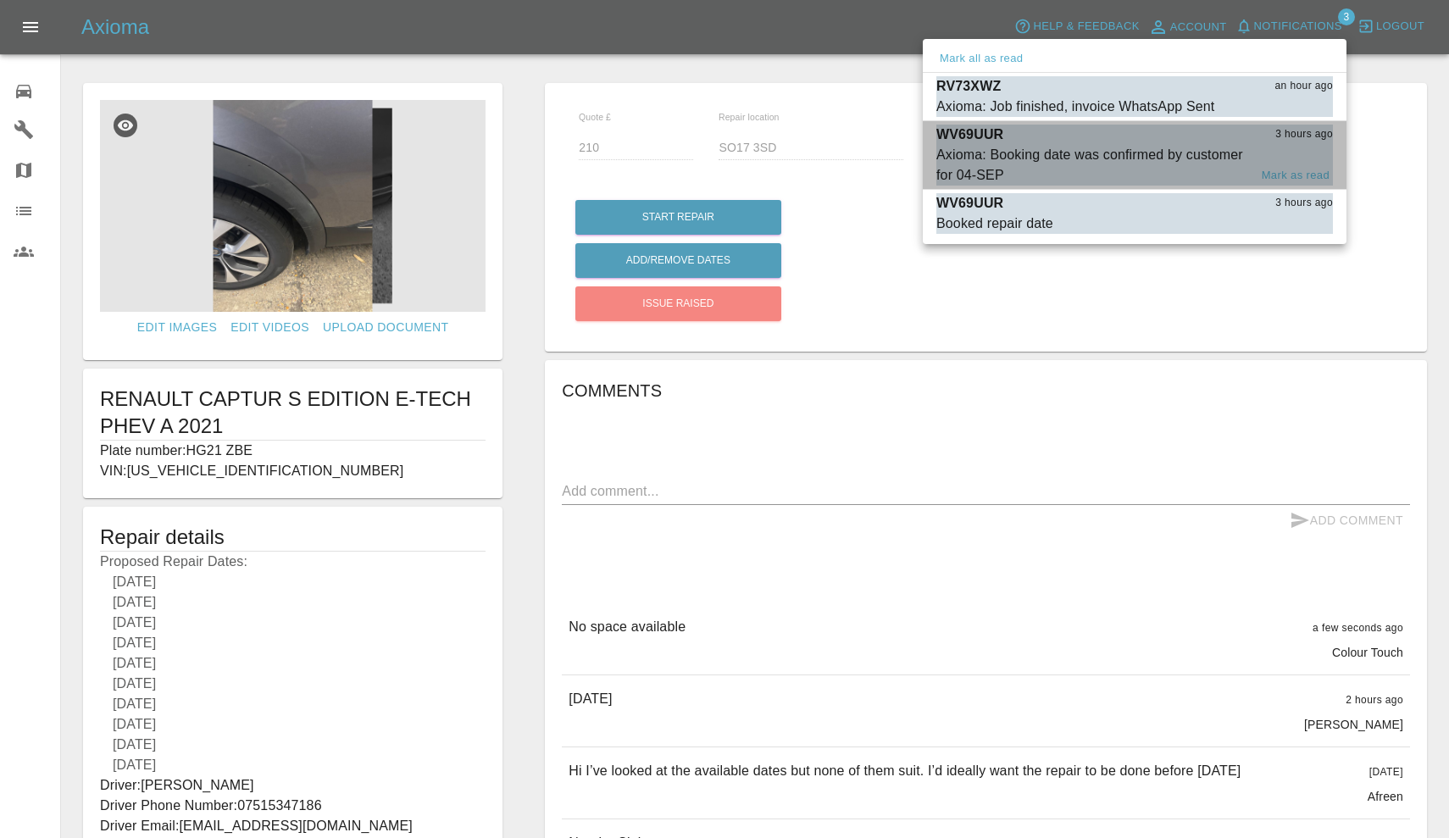
click at [1093, 150] on div "Axioma: Booking date was confirmed by customer for 04-SEP" at bounding box center [1093, 165] width 312 height 41
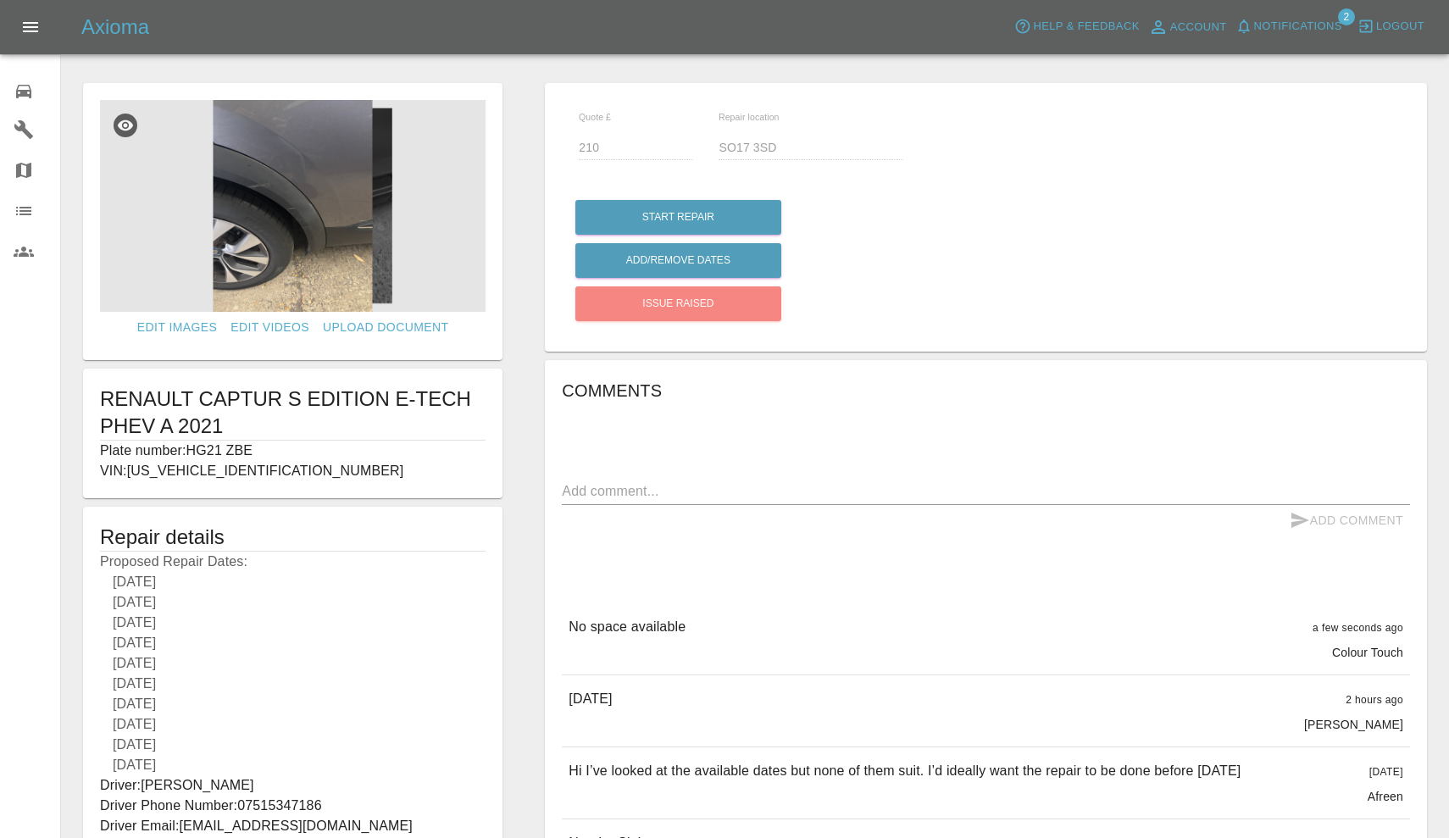
type input "BA13 4PQ"
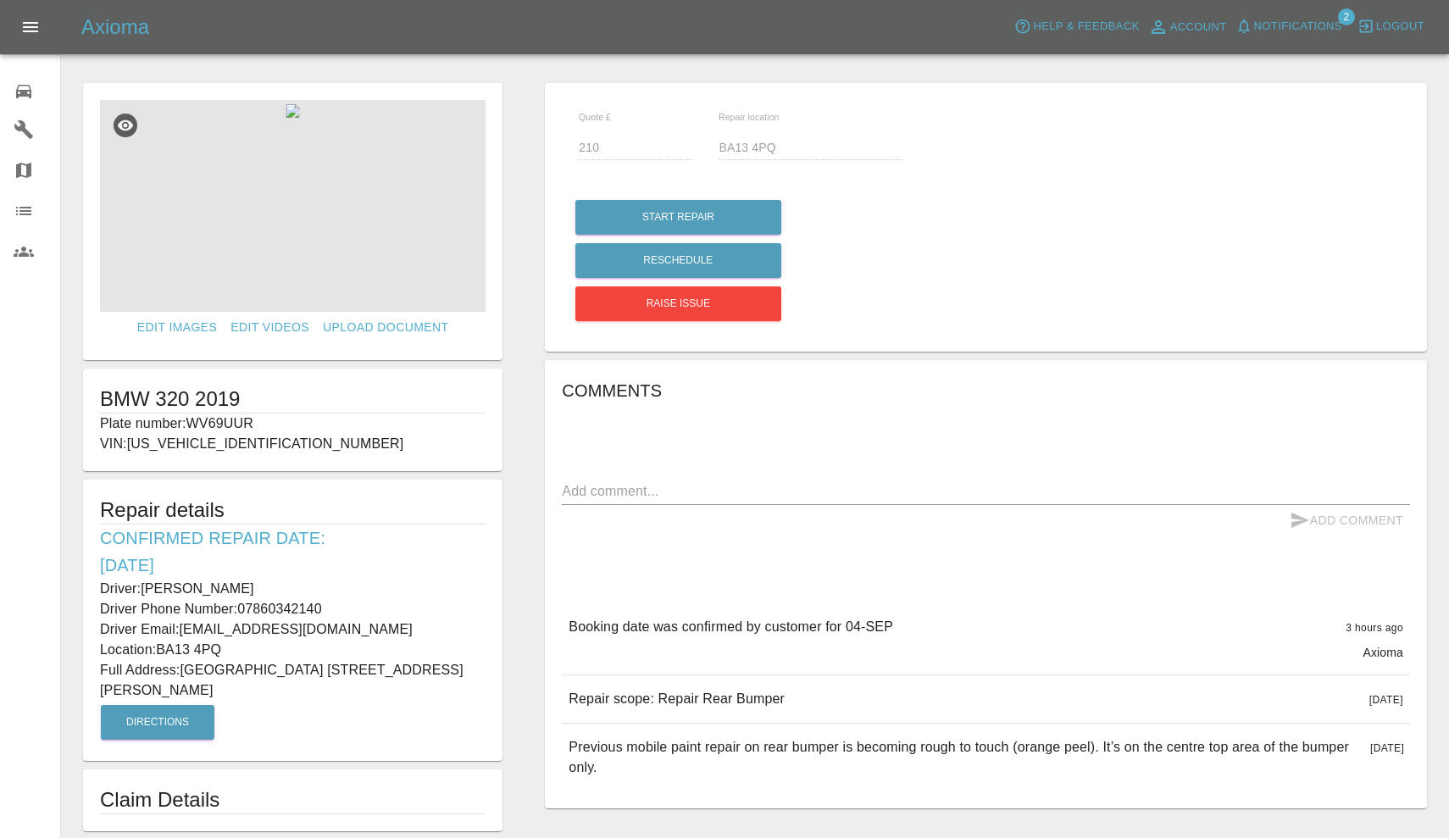
drag, startPoint x: 190, startPoint y: 425, endPoint x: 272, endPoint y: 422, distance: 82.3
click at [272, 422] on p "Plate number: WV69UUR" at bounding box center [293, 424] width 386 height 20
copy p "WV69UUR"
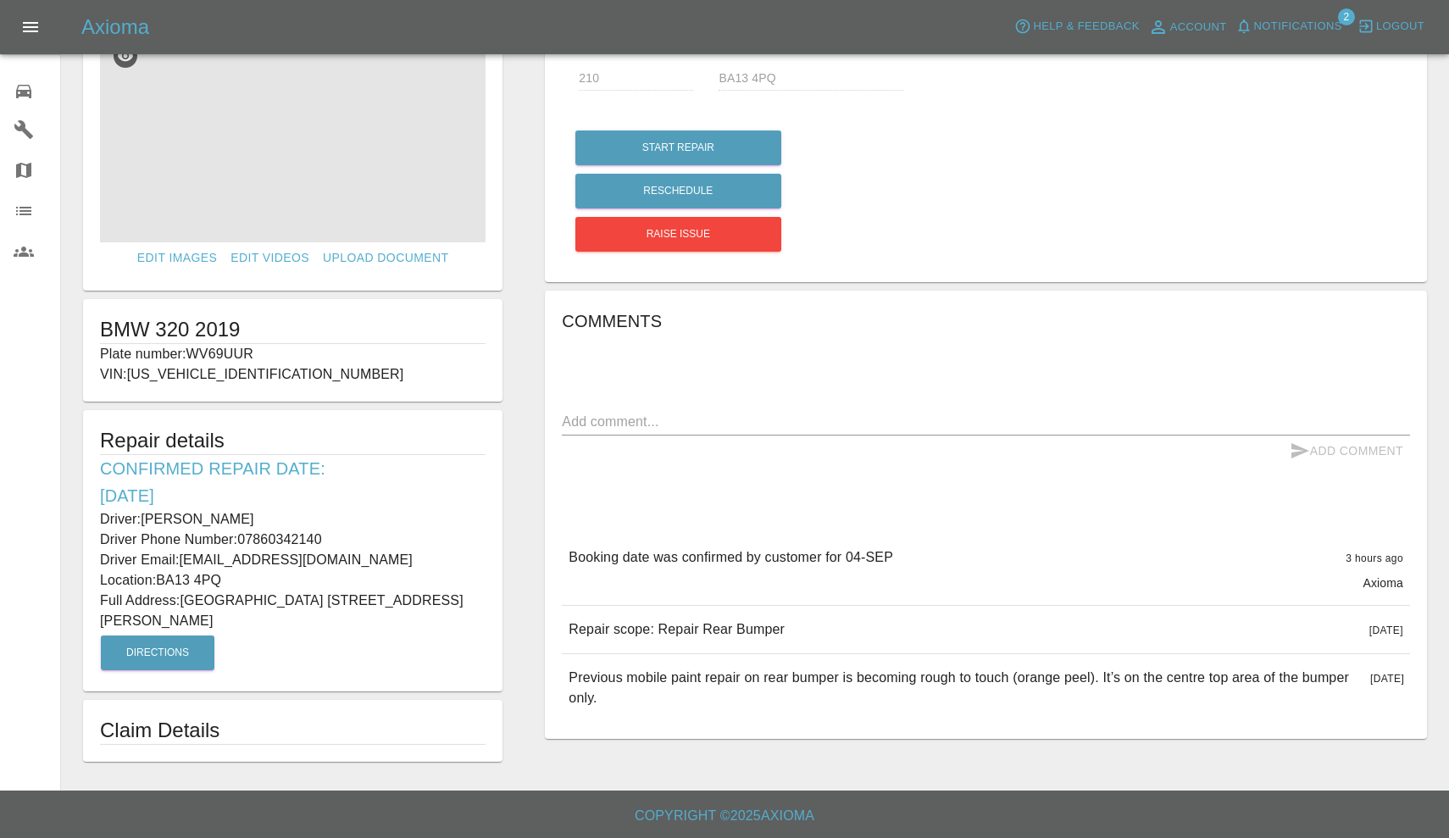
scroll to position [69, 0]
drag, startPoint x: 568, startPoint y: 626, endPoint x: 805, endPoint y: 626, distance: 237.3
click at [805, 626] on div "Repair scope: Repair Rear Bumper [DATE]" at bounding box center [986, 630] width 848 height 47
copy p "Repair scope: Repair Rear Bumper"
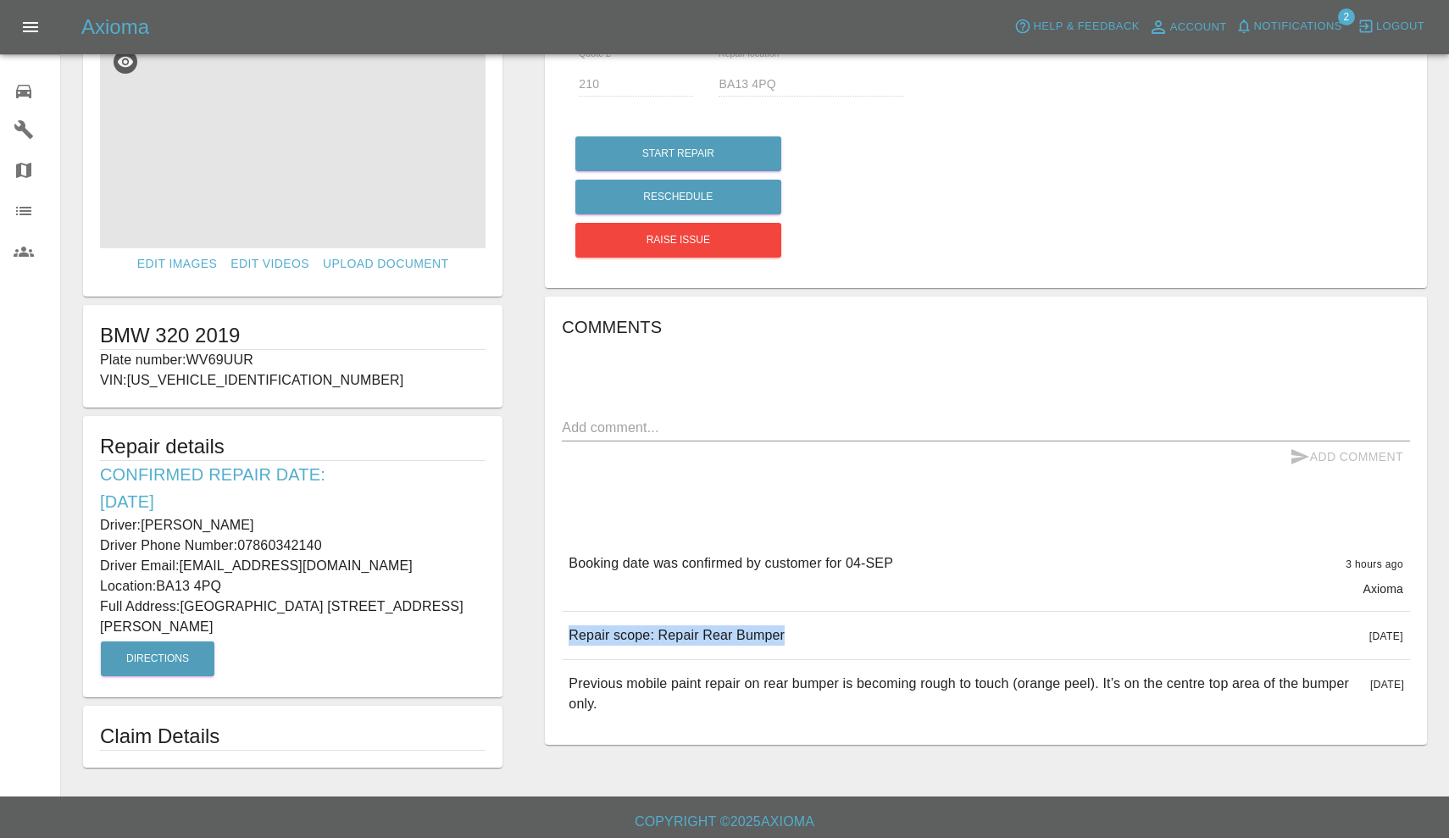
scroll to position [60, 0]
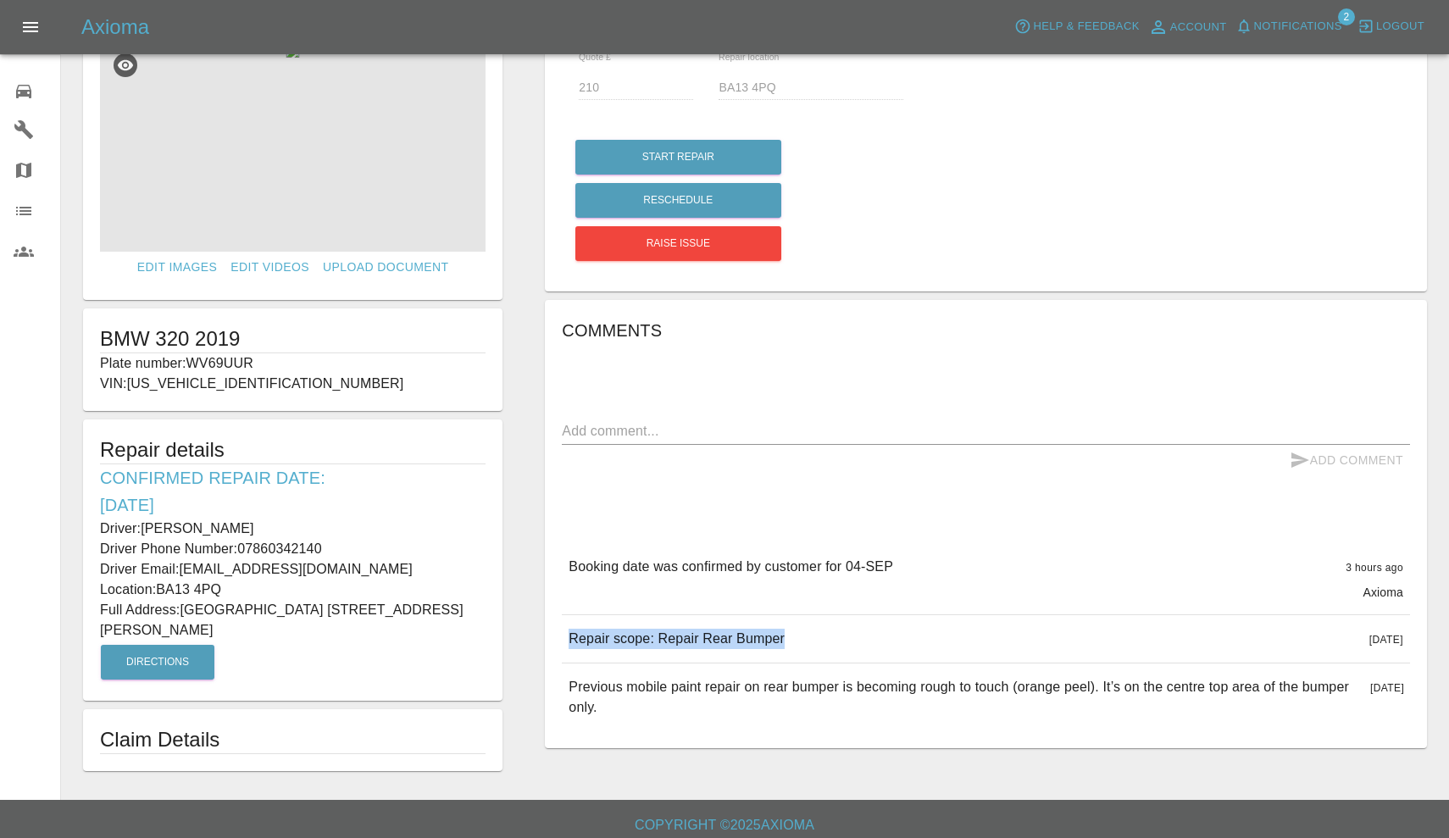
drag, startPoint x: 147, startPoint y: 527, endPoint x: 241, endPoint y: 526, distance: 93.2
click at [241, 526] on p "Driver: [PERSON_NAME]" at bounding box center [293, 529] width 386 height 20
copy p "[PERSON_NAME]"
drag, startPoint x: 240, startPoint y: 548, endPoint x: 348, endPoint y: 548, distance: 107.7
click at [348, 548] on p "Driver Phone Number: 07860342140" at bounding box center [293, 549] width 386 height 20
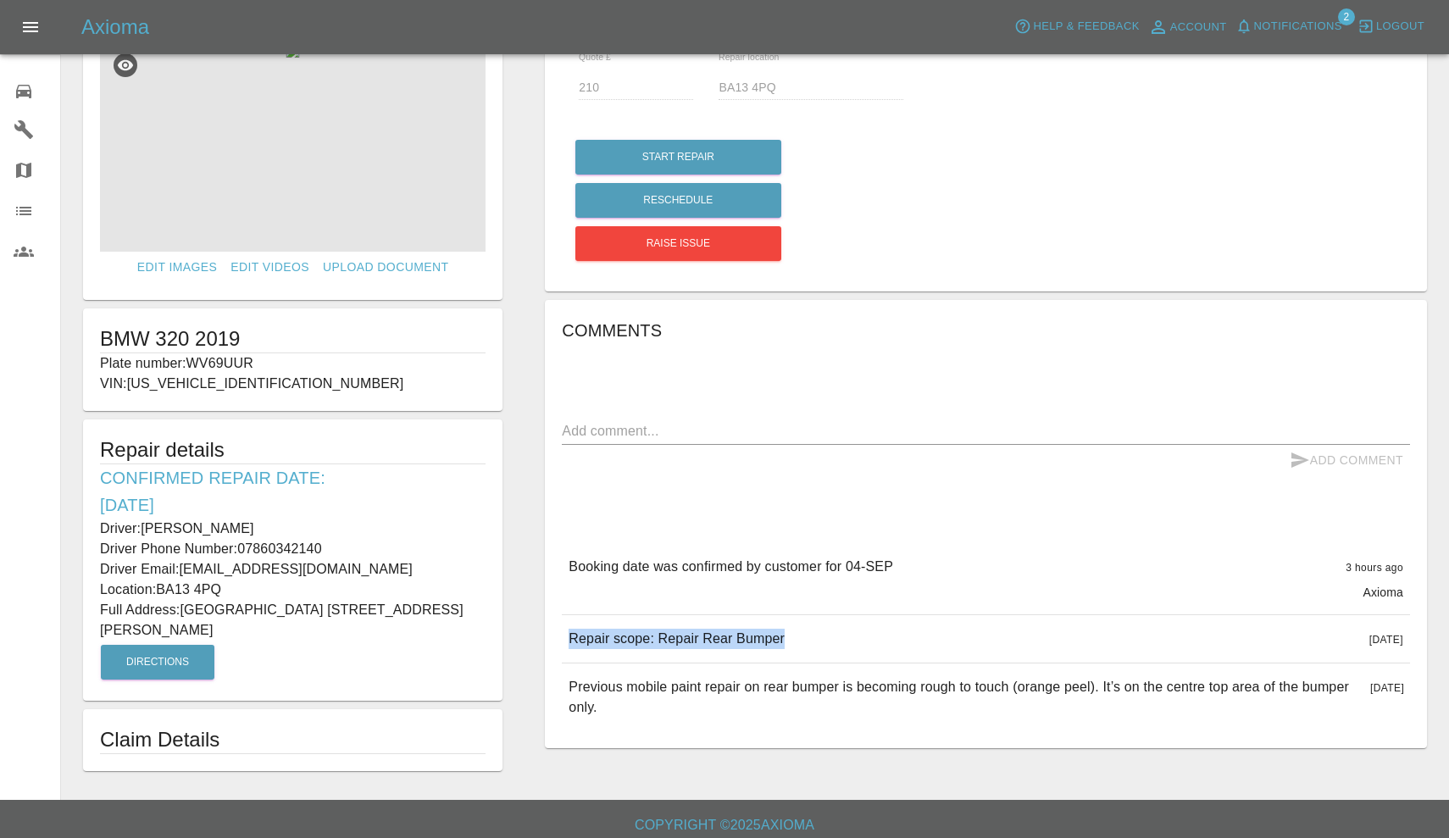
copy p "07860342140"
drag, startPoint x: 182, startPoint y: 607, endPoint x: 419, endPoint y: 606, distance: 236.5
click at [419, 606] on p "Full Address: High View House 70A Westbury Road Edington, Westbury Wiltshire" at bounding box center [293, 620] width 386 height 41
copy p "High View House 70A Westbury Road"
drag, startPoint x: 158, startPoint y: 587, endPoint x: 287, endPoint y: 586, distance: 128.8
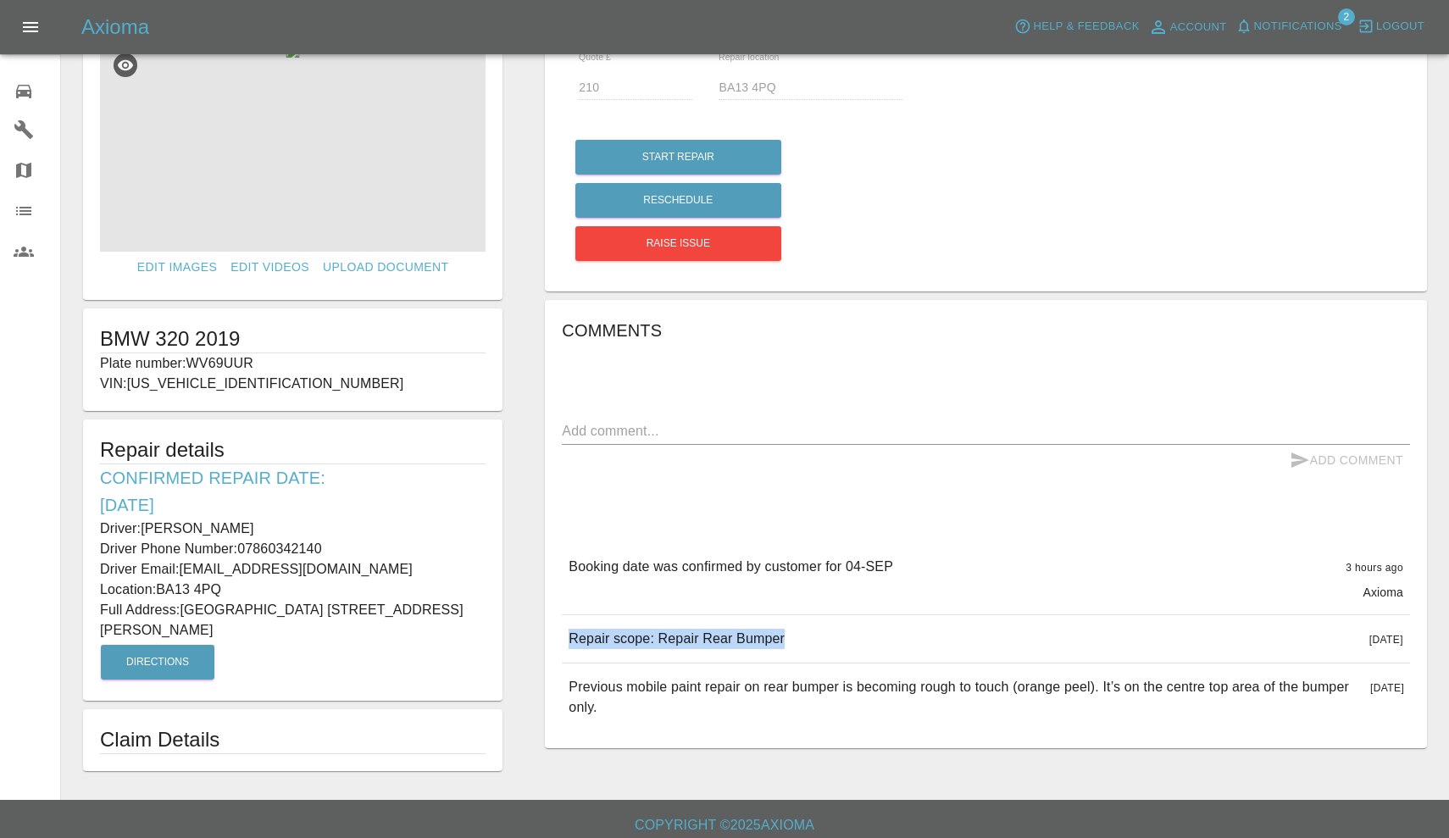
click at [287, 586] on p "Location: BA13 4PQ" at bounding box center [293, 590] width 386 height 20
copy p "BA13 4PQ"
click at [300, 58] on img at bounding box center [294, 51] width 14 height 14
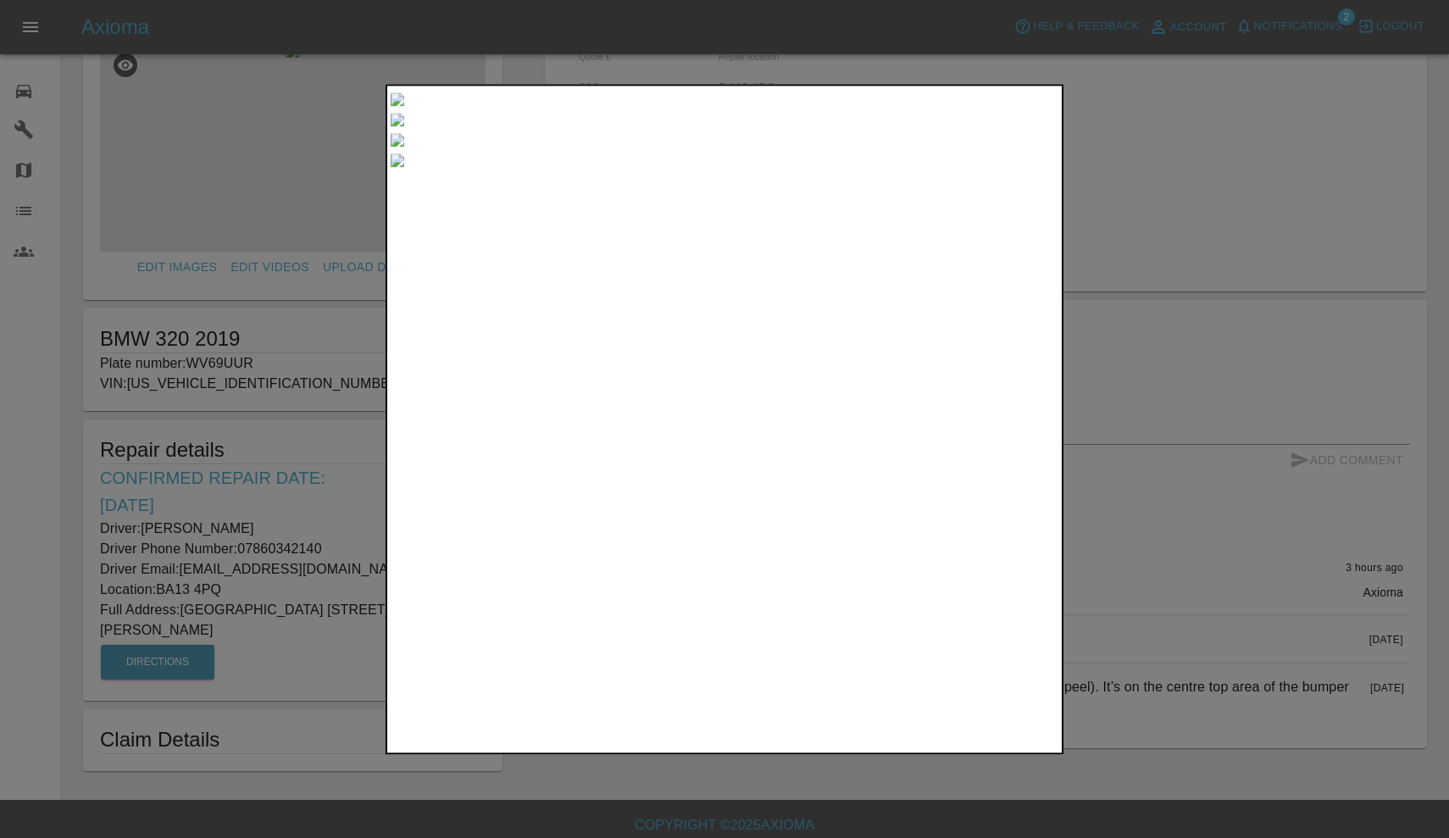
click at [1039, 130] on div at bounding box center [725, 130] width 668 height 0
click at [1134, 167] on div at bounding box center [724, 419] width 1449 height 838
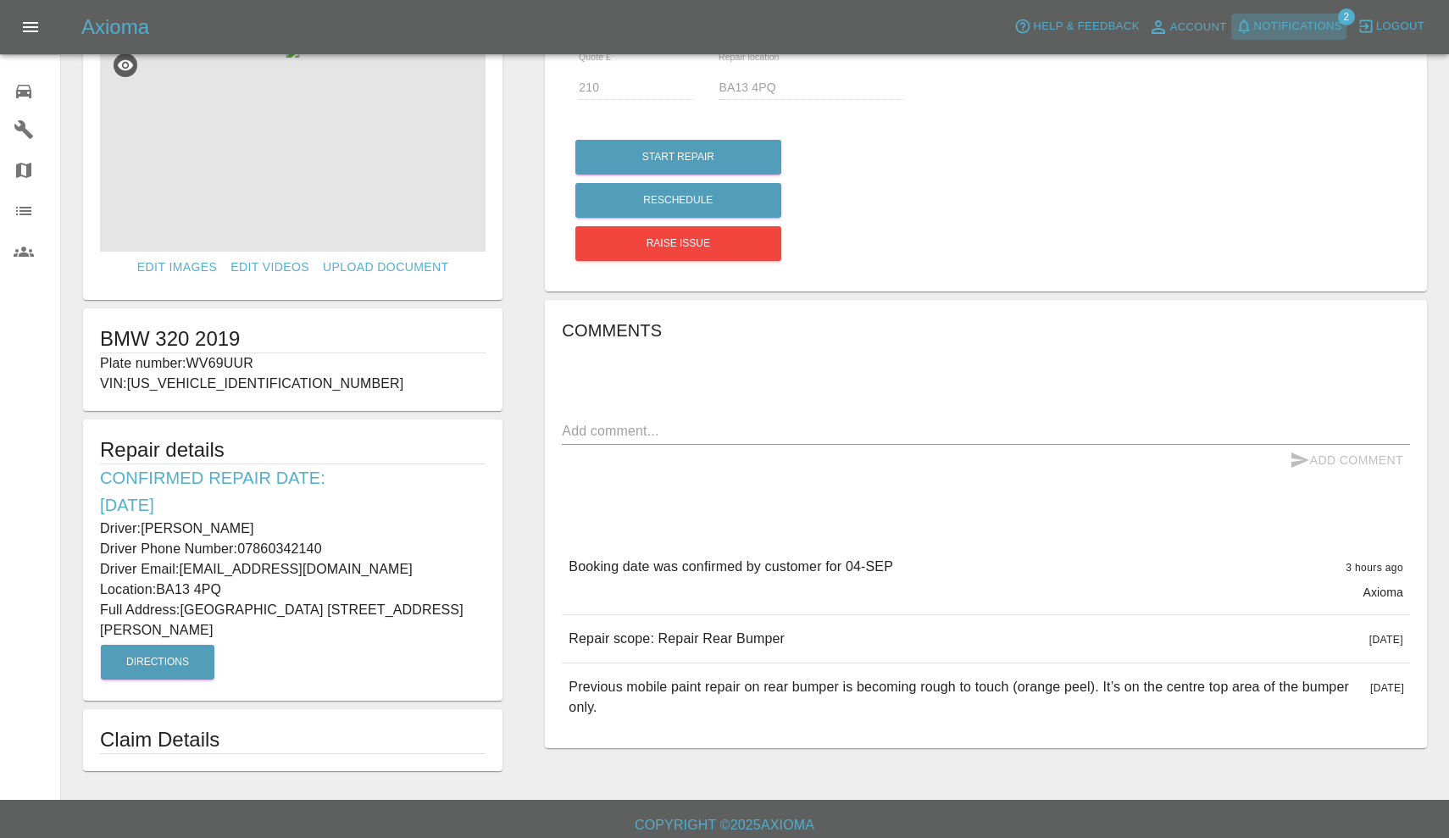
click at [1268, 37] on button "Notifications" at bounding box center [1289, 27] width 115 height 26
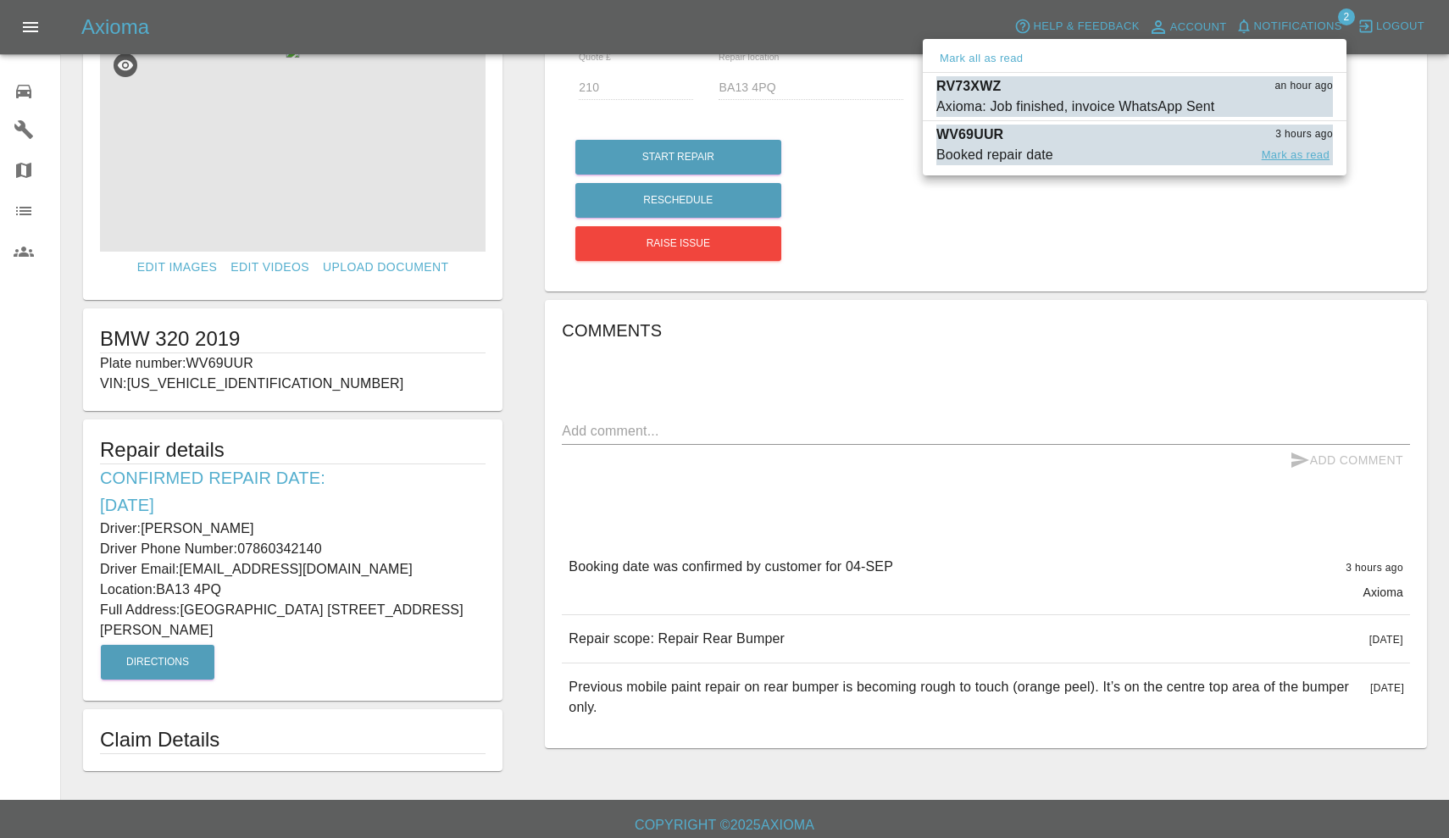
click at [1288, 153] on button "Mark as read" at bounding box center [1296, 155] width 75 height 19
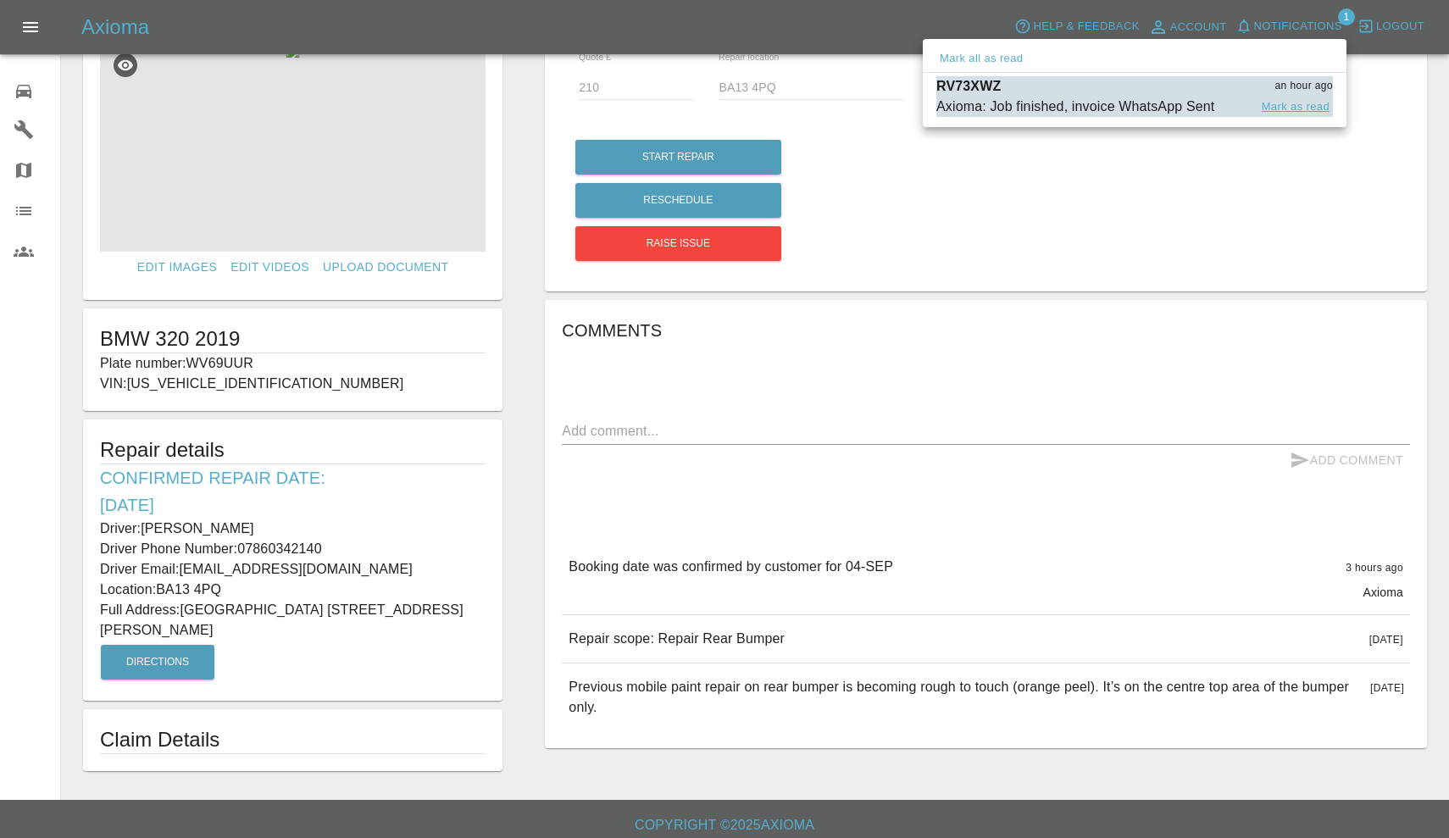
click at [1318, 108] on button "Mark as read" at bounding box center [1296, 106] width 75 height 19
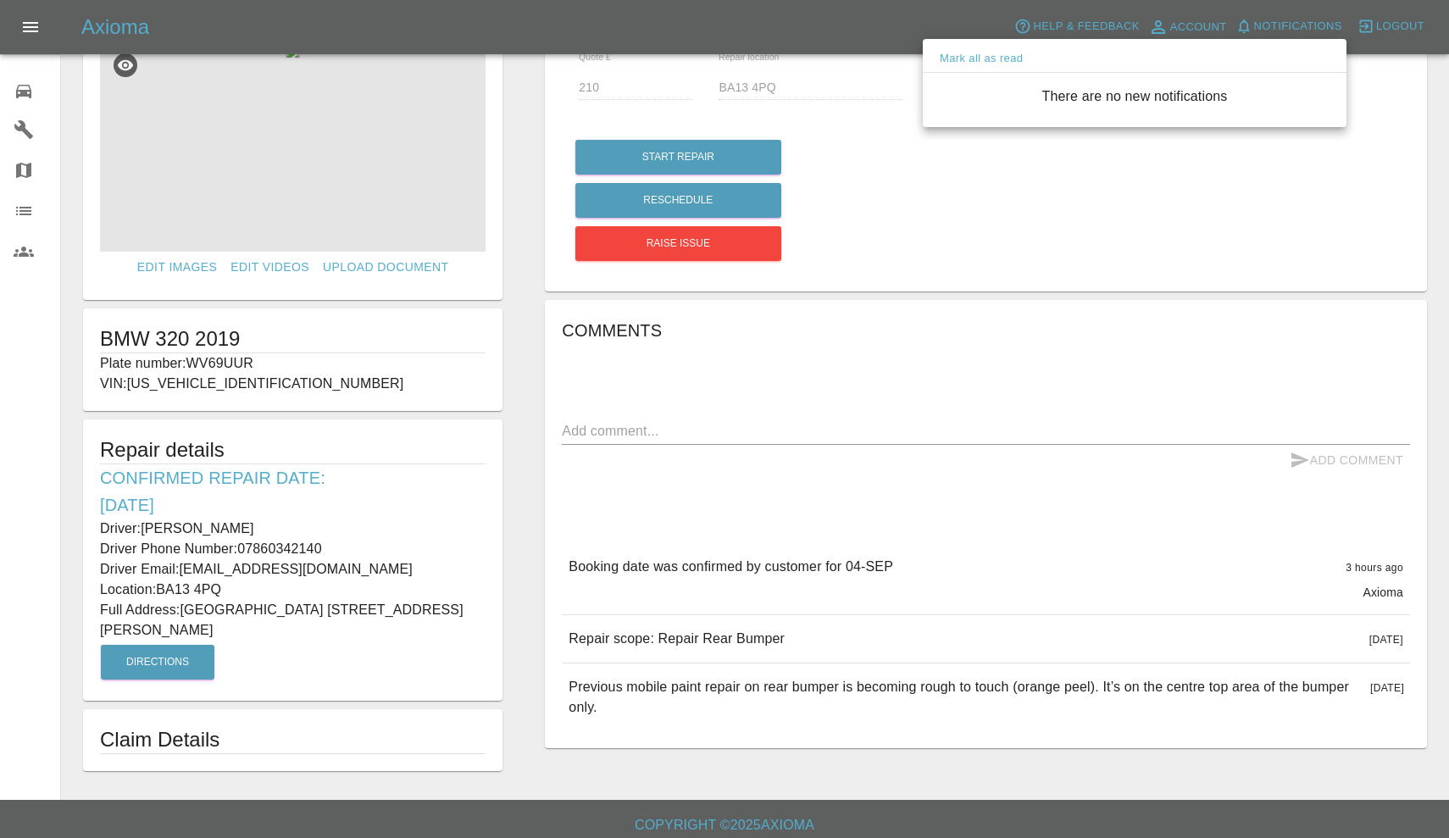
click at [35, 92] on div at bounding box center [724, 419] width 1449 height 838
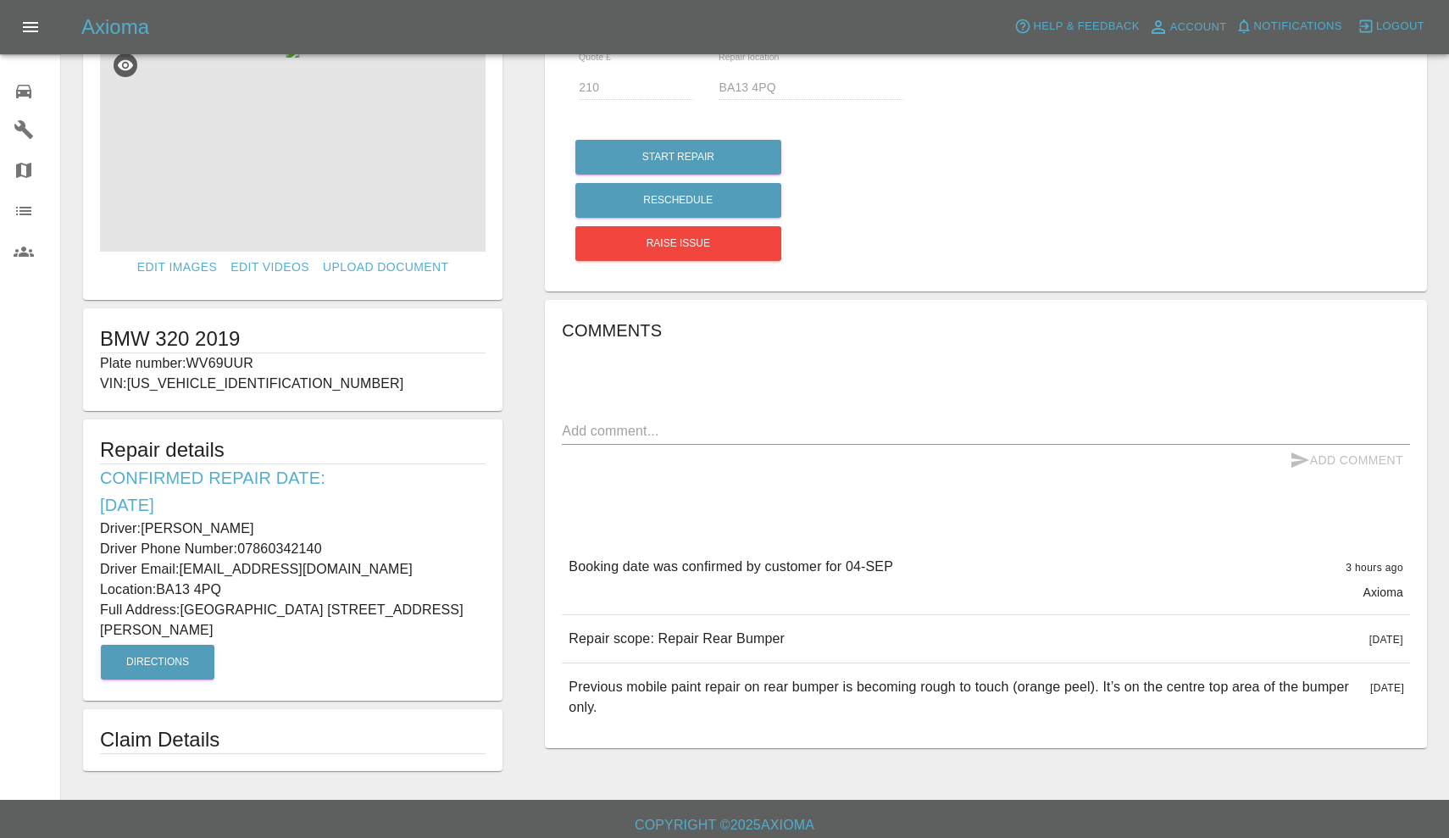
click at [25, 92] on icon at bounding box center [23, 92] width 15 height 14
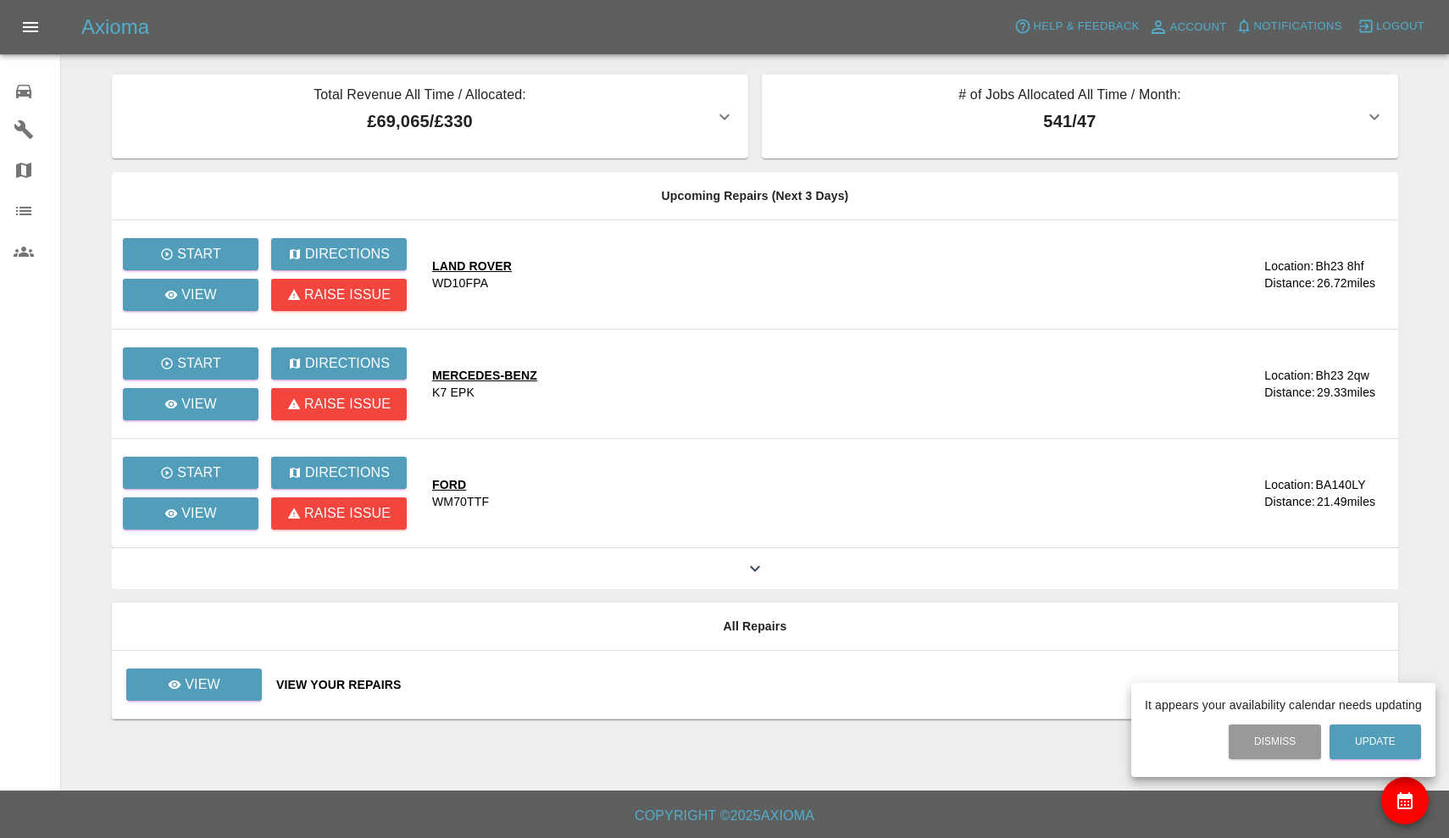
click at [232, 695] on div at bounding box center [724, 419] width 1449 height 838
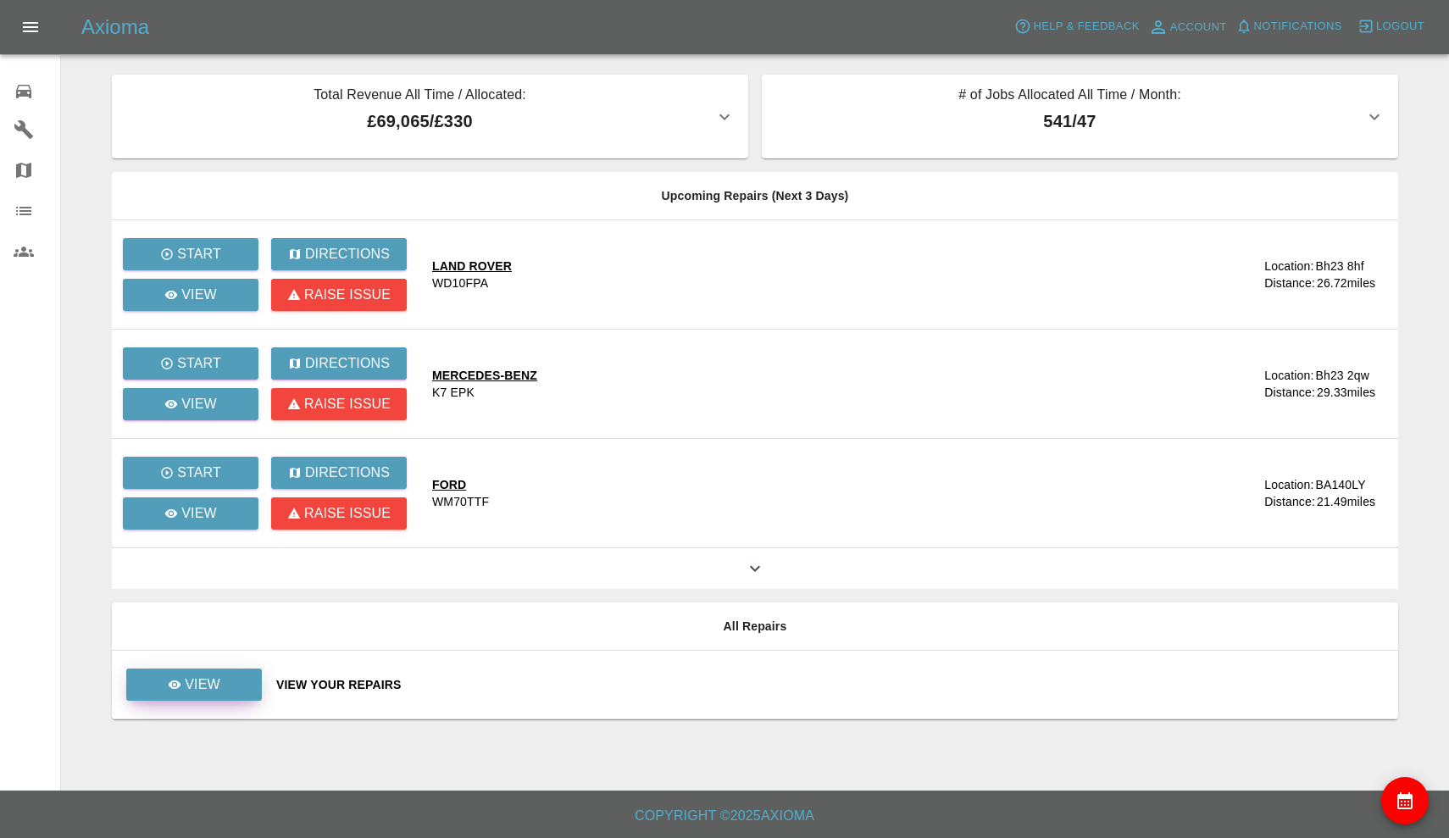
click at [232, 695] on link "View" at bounding box center [194, 685] width 136 height 32
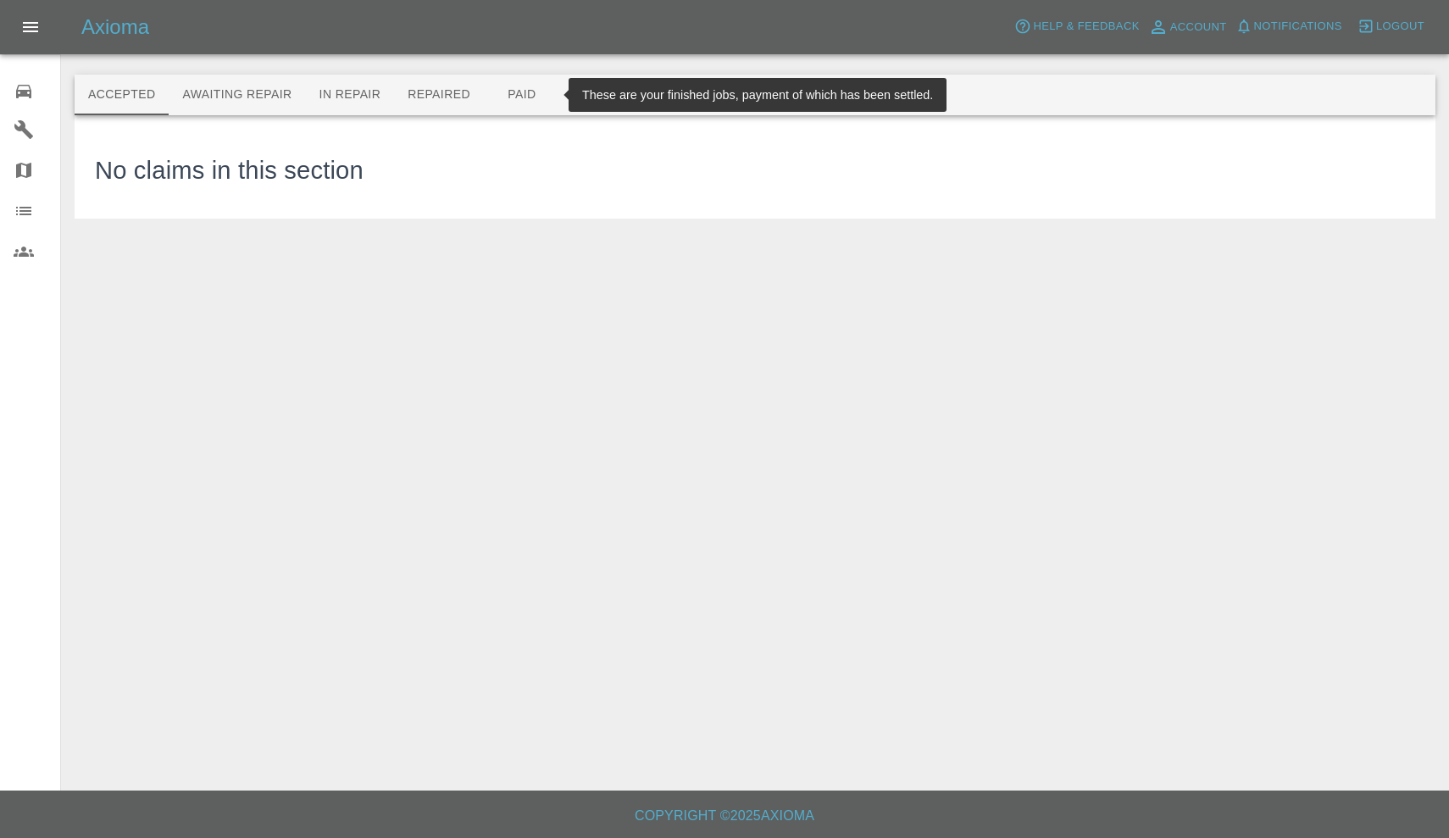
click at [530, 98] on button "Paid" at bounding box center [522, 95] width 76 height 41
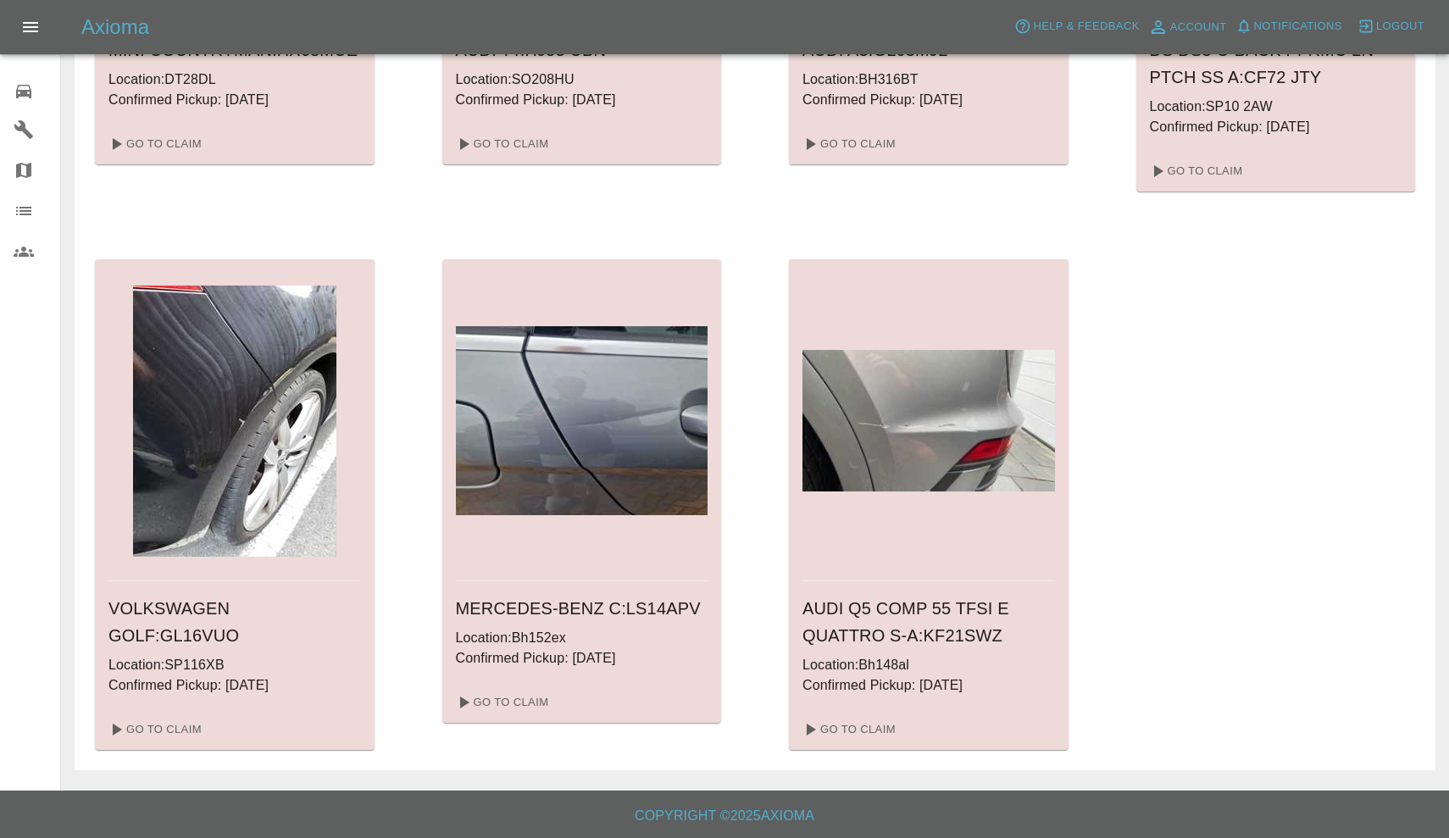
scroll to position [2138, 0]
